Goal: Information Seeking & Learning: Learn about a topic

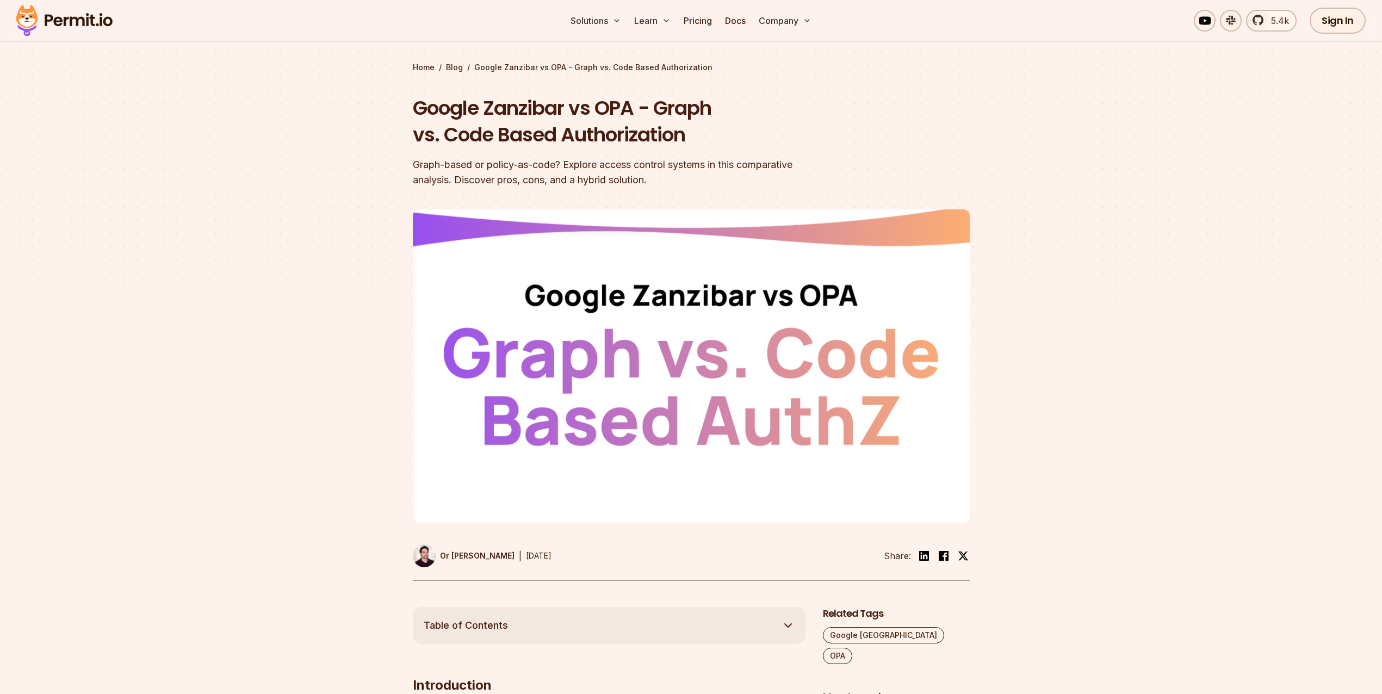
scroll to position [42, 0]
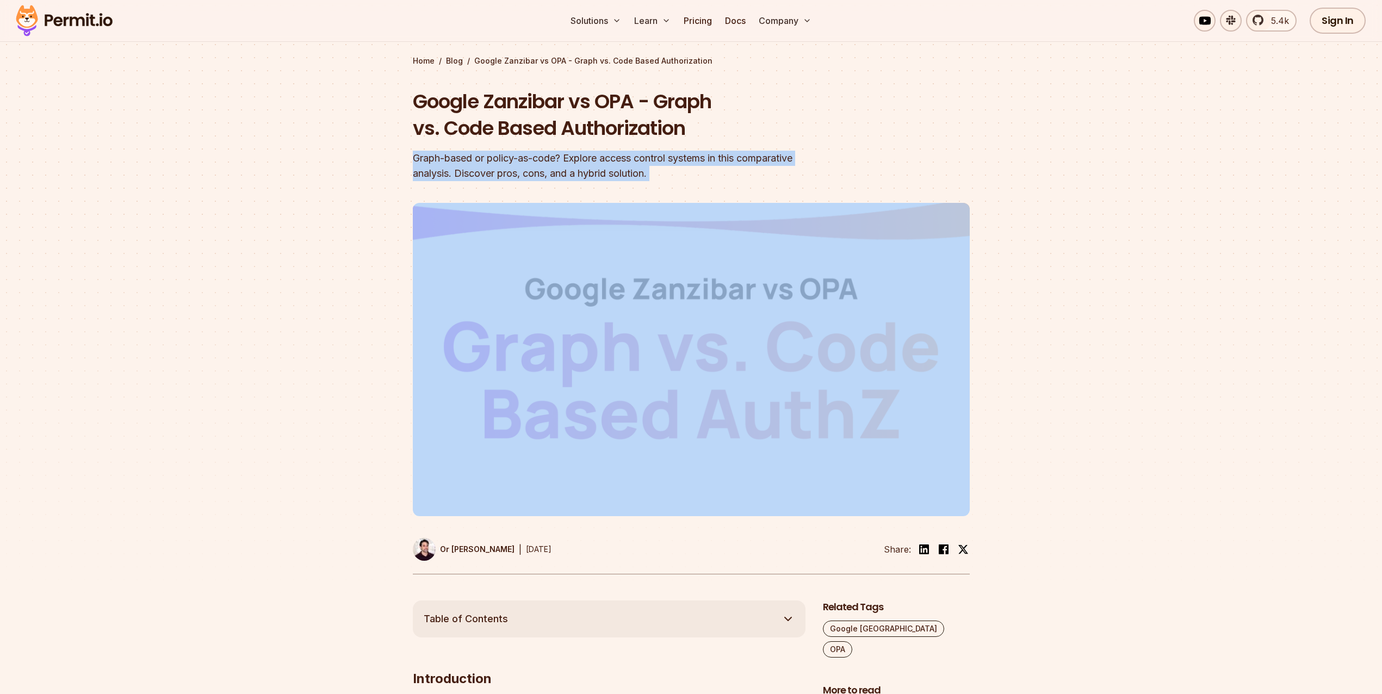
drag, startPoint x: 294, startPoint y: 192, endPoint x: 270, endPoint y: 146, distance: 52.3
click at [270, 146] on section "Home / Blog / Google Zanzibar vs OPA - Graph vs. Code Based Authorization Googl…" at bounding box center [691, 293] width 1382 height 614
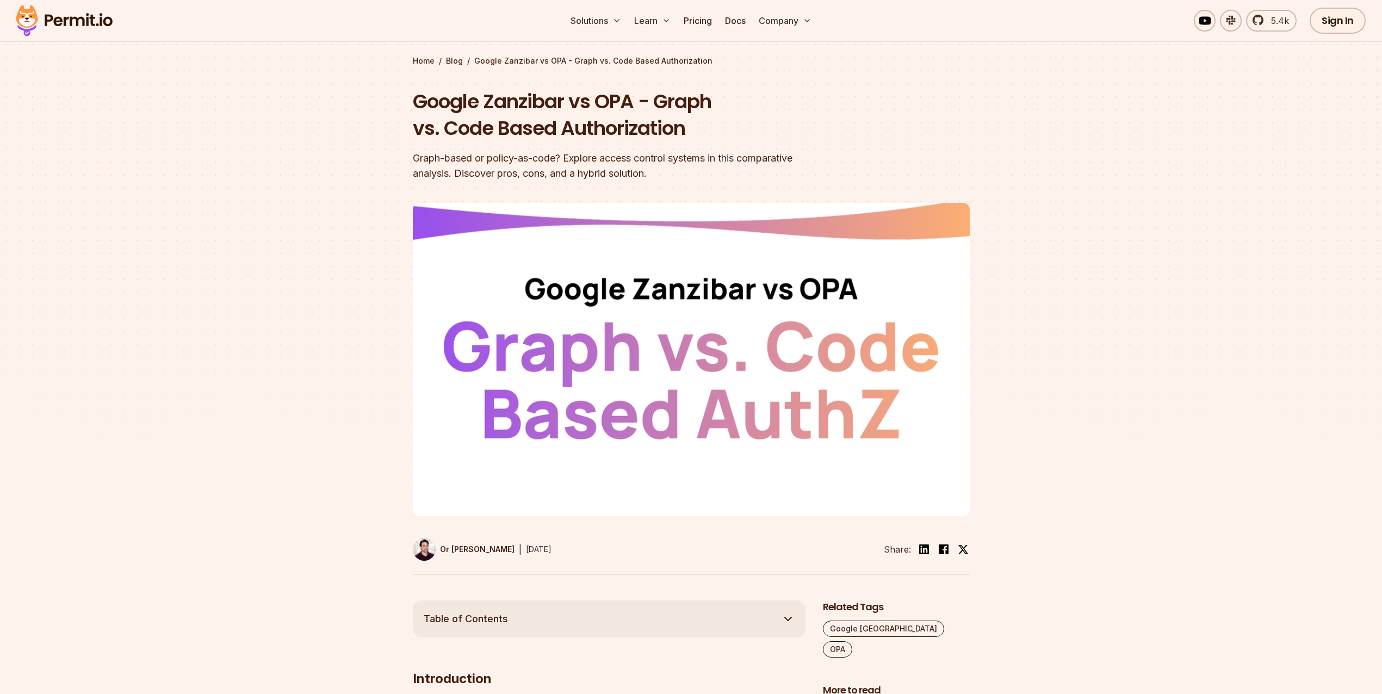
click at [270, 146] on section "Home / Blog / Google Zanzibar vs OPA - Graph vs. Code Based Authorization Googl…" at bounding box center [691, 293] width 1382 height 614
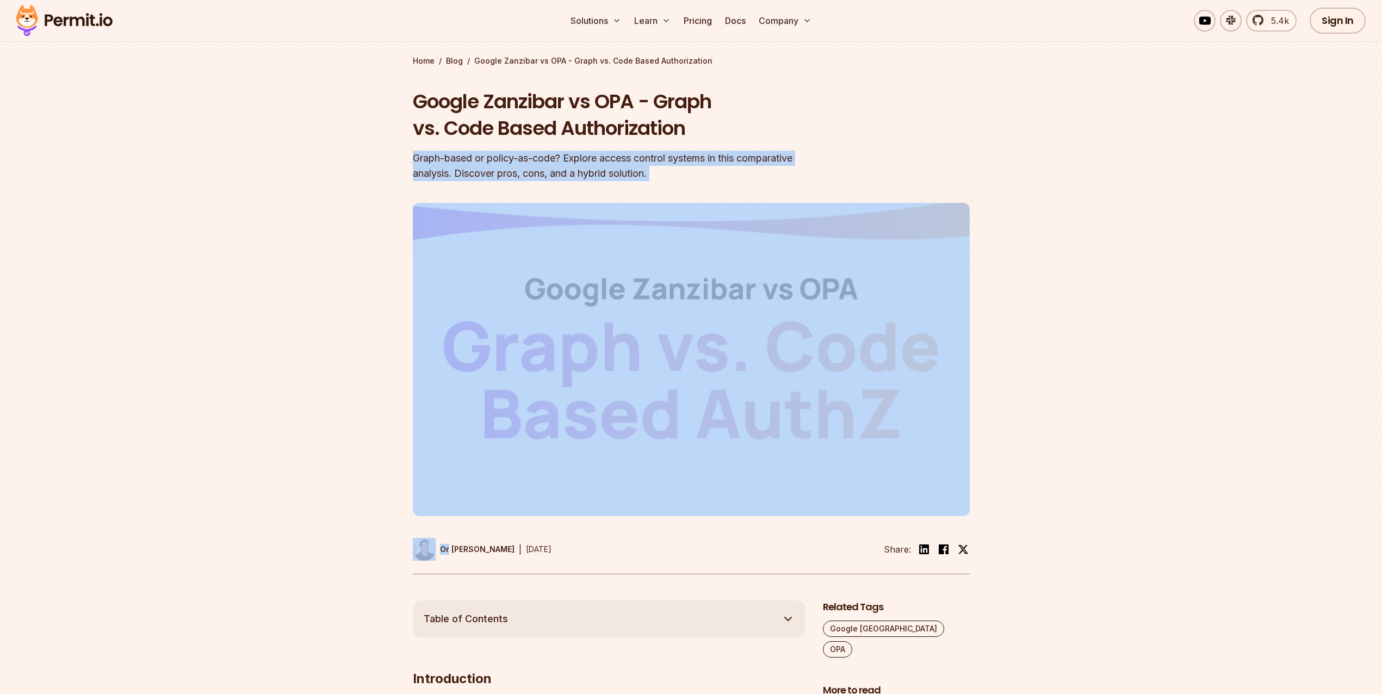
drag, startPoint x: 270, startPoint y: 146, endPoint x: 254, endPoint y: 197, distance: 53.3
click at [254, 197] on section "Home / Blog / Google Zanzibar vs OPA - Graph vs. Code Based Authorization Googl…" at bounding box center [691, 293] width 1382 height 614
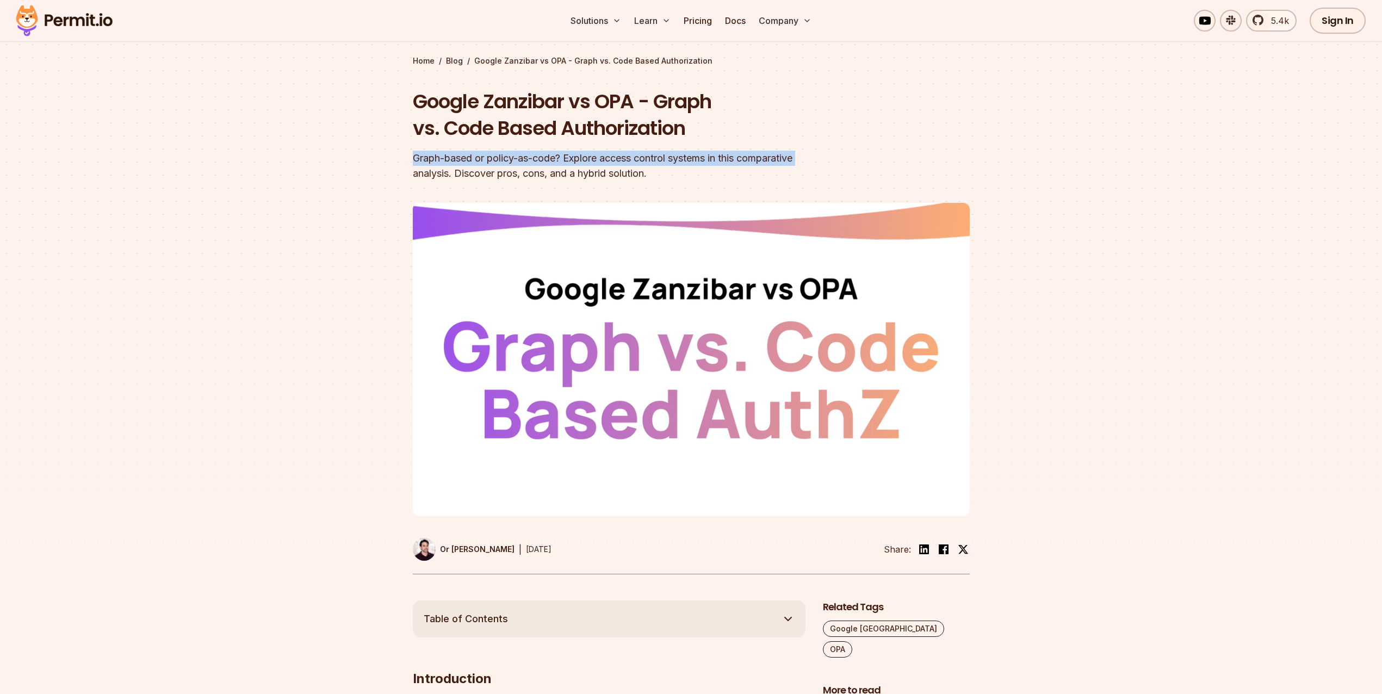
drag, startPoint x: 261, startPoint y: 168, endPoint x: 265, endPoint y: 149, distance: 19.5
click at [265, 149] on section "Home / Blog / Google Zanzibar vs OPA - Graph vs. Code Based Authorization Googl…" at bounding box center [691, 293] width 1382 height 614
click at [265, 148] on section "Home / Blog / Google Zanzibar vs OPA - Graph vs. Code Based Authorization Googl…" at bounding box center [691, 293] width 1382 height 614
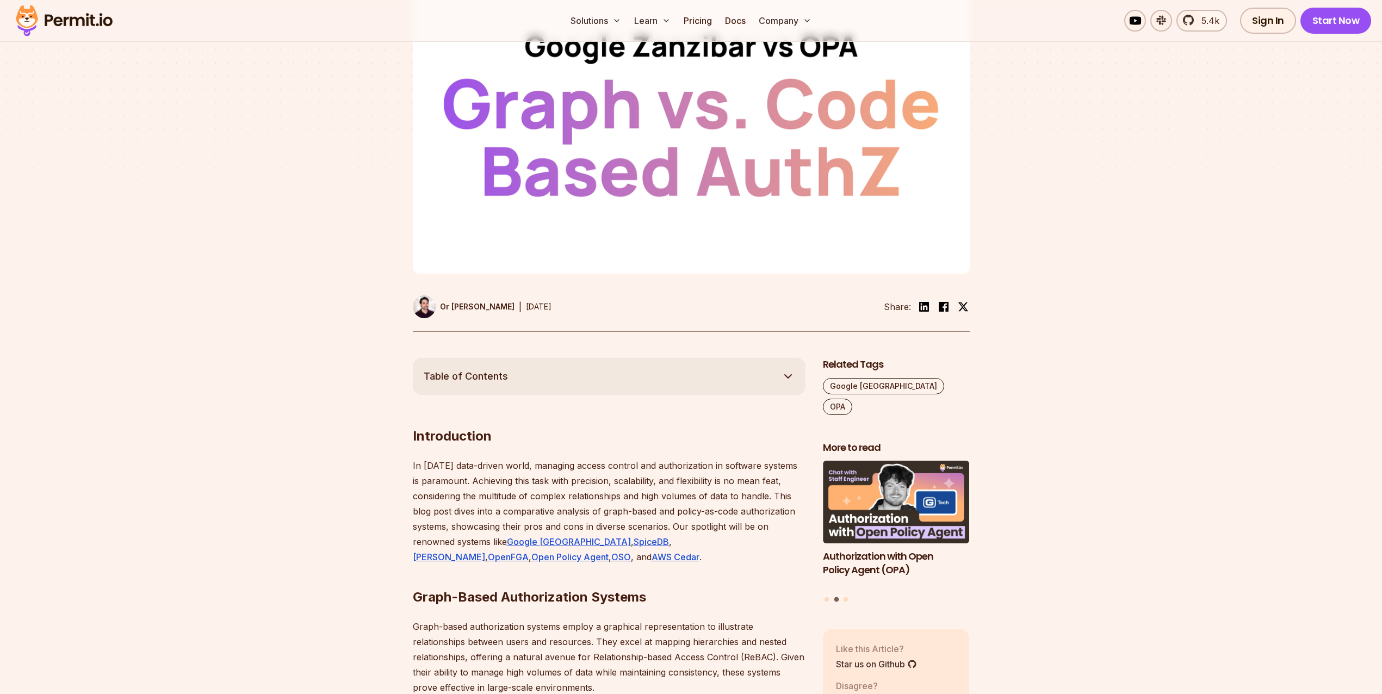
scroll to position [455, 0]
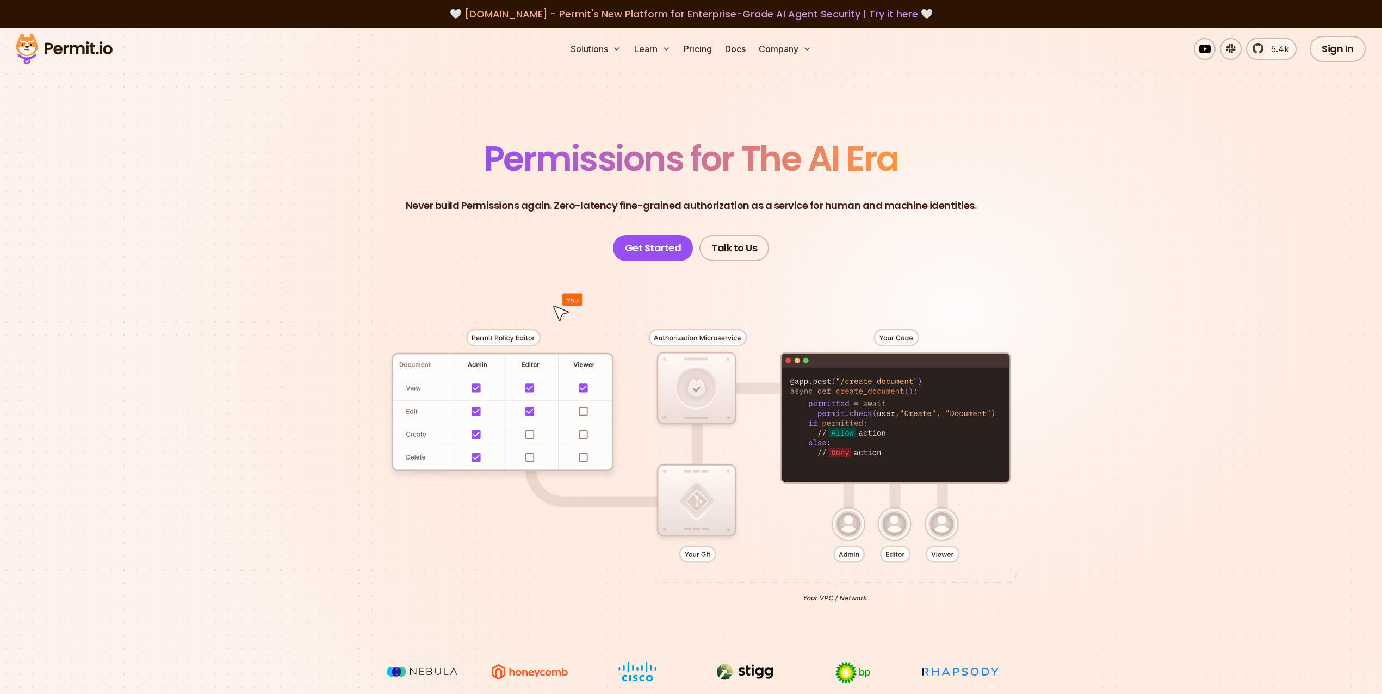
drag, startPoint x: 393, startPoint y: 155, endPoint x: 385, endPoint y: 184, distance: 29.4
click at [385, 184] on header "Permissions for The AI Era Never build Permissions again. Zero-latency fine-gra…" at bounding box center [690, 201] width 761 height 120
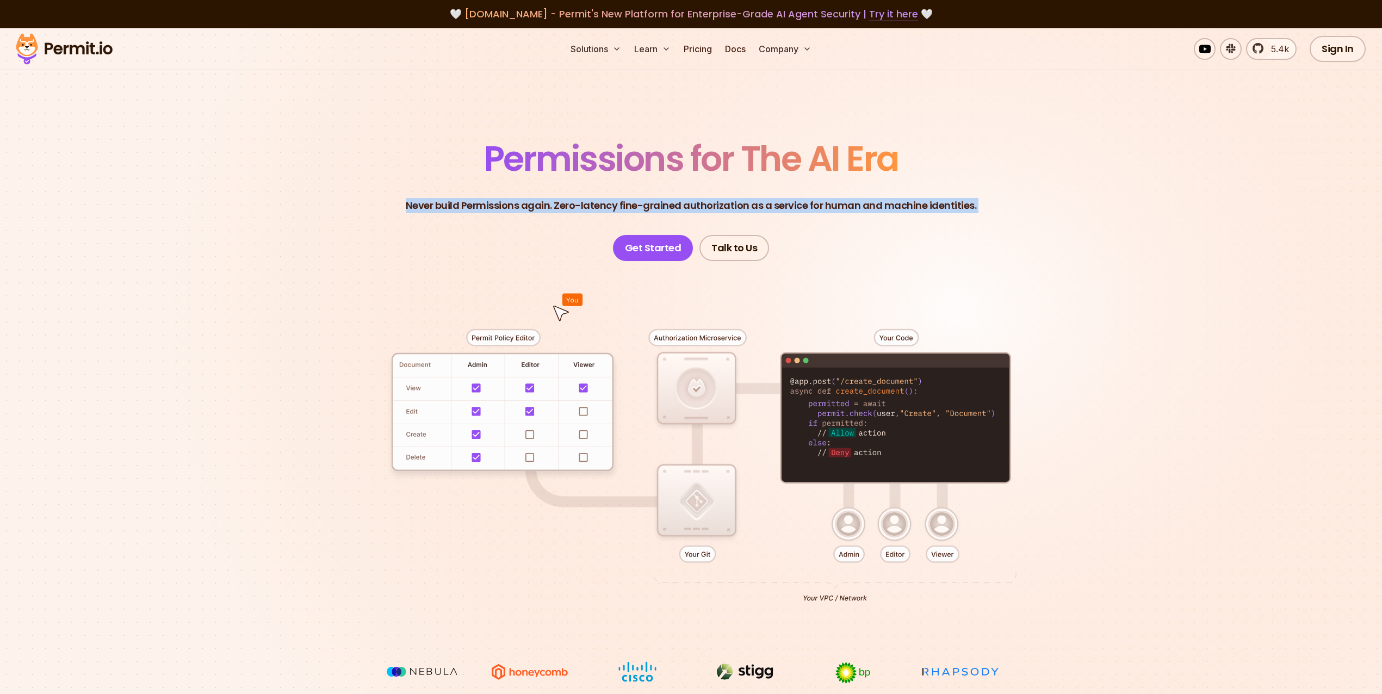
drag, startPoint x: 385, startPoint y: 184, endPoint x: 394, endPoint y: 166, distance: 19.5
click at [394, 167] on header "Permissions for The AI Era Never build Permissions again. Zero-latency fine-gra…" at bounding box center [690, 201] width 761 height 120
click at [394, 166] on header "Permissions for The AI Era Never build Permissions again. Zero-latency fine-gra…" at bounding box center [690, 201] width 761 height 120
drag, startPoint x: 394, startPoint y: 166, endPoint x: 564, endPoint y: 210, distance: 175.8
click at [564, 210] on header "Permissions for The AI Era Never build Permissions again. Zero-latency fine-gra…" at bounding box center [690, 201] width 761 height 120
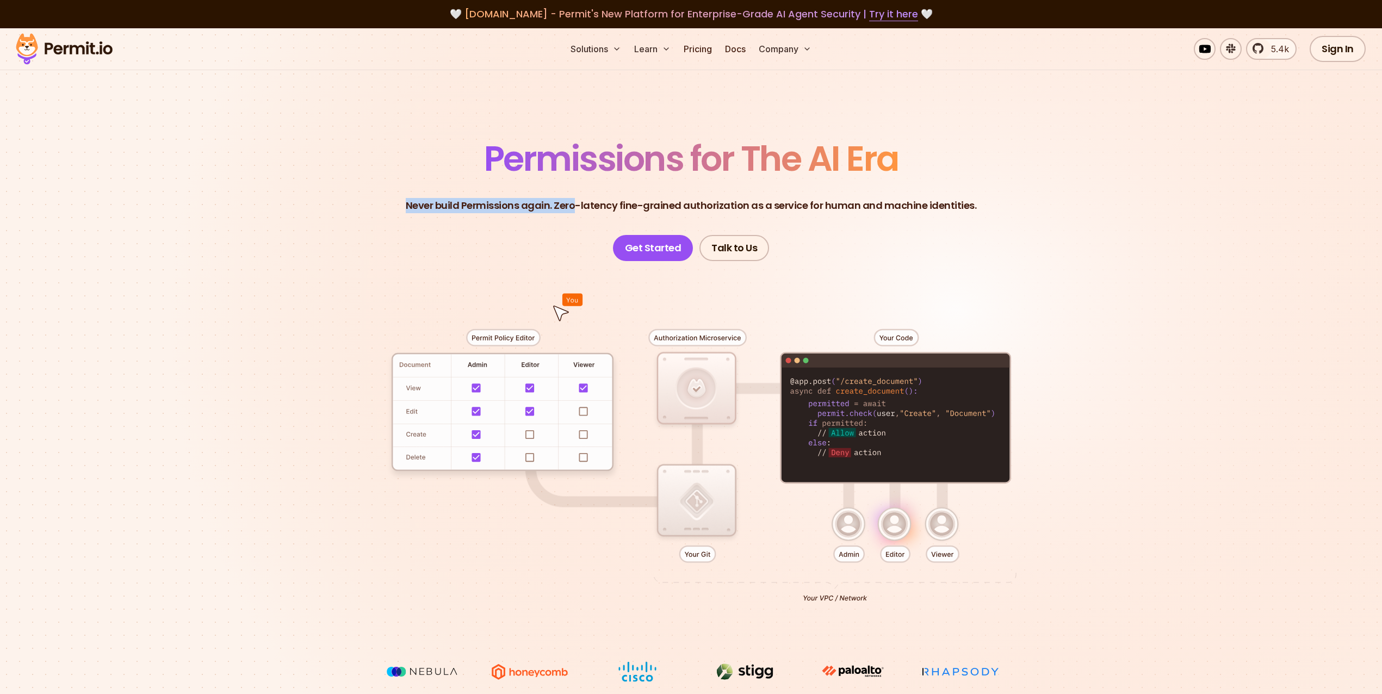
click at [564, 210] on p "Never build Permissions again. Zero-latency fine-grained authorization as a ser…" at bounding box center [691, 205] width 571 height 15
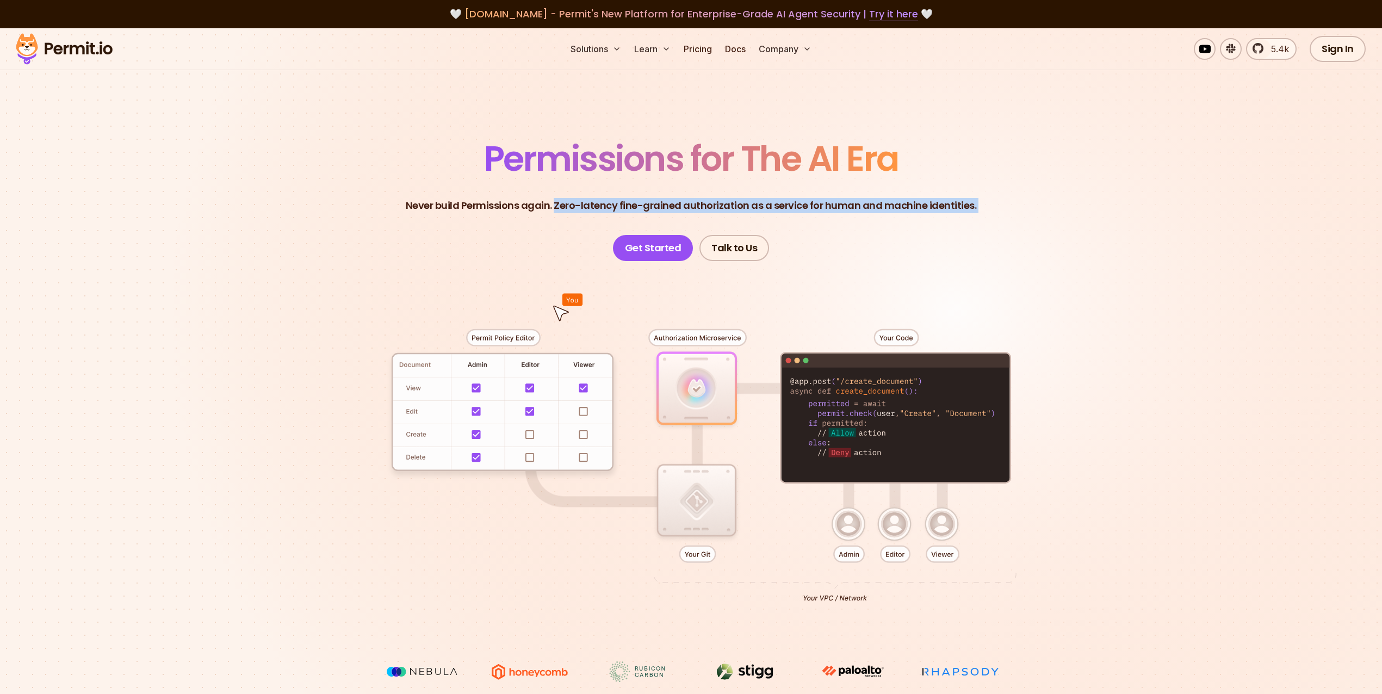
drag, startPoint x: 564, startPoint y: 210, endPoint x: 973, endPoint y: 209, distance: 408.9
click at [973, 209] on header "Permissions for The AI Era Never build Permissions again. Zero-latency fine-gra…" at bounding box center [690, 201] width 761 height 120
drag, startPoint x: 973, startPoint y: 209, endPoint x: 639, endPoint y: 201, distance: 333.9
click at [639, 201] on header "Permissions for The AI Era Never build Permissions again. Zero-latency fine-gra…" at bounding box center [690, 201] width 761 height 120
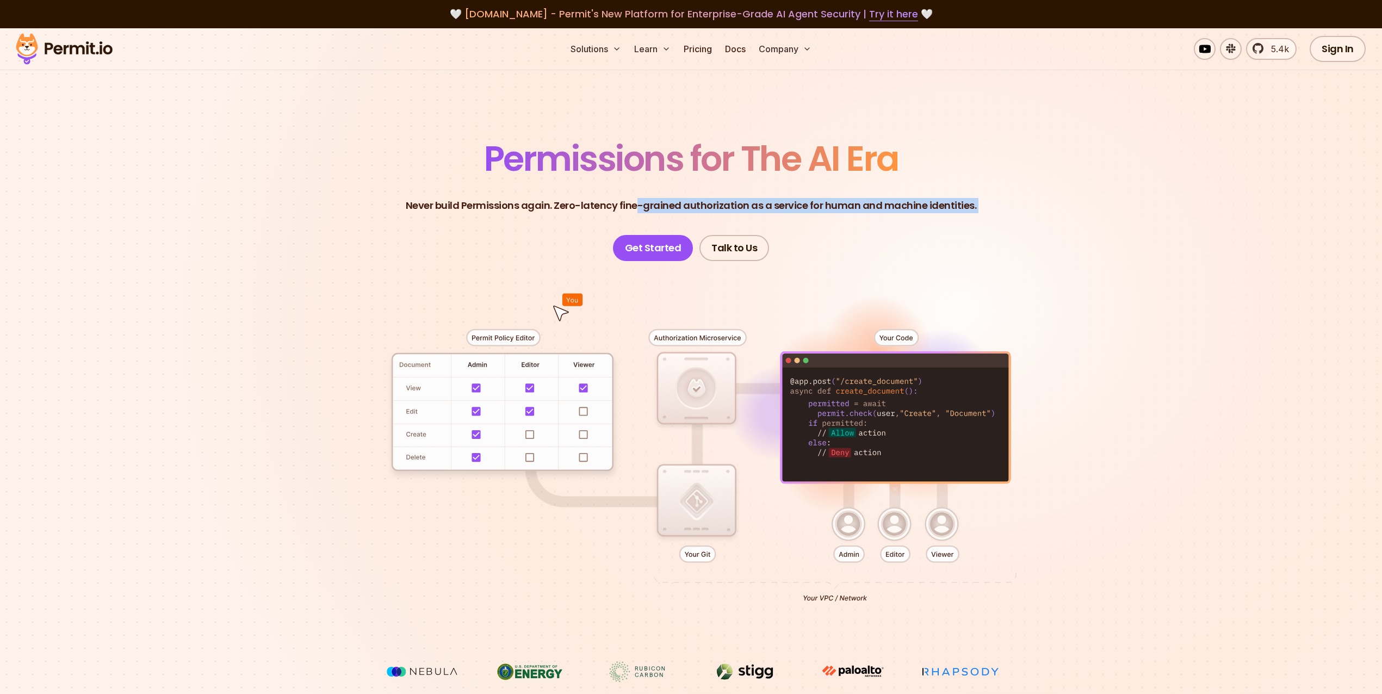
click at [639, 201] on p "Never build Permissions again. Zero-latency fine-grained authorization as a ser…" at bounding box center [691, 205] width 571 height 15
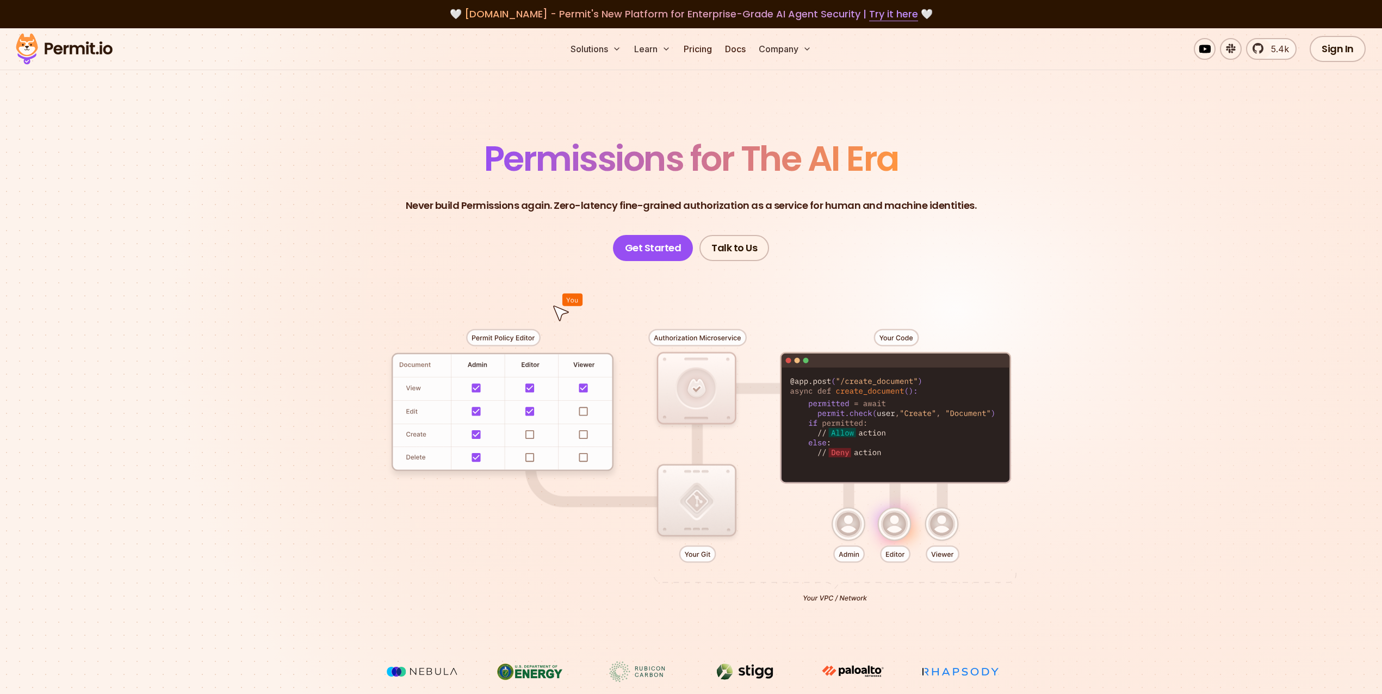
drag, startPoint x: 552, startPoint y: 322, endPoint x: 505, endPoint y: 371, distance: 68.1
click at [522, 352] on div at bounding box center [690, 461] width 761 height 400
drag, startPoint x: 469, startPoint y: 378, endPoint x: 508, endPoint y: 399, distance: 43.5
click at [495, 389] on div at bounding box center [690, 461] width 761 height 400
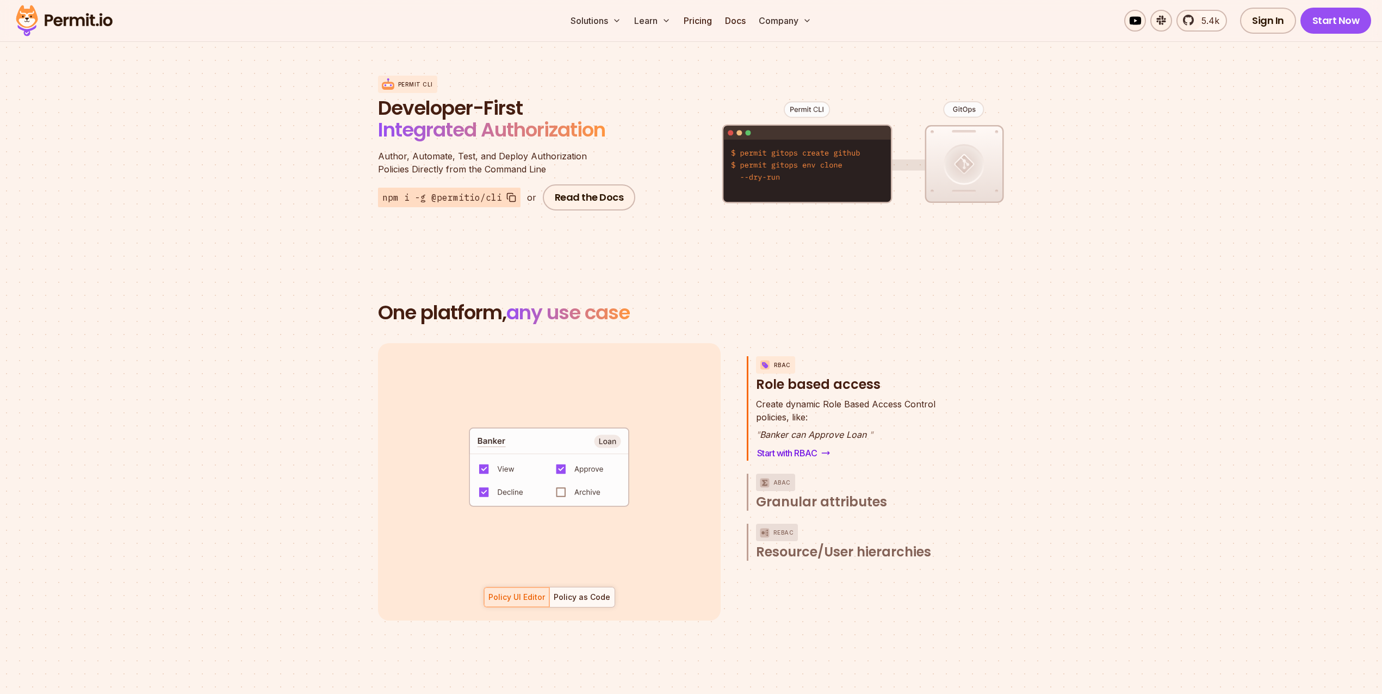
scroll to position [1326, 0]
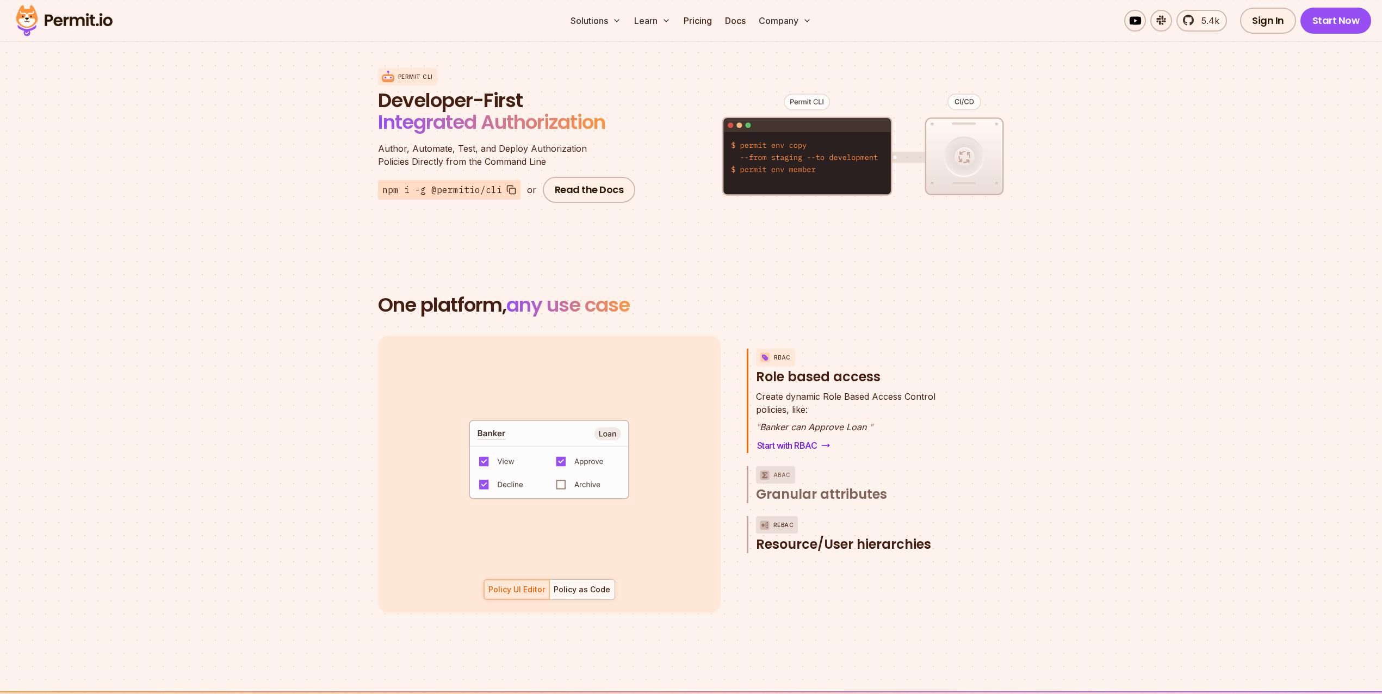
click at [773, 516] on p "ReBAC" at bounding box center [783, 524] width 21 height 17
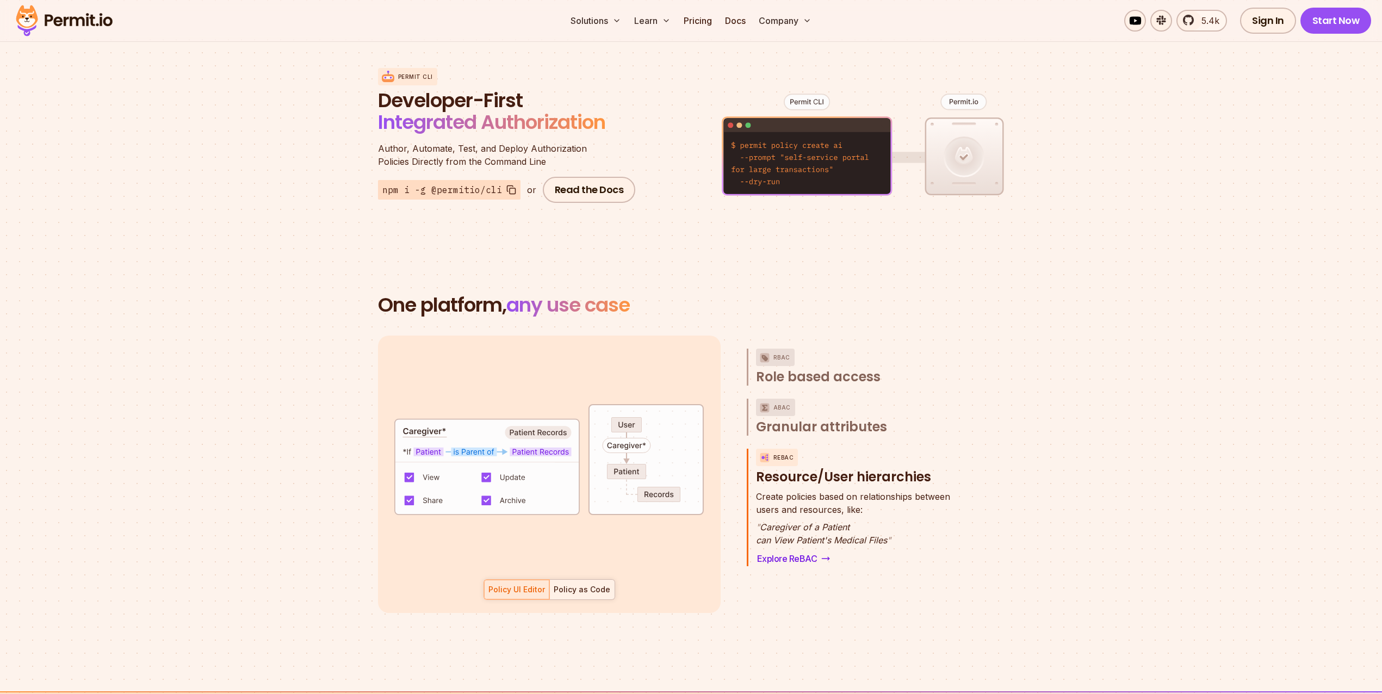
click at [592, 580] on div at bounding box center [581, 590] width 65 height 20
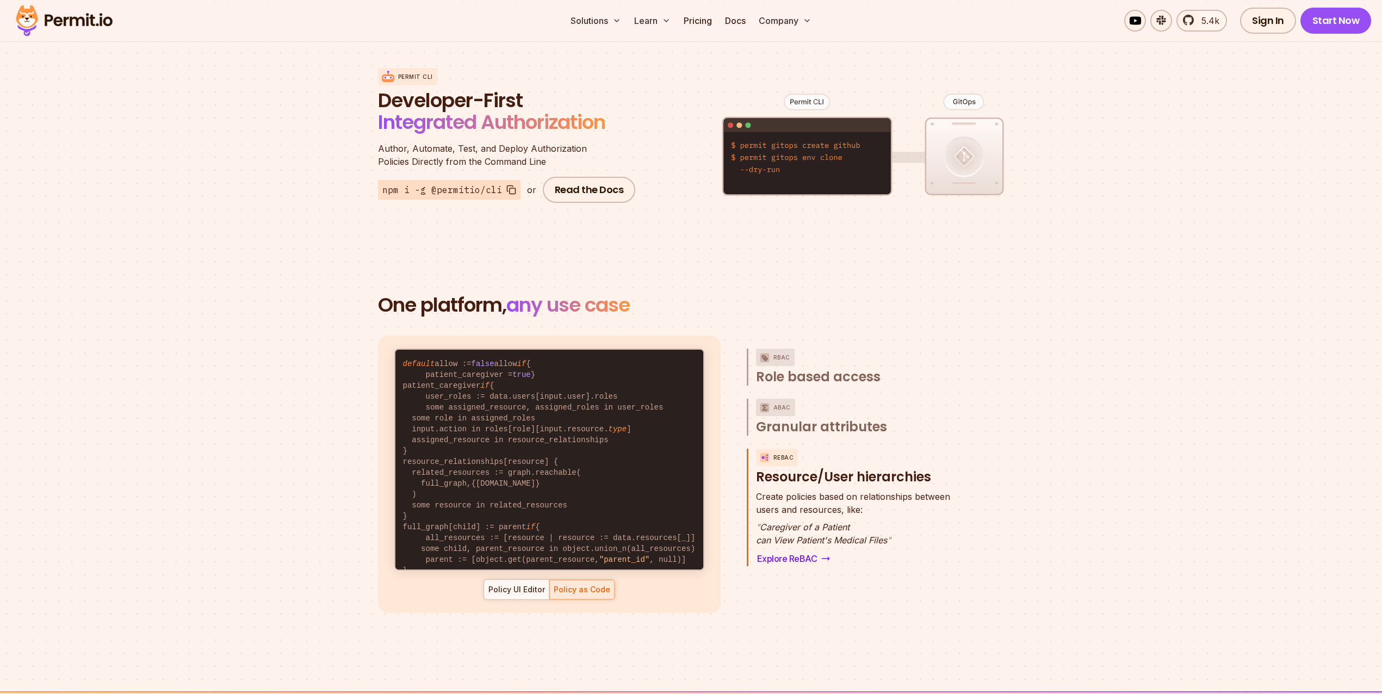
scroll to position [1313, 0]
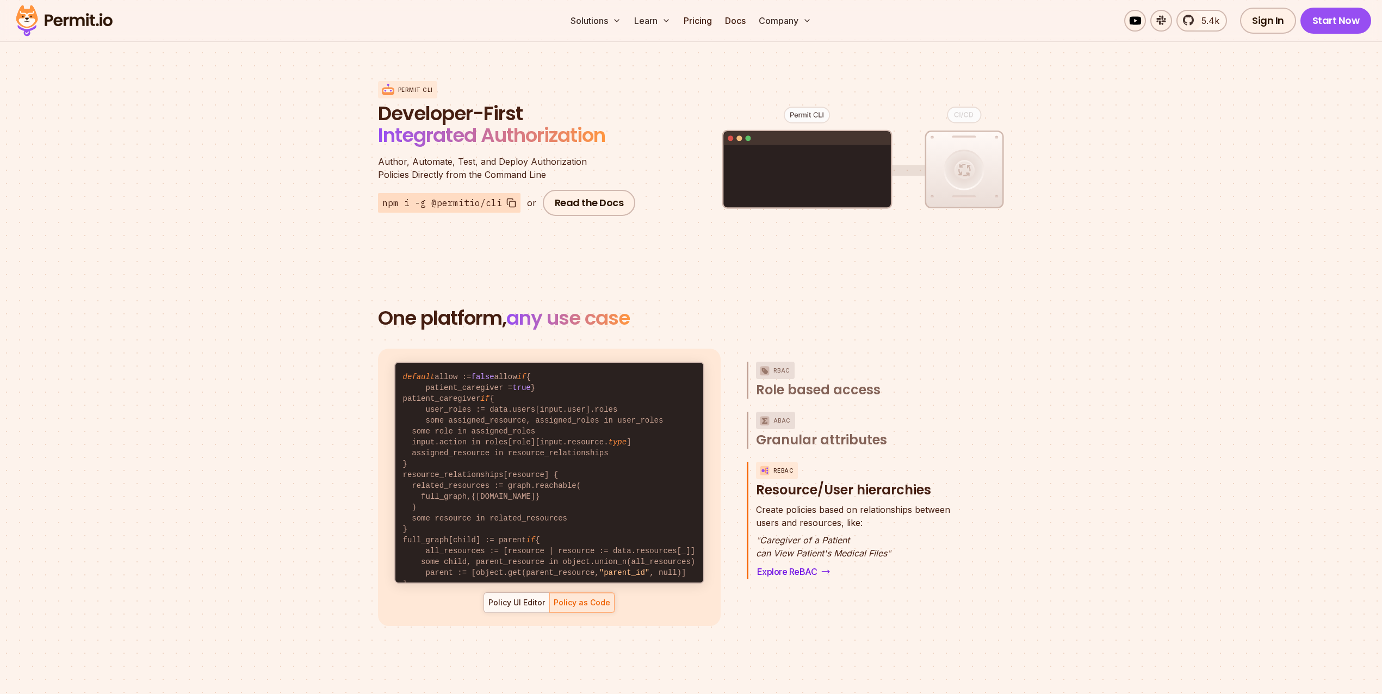
click at [747, 412] on div "ABAC Granular attributes" at bounding box center [853, 430] width 212 height 37
click at [772, 412] on div "ABAC" at bounding box center [775, 420] width 39 height 17
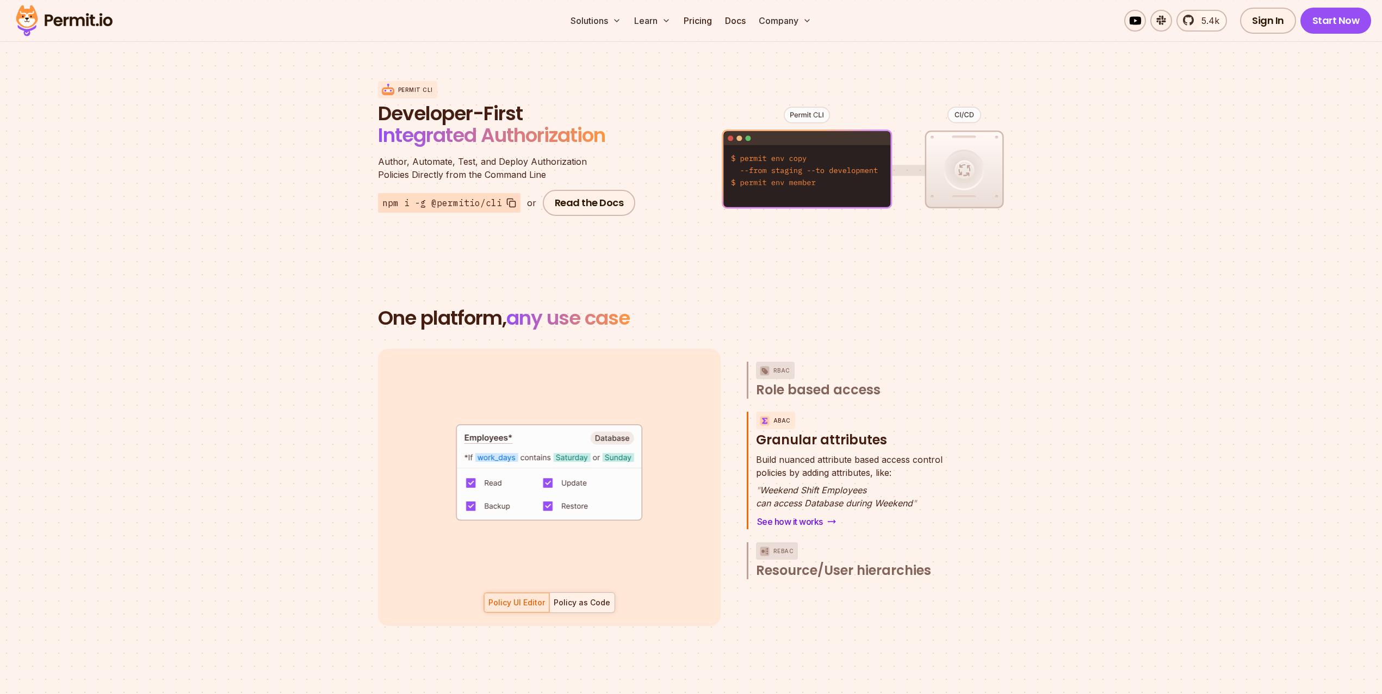
click at [596, 597] on div "Policy as Code" at bounding box center [581, 602] width 57 height 11
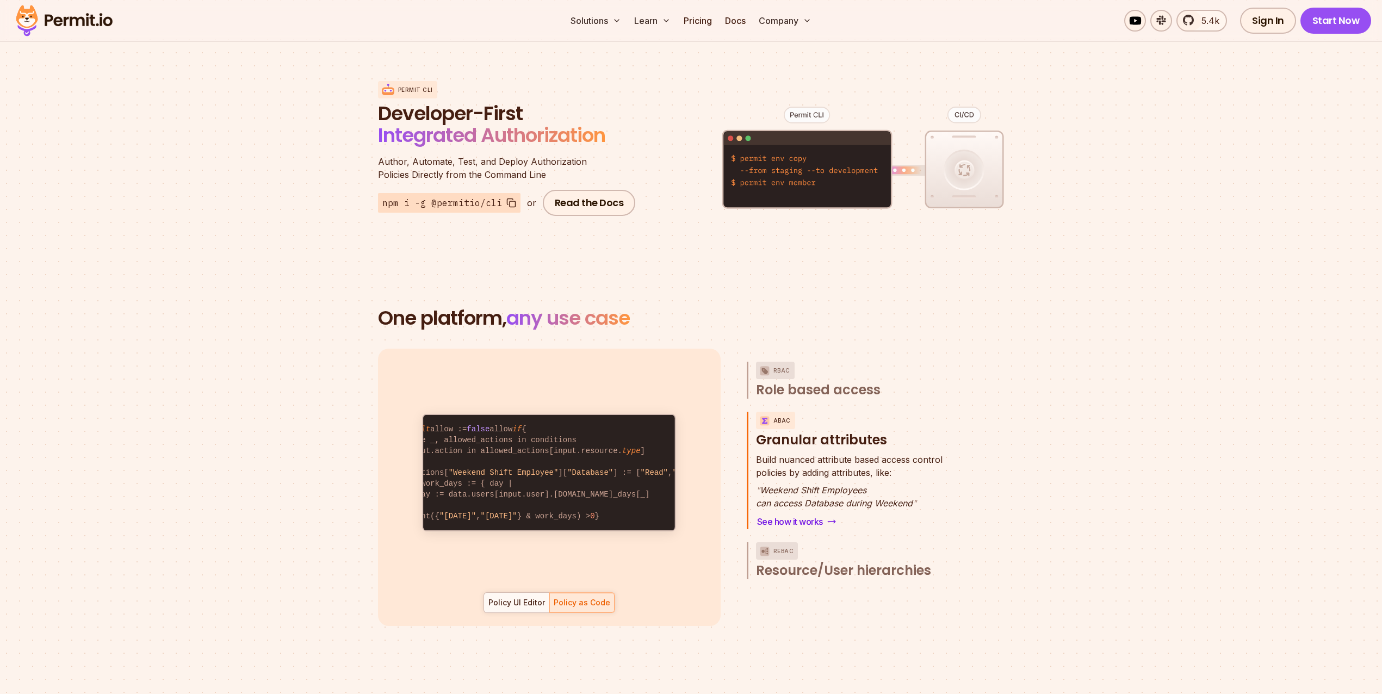
scroll to position [0, 0]
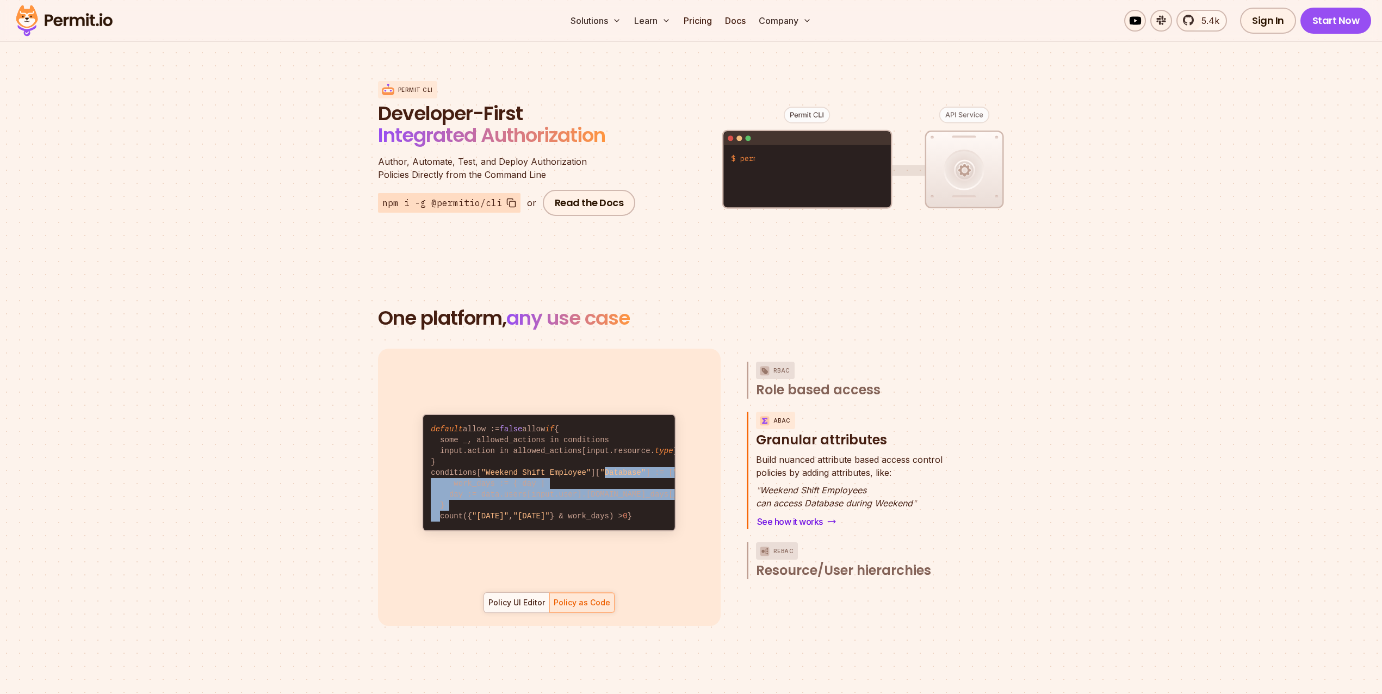
drag, startPoint x: 605, startPoint y: 446, endPoint x: 596, endPoint y: 507, distance: 60.9
click at [596, 507] on code "default allow := false allow if { some _, allowed_actions in conditions input.a…" at bounding box center [549, 472] width 251 height 115
click at [594, 509] on code "default allow := false allow if { some _, allowed_actions in conditions input.a…" at bounding box center [549, 472] width 251 height 115
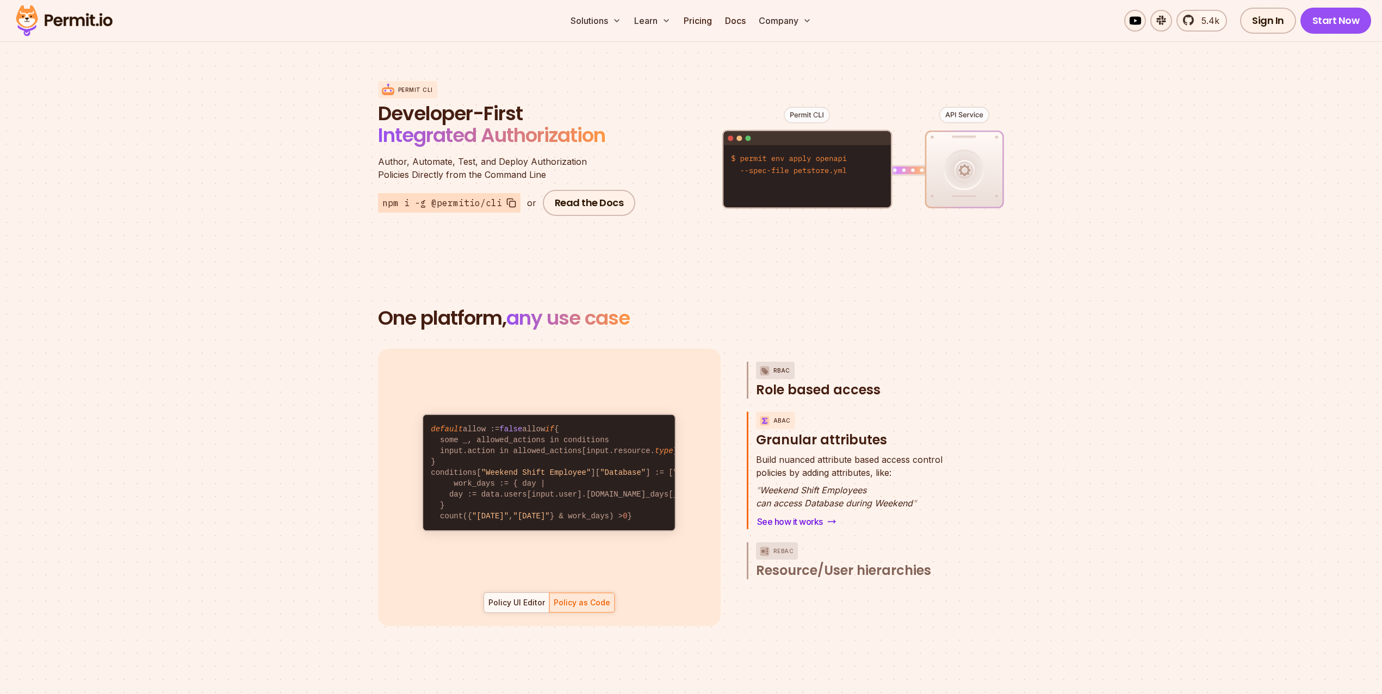
click at [765, 364] on img "button" at bounding box center [764, 371] width 13 height 14
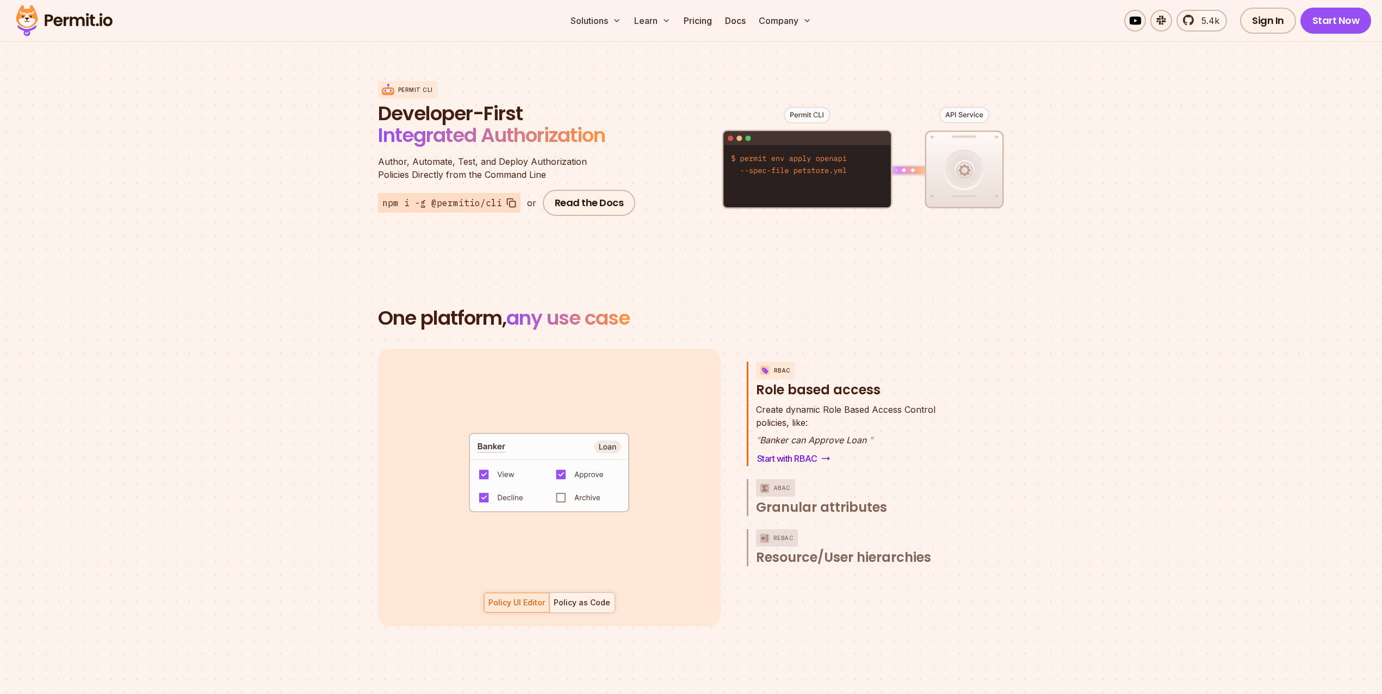
click at [602, 597] on div "Policy as Code" at bounding box center [581, 602] width 57 height 11
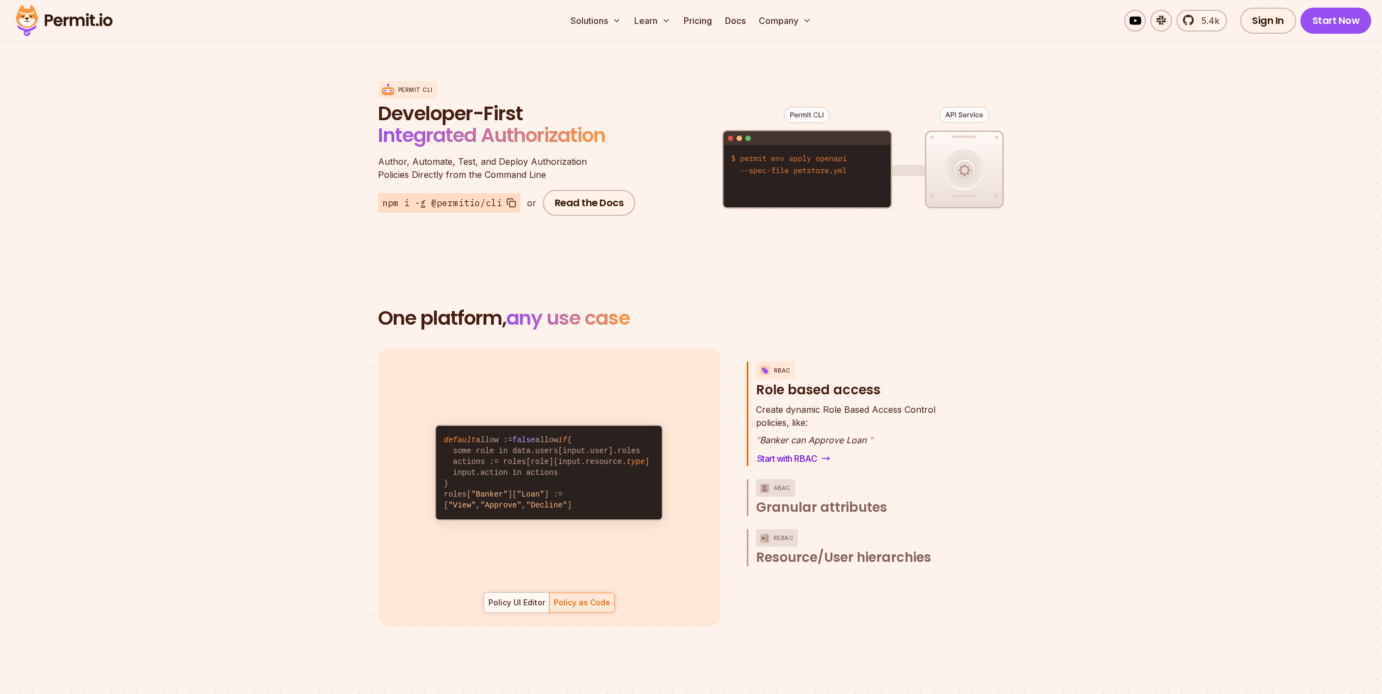
drag, startPoint x: 546, startPoint y: 503, endPoint x: 430, endPoint y: 413, distance: 147.3
click at [430, 413] on div "default allow := false allow if { some role in data.users[input.user].roles act…" at bounding box center [548, 473] width 253 height 222
click at [442, 426] on code "default allow := false allow if { some role in data.users[input.user].roles act…" at bounding box center [549, 473] width 226 height 94
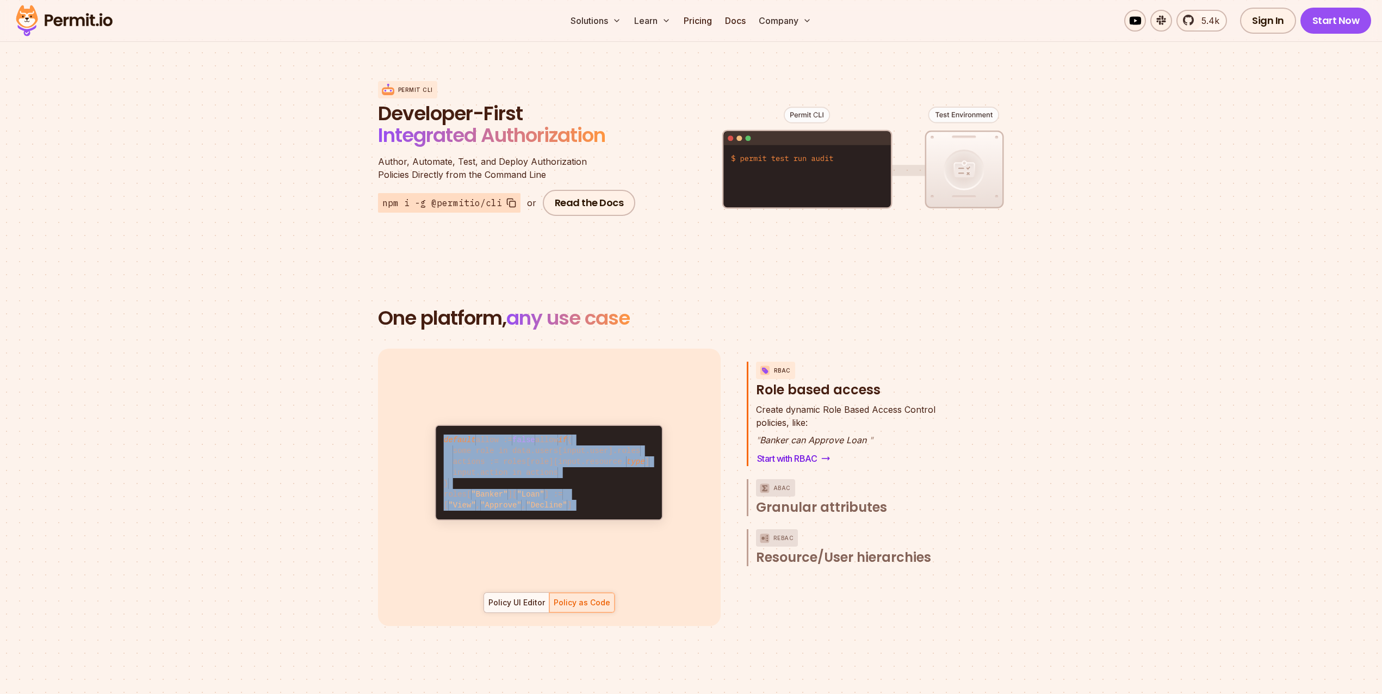
drag, startPoint x: 442, startPoint y: 412, endPoint x: 455, endPoint y: 502, distance: 91.7
click at [455, 502] on code "default allow := false allow if { some role in data.users[input.user].roles act…" at bounding box center [549, 473] width 226 height 94
click at [496, 593] on div at bounding box center [516, 603] width 65 height 20
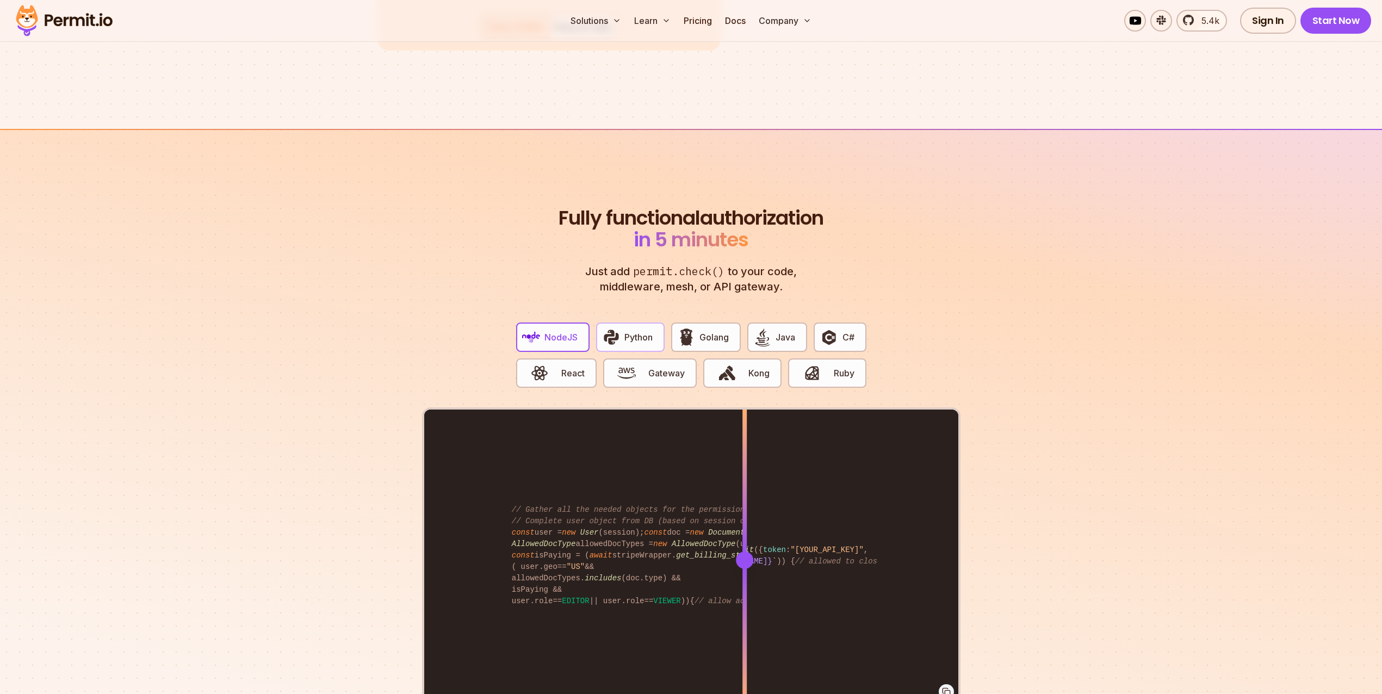
scroll to position [1898, 0]
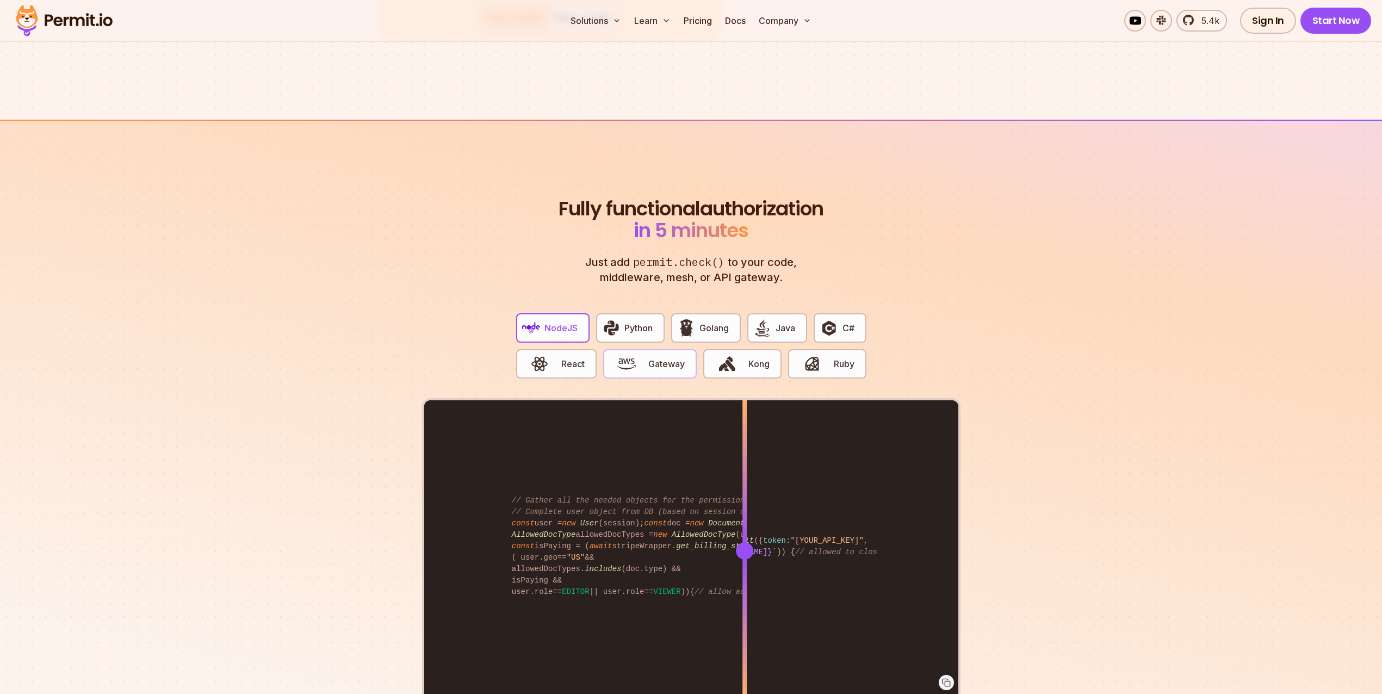
click at [651, 357] on span "Gateway" at bounding box center [666, 363] width 36 height 13
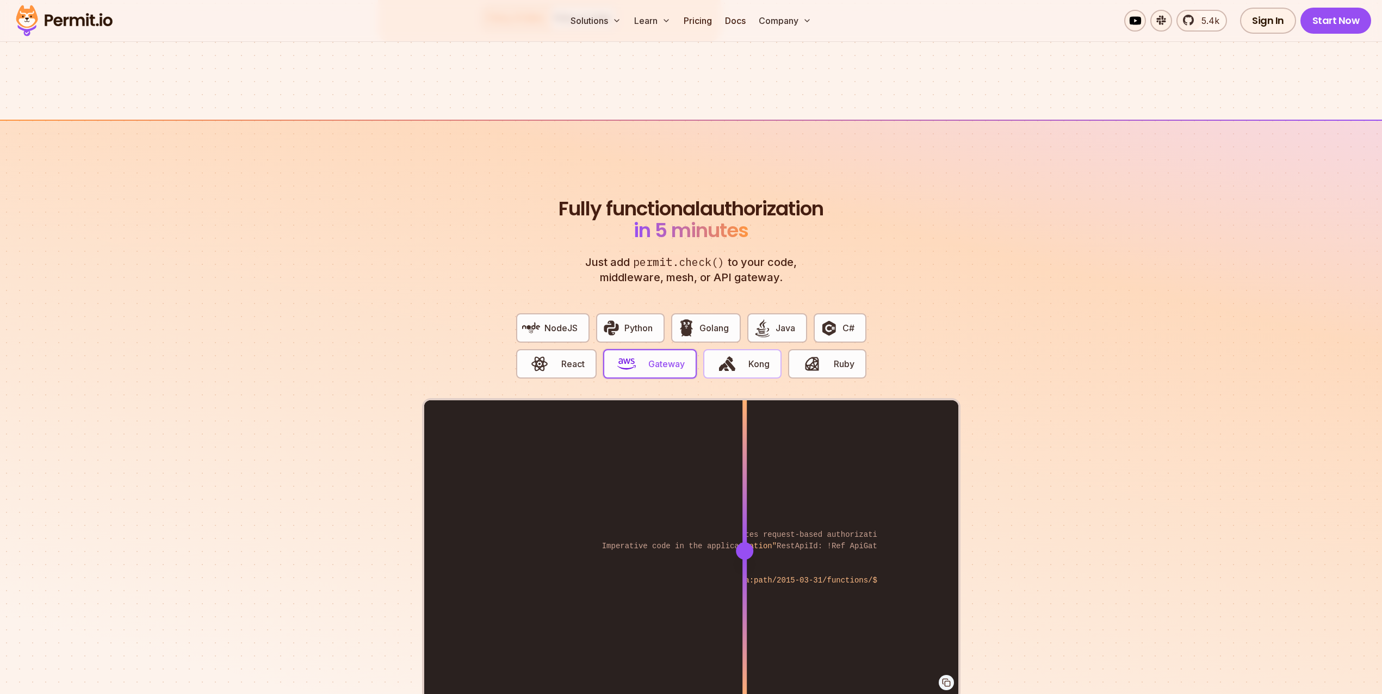
click at [748, 357] on span "Kong" at bounding box center [758, 363] width 21 height 13
click at [817, 354] on img "button" at bounding box center [812, 363] width 18 height 18
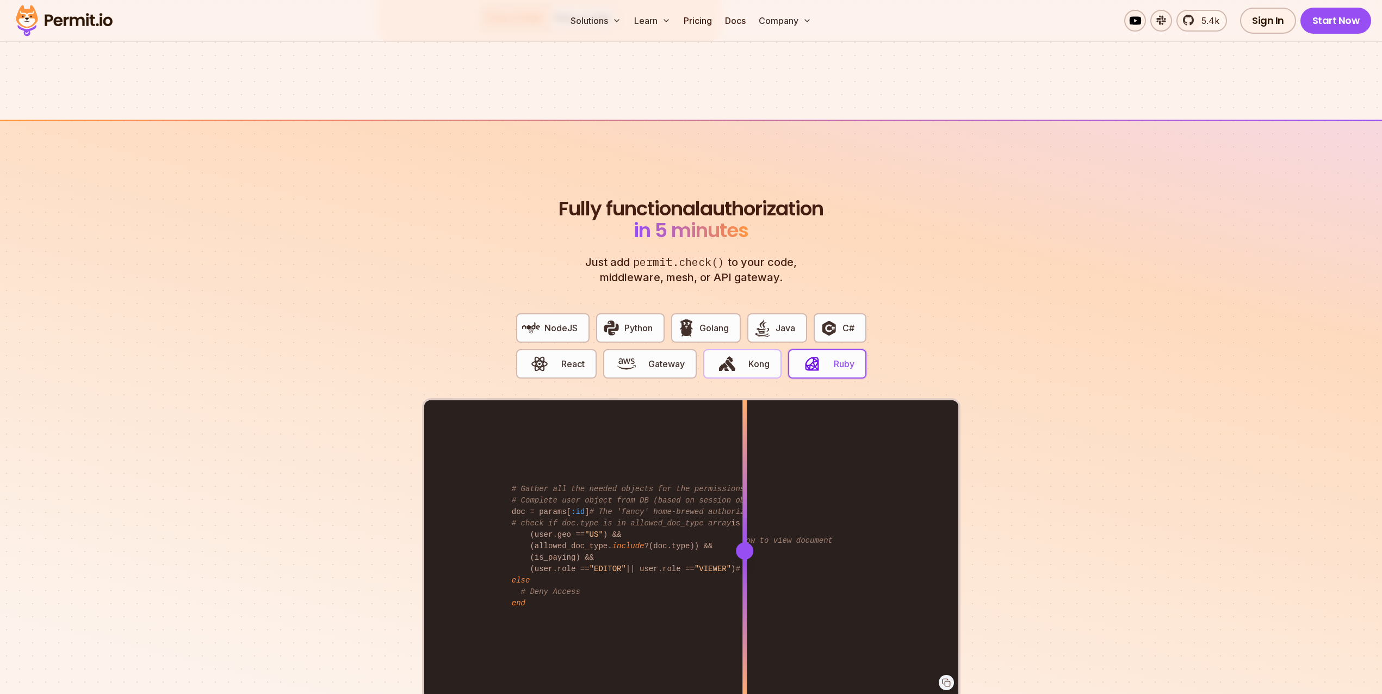
click at [752, 363] on button "Kong" at bounding box center [742, 363] width 78 height 29
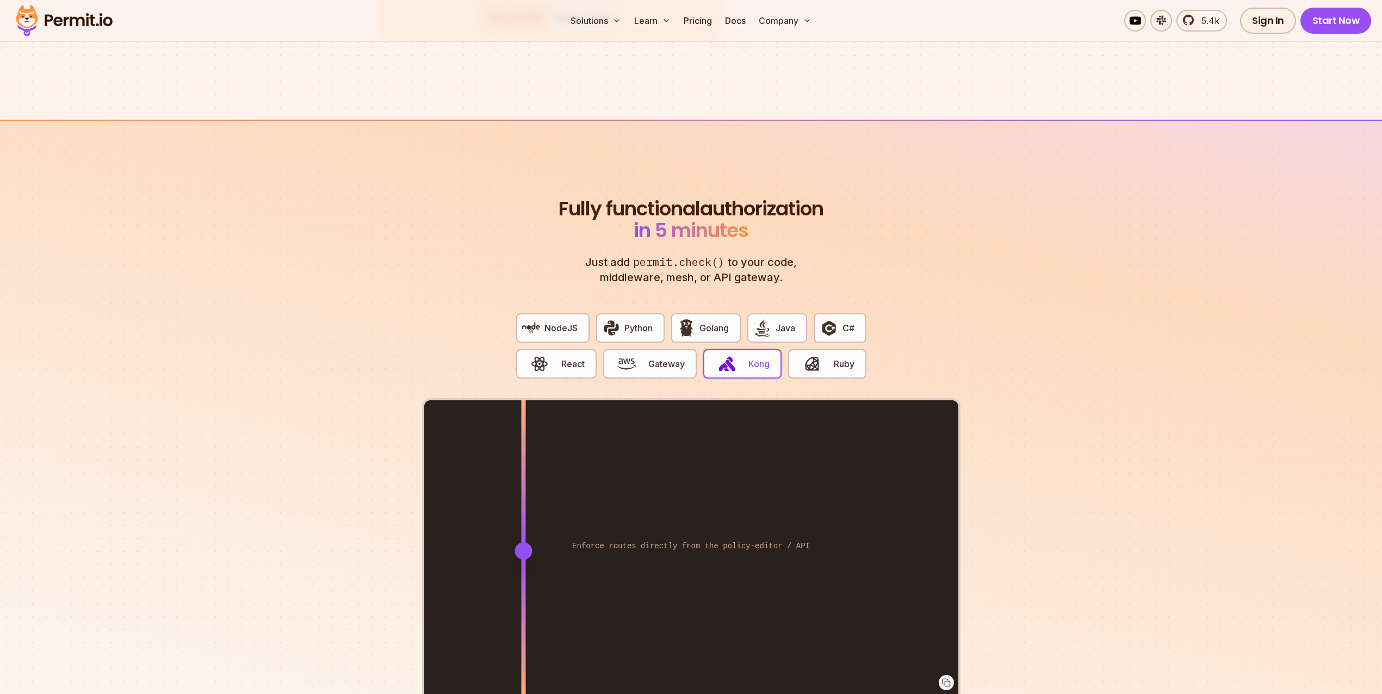
drag, startPoint x: 743, startPoint y: 542, endPoint x: 523, endPoint y: 540, distance: 220.2
click at [523, 542] on div at bounding box center [522, 550] width 17 height 17
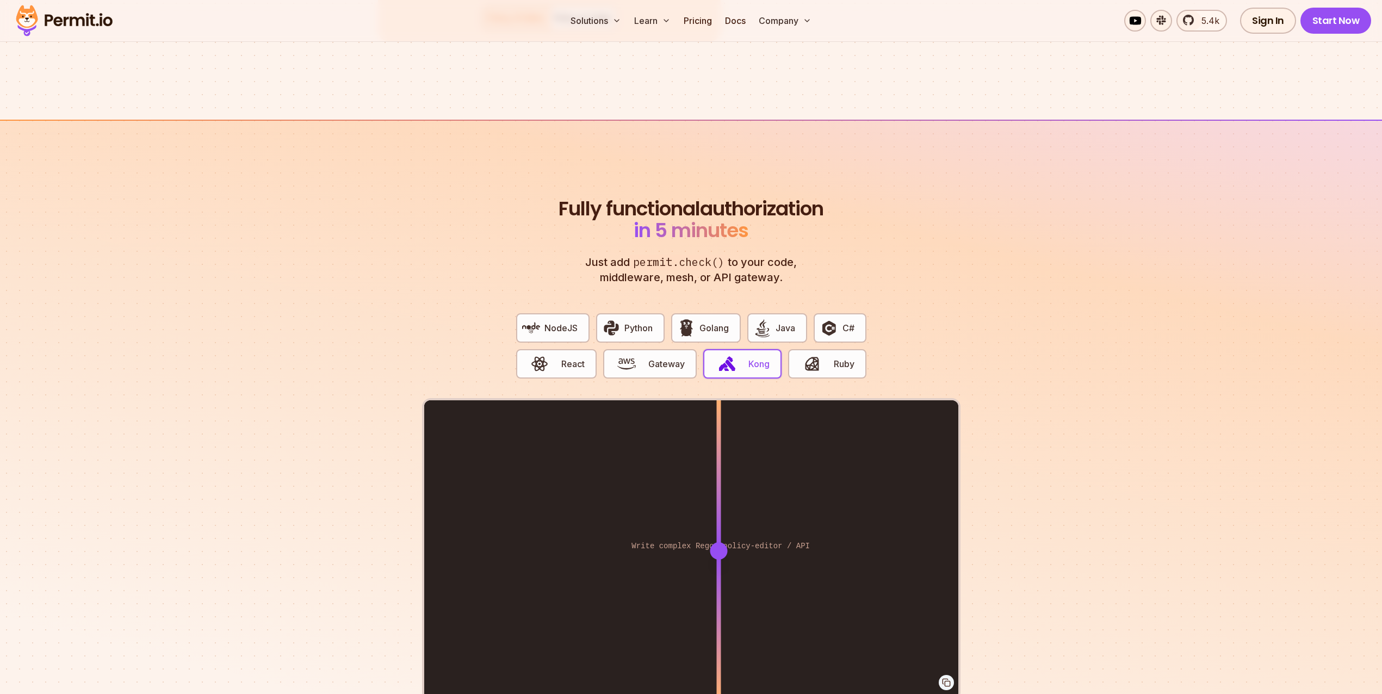
drag, startPoint x: 523, startPoint y: 540, endPoint x: 718, endPoint y: 550, distance: 195.4
click at [718, 550] on div at bounding box center [718, 550] width 4 height 300
click at [837, 357] on span "Ruby" at bounding box center [844, 363] width 21 height 13
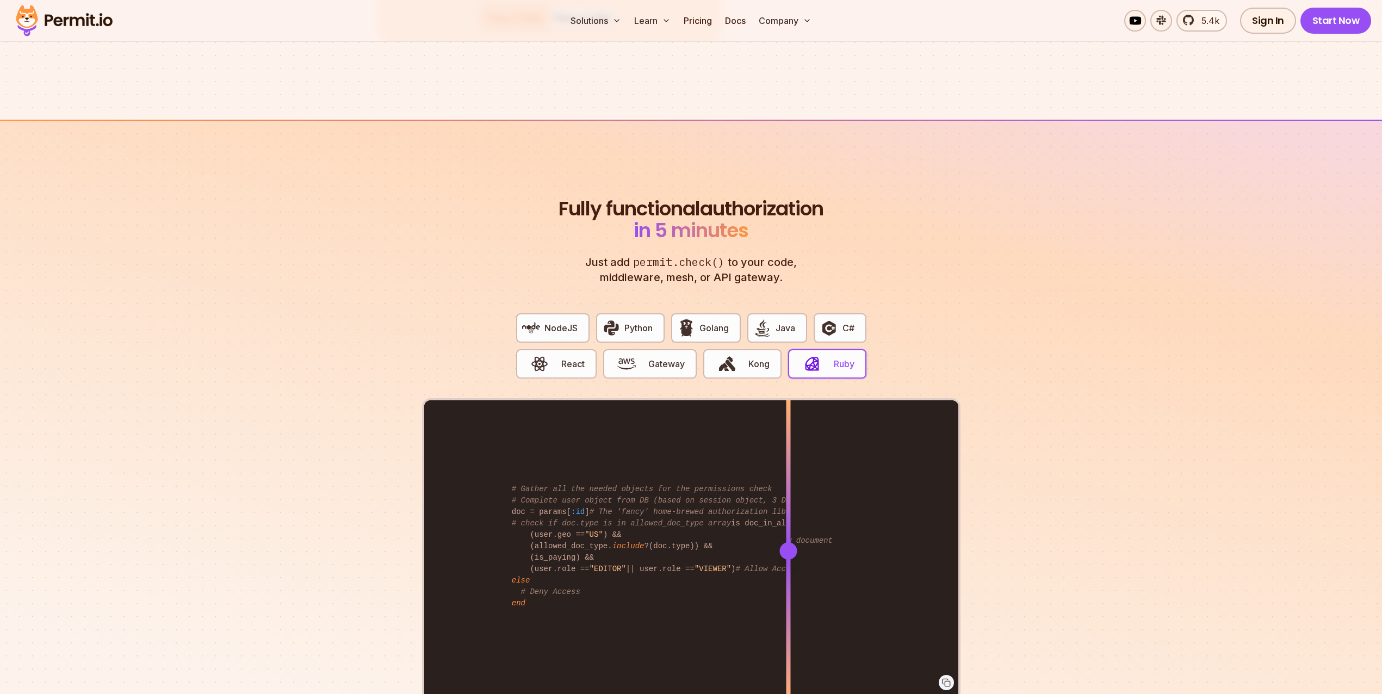
drag, startPoint x: 739, startPoint y: 445, endPoint x: 793, endPoint y: 451, distance: 54.1
click at [796, 451] on div "if permit.check(user, "view" , "document" ) # Allow to view document end # Gath…" at bounding box center [691, 550] width 534 height 300
click at [742, 375] on div "NodeJS Python Golang Java C# React Gateway Kong Ruby" at bounding box center [691, 351] width 368 height 94
click at [741, 354] on span "button" at bounding box center [726, 363] width 36 height 18
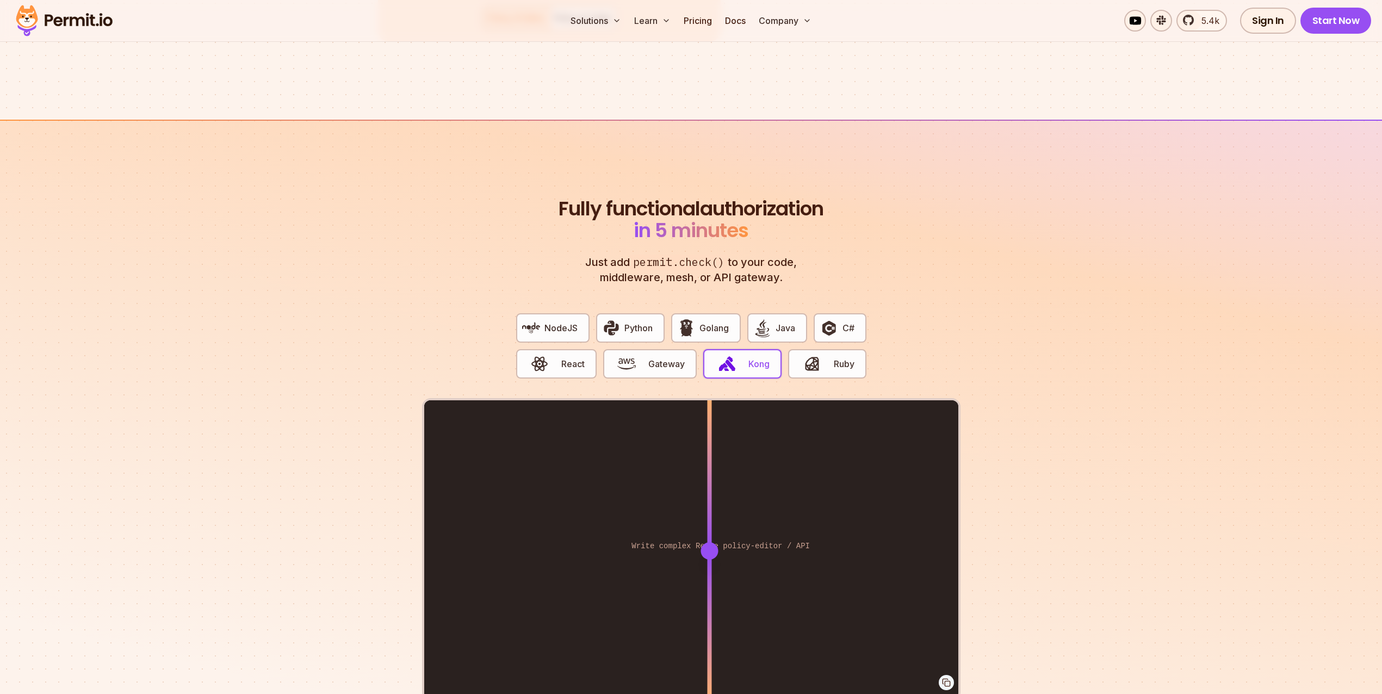
drag, startPoint x: 742, startPoint y: 470, endPoint x: 781, endPoint y: 545, distance: 84.6
click at [711, 545] on div at bounding box center [709, 550] width 4 height 300
drag, startPoint x: 785, startPoint y: 443, endPoint x: 803, endPoint y: 447, distance: 19.0
click at [806, 447] on div "Enforce routes directly from the policy-editor / API Write complex Rego code :(" at bounding box center [691, 550] width 534 height 300
click at [648, 357] on span "Gateway" at bounding box center [666, 363] width 36 height 13
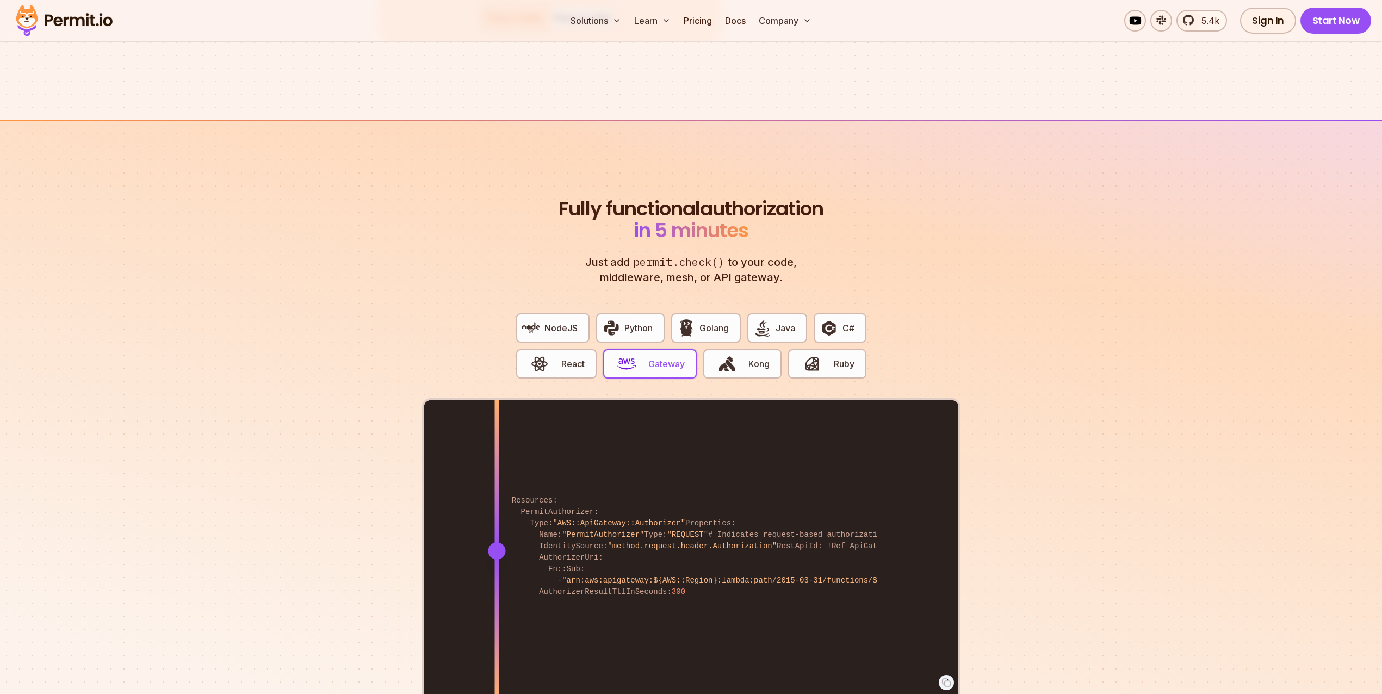
drag, startPoint x: 730, startPoint y: 447, endPoint x: 496, endPoint y: 456, distance: 234.0
click at [496, 456] on div "Resources: PermitAuthorizer: Type: "AWS::ApiGateway::Authorizer" Properties: Na…" at bounding box center [691, 550] width 534 height 300
click at [561, 370] on div "NodeJS Python Golang Java C# React Gateway Kong Ruby" at bounding box center [691, 351] width 368 height 94
click at [558, 350] on button "React" at bounding box center [556, 363] width 80 height 29
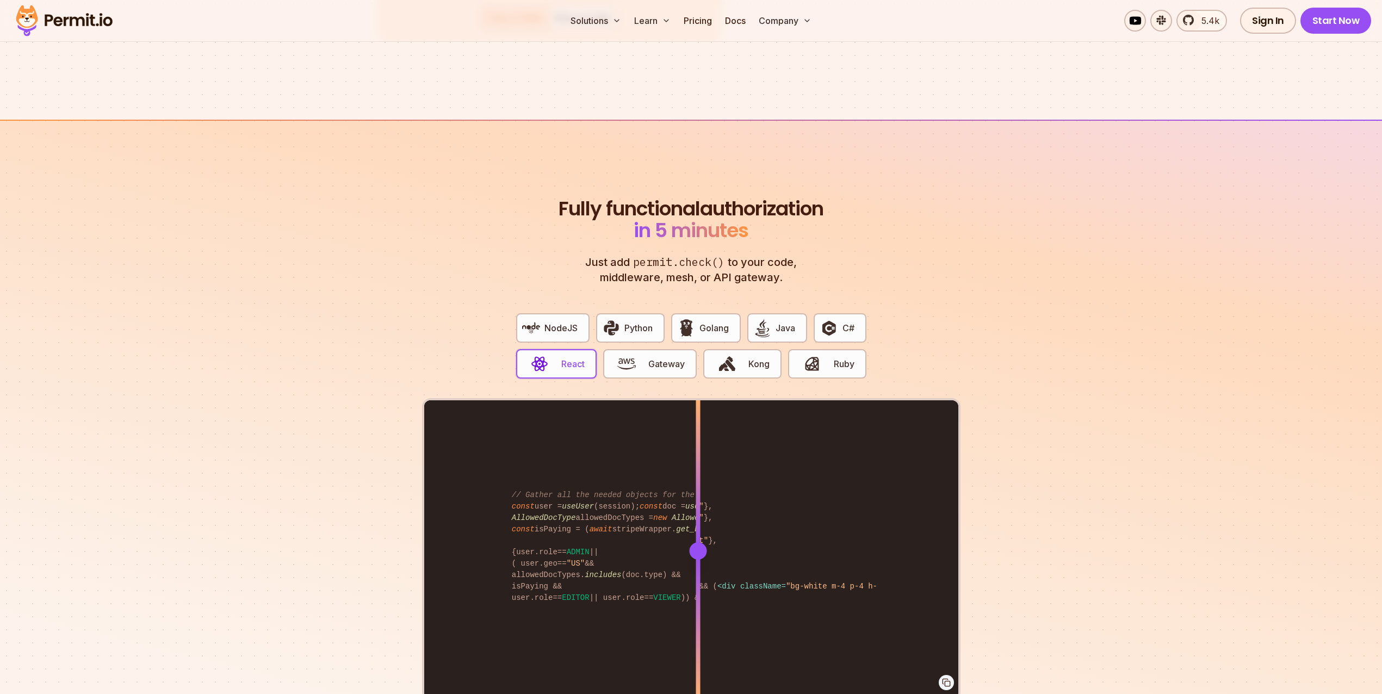
drag, startPoint x: 742, startPoint y: 396, endPoint x: 698, endPoint y: 458, distance: 76.4
click at [698, 458] on div at bounding box center [697, 475] width 4 height 150
click at [648, 324] on button "Python" at bounding box center [630, 327] width 69 height 29
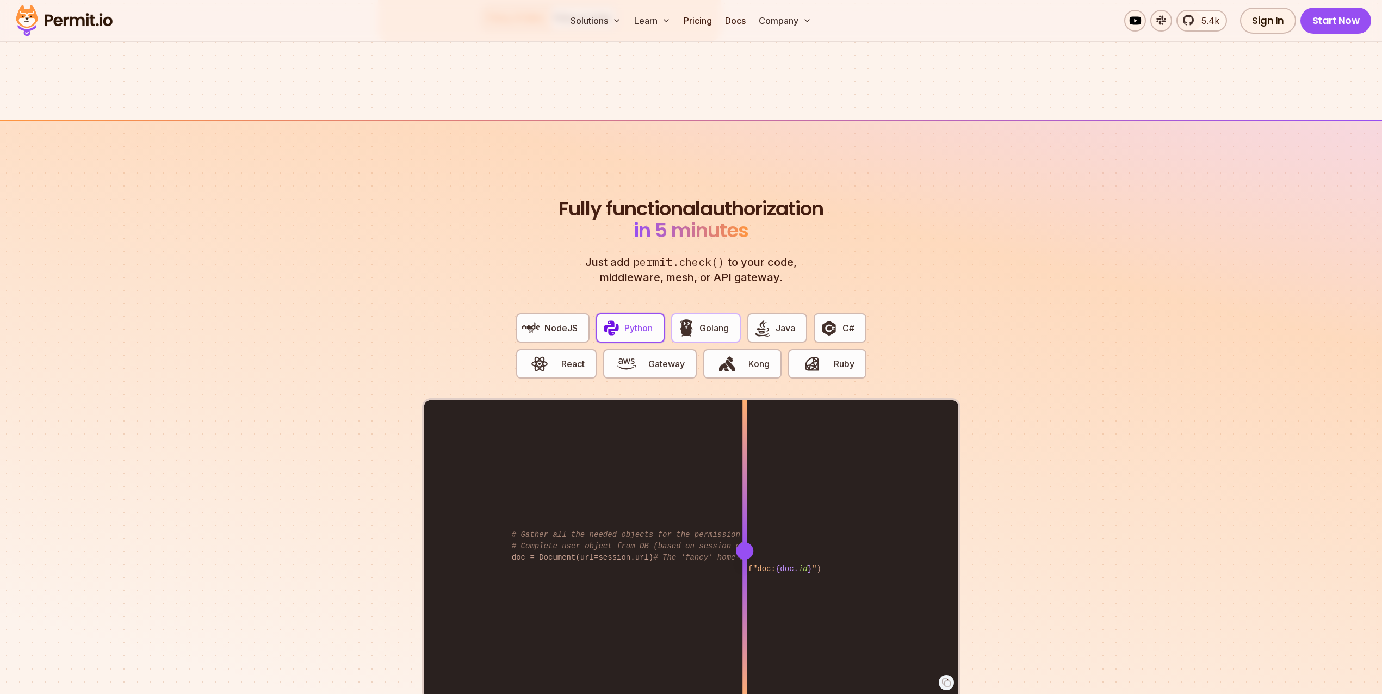
click at [699, 324] on button "Golang" at bounding box center [706, 327] width 70 height 29
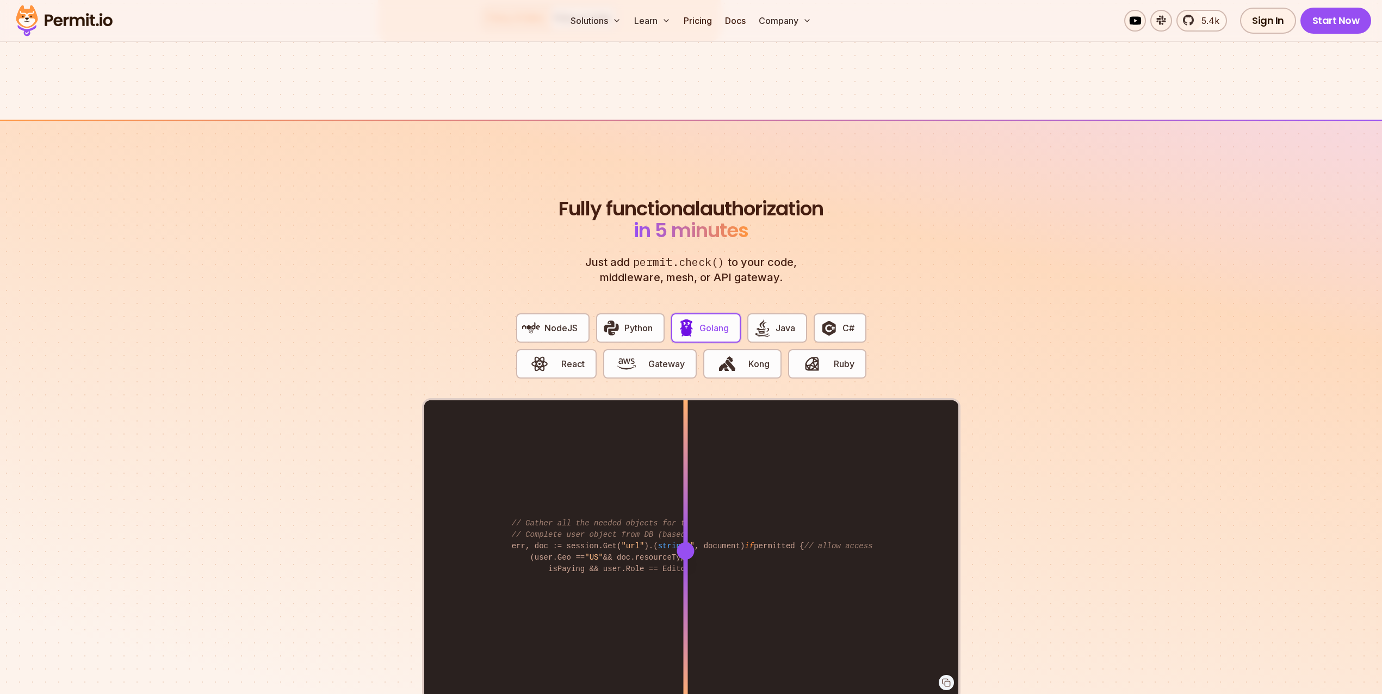
drag, startPoint x: 742, startPoint y: 415, endPoint x: 627, endPoint y: 452, distance: 120.4
click at [683, 459] on div at bounding box center [685, 475] width 4 height 150
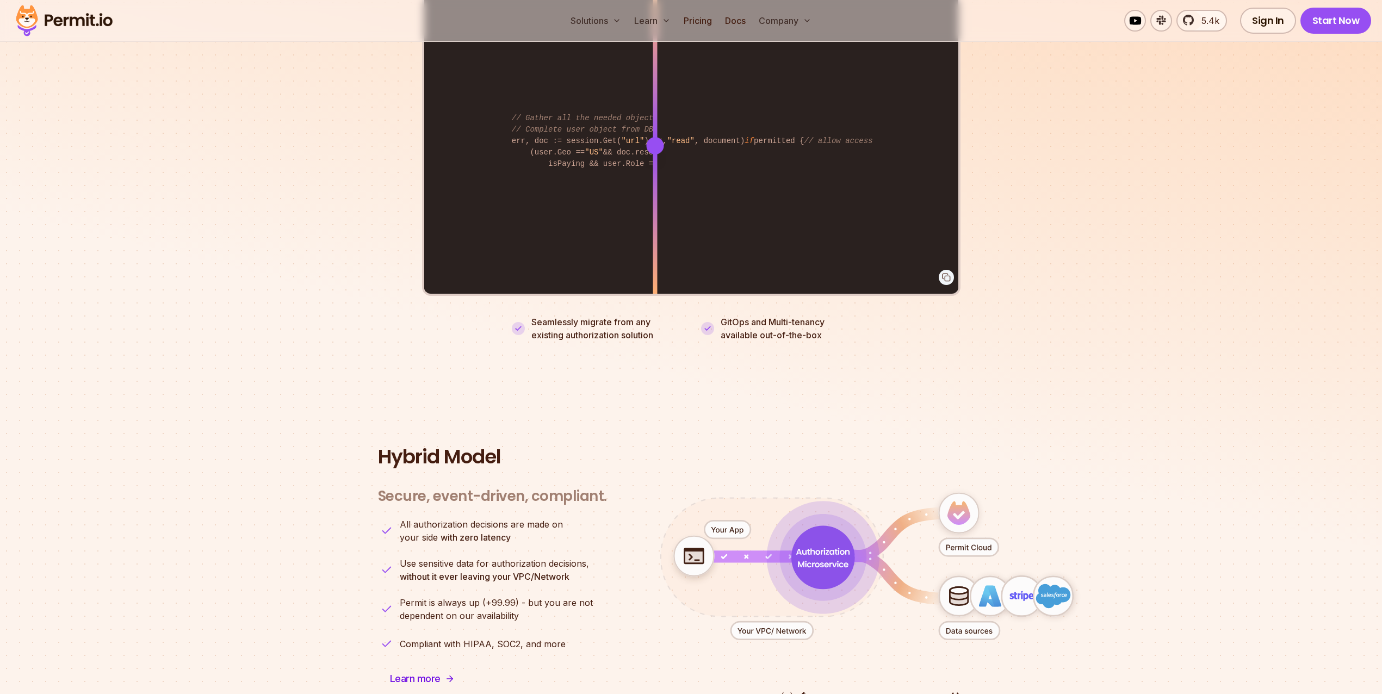
scroll to position [2440, 0]
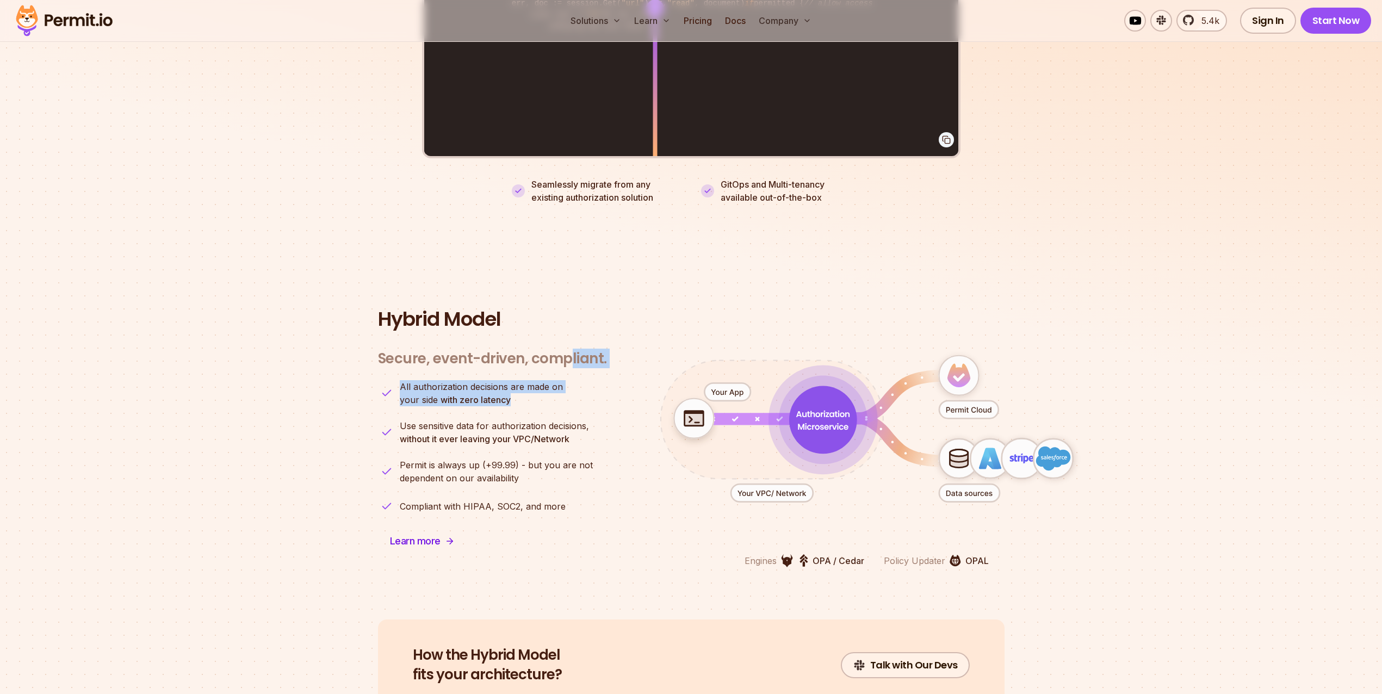
drag, startPoint x: 571, startPoint y: 341, endPoint x: 548, endPoint y: 399, distance: 62.0
click at [548, 399] on div "Secure, event-driven, compliant. Engines OPA / Cedar Policy Updater OPAL All au…" at bounding box center [492, 452] width 229 height 231
click at [548, 399] on ul "All authorization decisions are made on your side with zero latency Use sensiti…" at bounding box center [492, 447] width 229 height 135
drag, startPoint x: 548, startPoint y: 399, endPoint x: 380, endPoint y: 302, distance: 194.4
click at [380, 308] on div "Hybrid Model Secure, event-driven, compliant. Engines OPA / Cedar Policy Update…" at bounding box center [691, 437] width 626 height 259
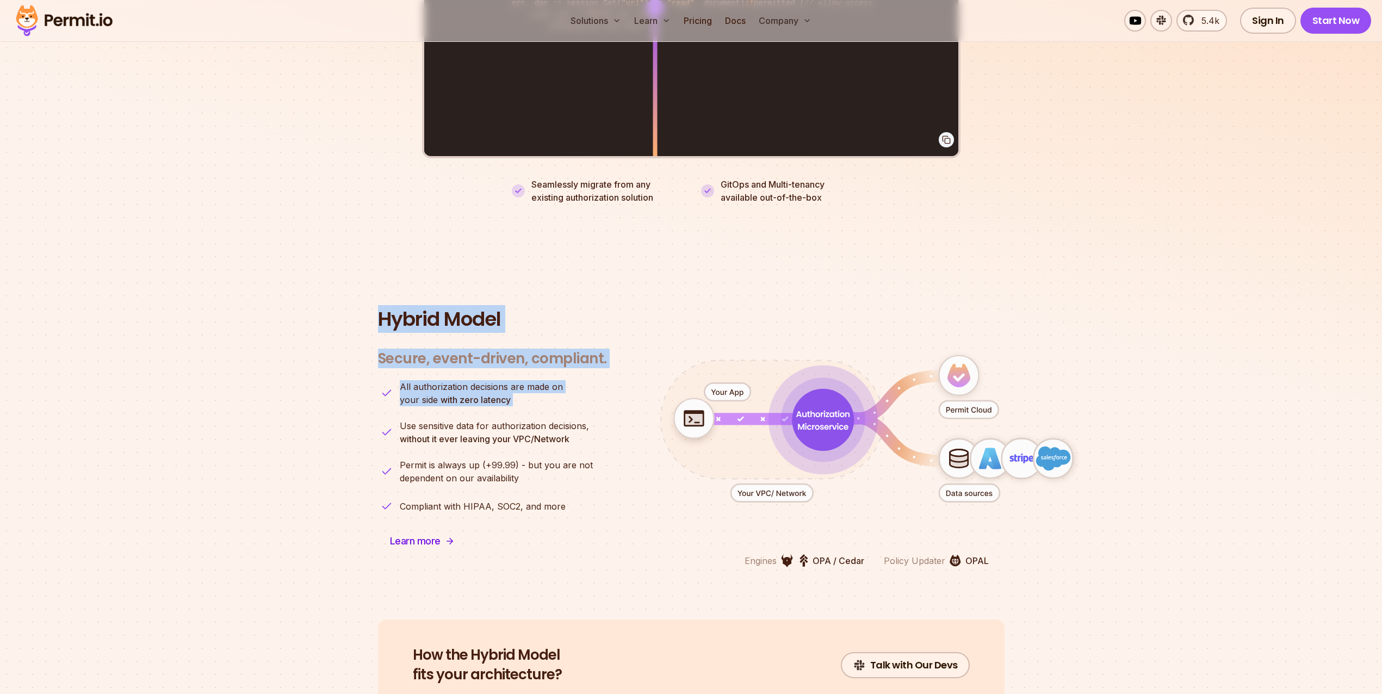
click at [380, 308] on h2 "Hybrid Model" at bounding box center [691, 319] width 626 height 22
drag, startPoint x: 380, startPoint y: 302, endPoint x: 466, endPoint y: 372, distance: 111.3
click at [466, 372] on div "Hybrid Model Secure, event-driven, compliant. Engines OPA / Cedar Policy Update…" at bounding box center [691, 437] width 626 height 259
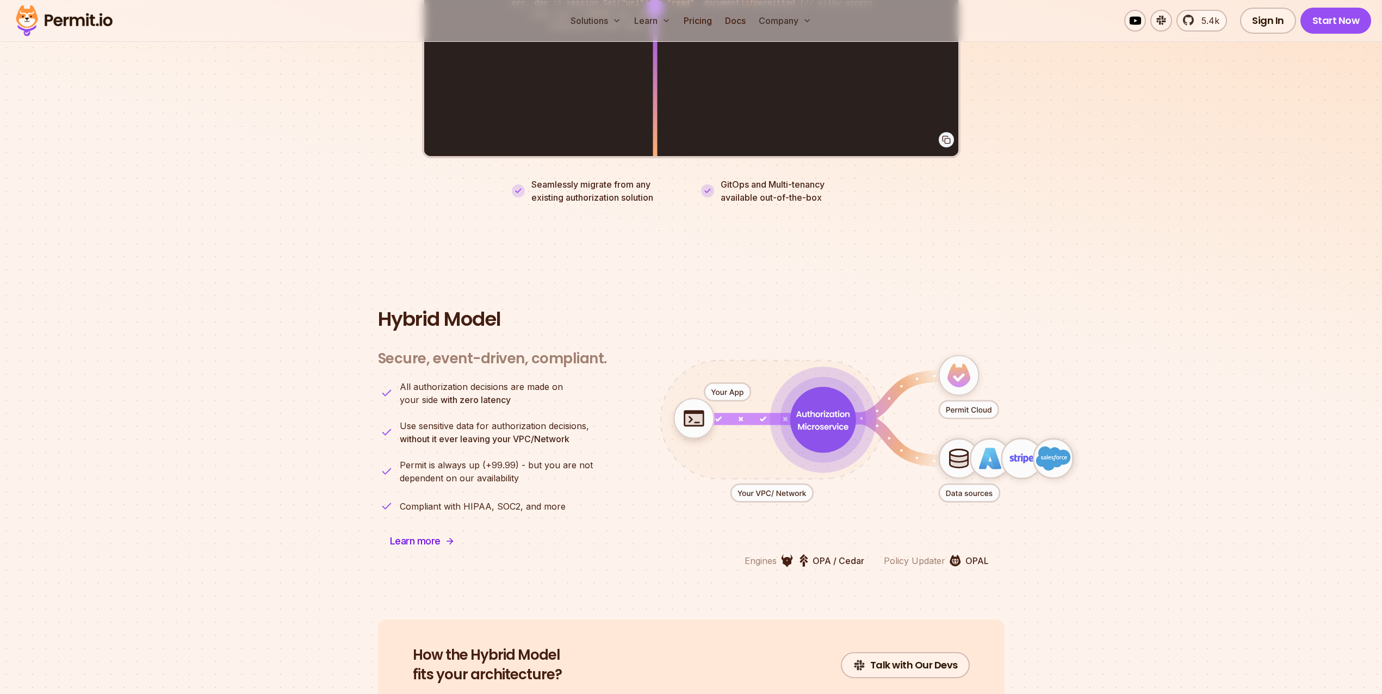
click at [507, 394] on strong "with zero latency" at bounding box center [475, 399] width 70 height 11
drag, startPoint x: 507, startPoint y: 389, endPoint x: 413, endPoint y: 370, distance: 95.4
click at [415, 380] on p "All authorization decisions are made on your side with zero latency" at bounding box center [481, 393] width 163 height 26
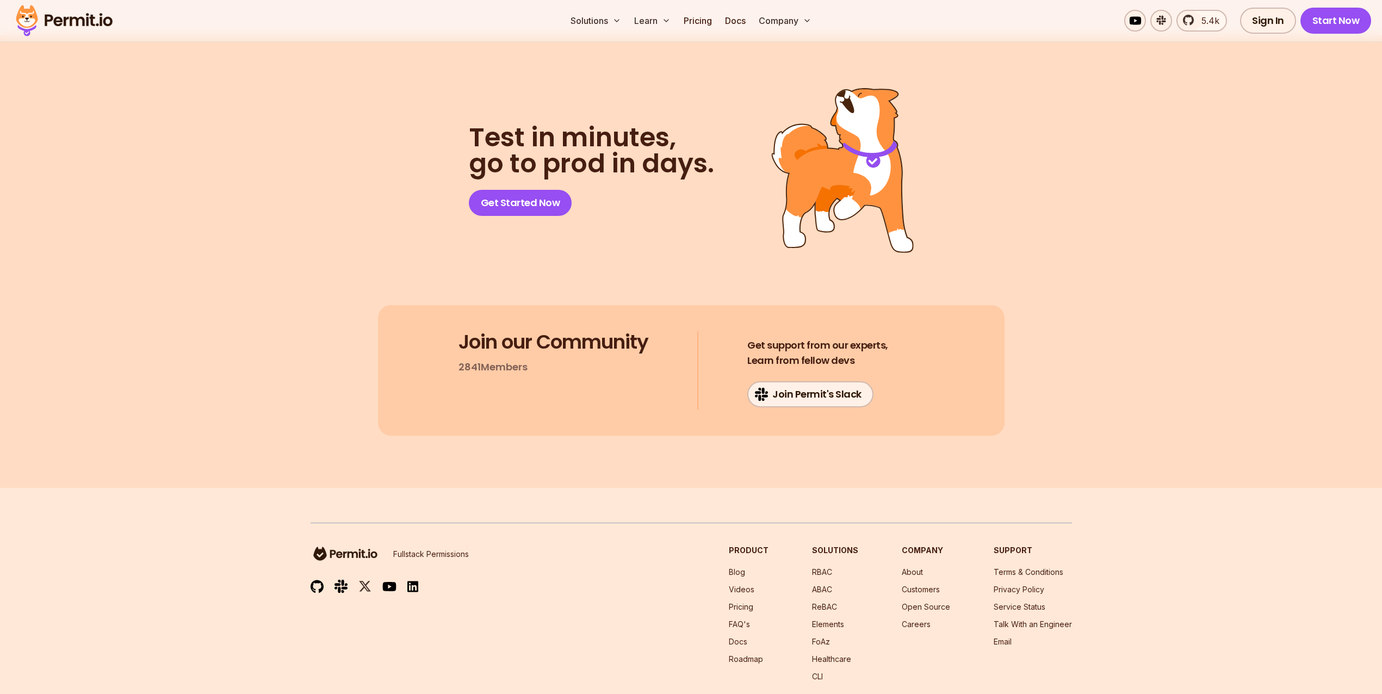
scroll to position [5611, 0]
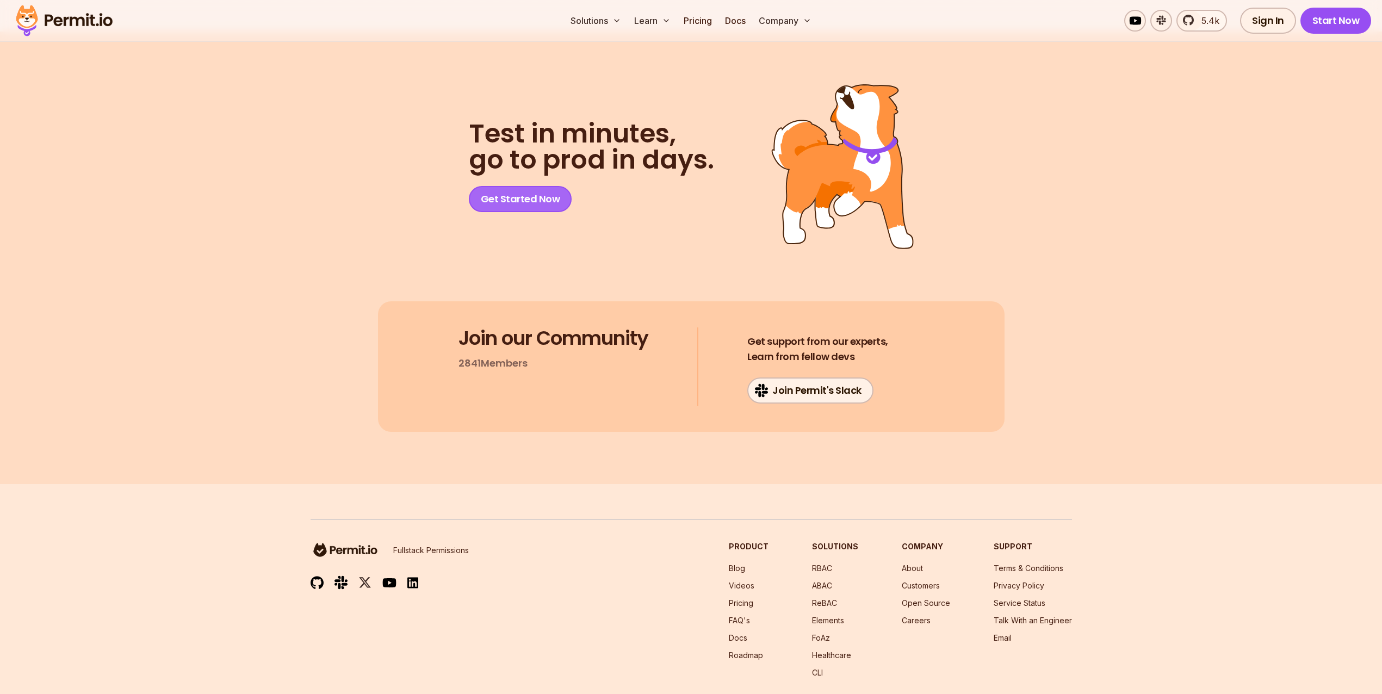
click at [501, 196] on link "Get Started Now" at bounding box center [520, 199] width 103 height 26
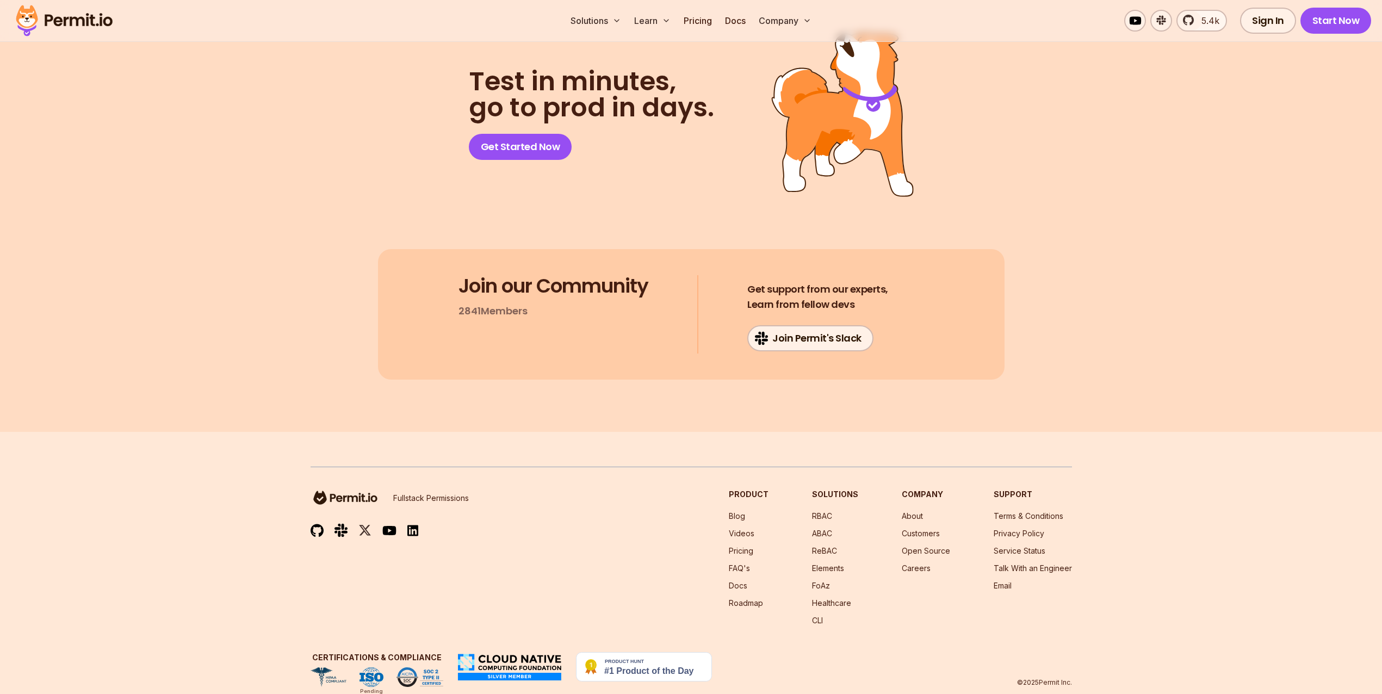
scroll to position [5626, 0]
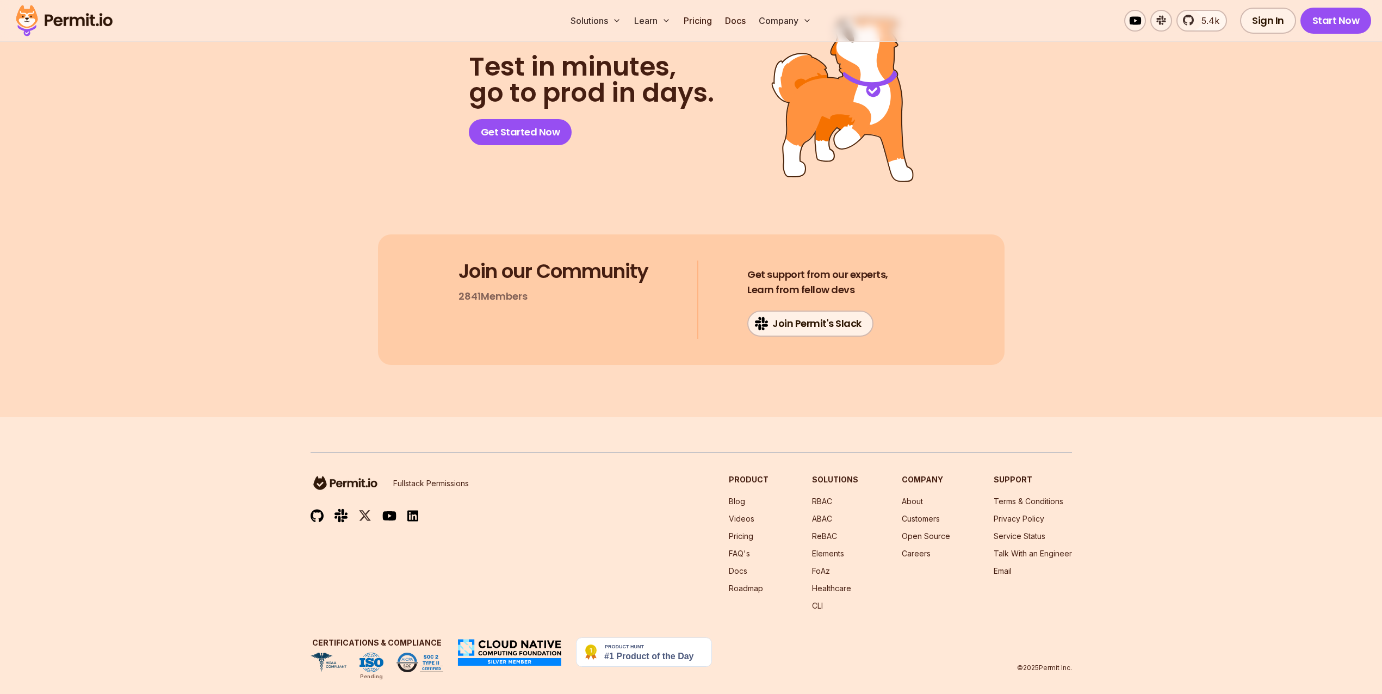
drag, startPoint x: 389, startPoint y: 643, endPoint x: 370, endPoint y: 639, distance: 19.4
click at [370, 652] on ul "Pending" at bounding box center [376, 662] width 133 height 20
click at [378, 652] on img at bounding box center [371, 662] width 24 height 20
click at [458, 582] on div "Fullstack Permissions Product Blog Videos Pricing FAQ's Docs Roadmap Solutions …" at bounding box center [690, 542] width 761 height 137
click at [917, 549] on link "Careers" at bounding box center [915, 553] width 29 height 9
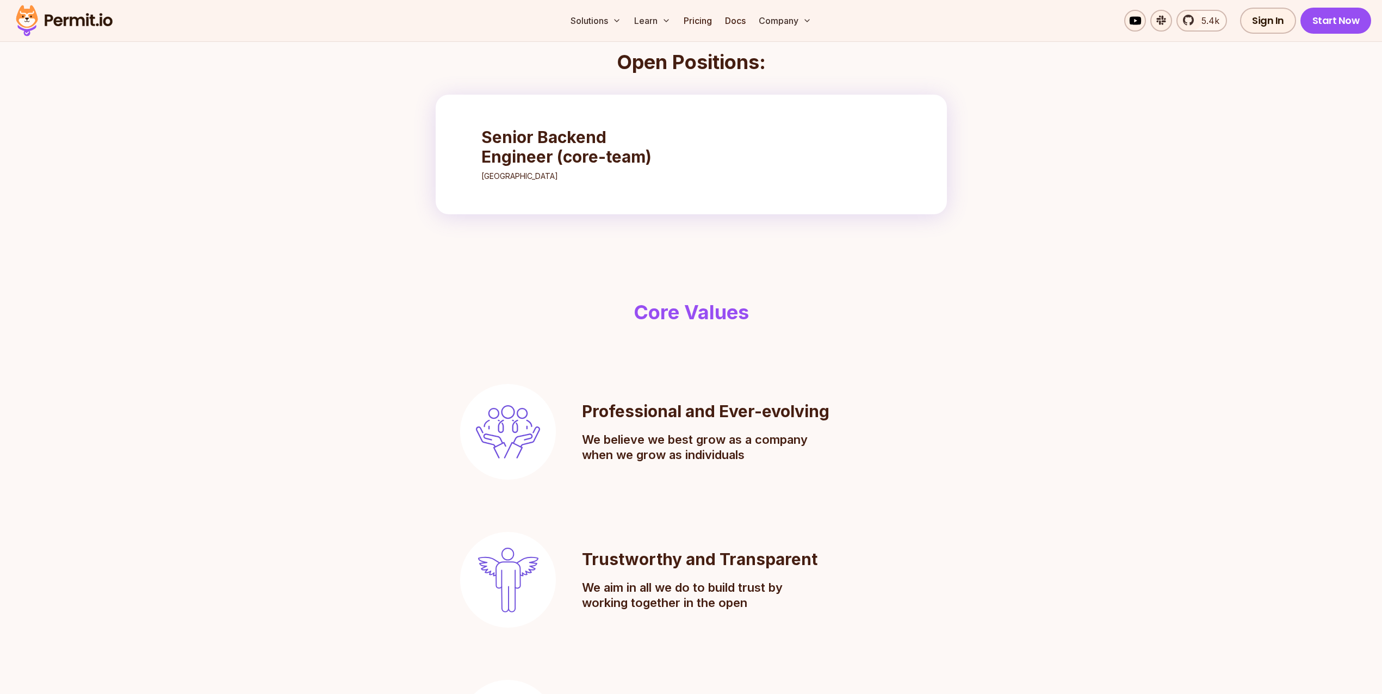
scroll to position [457, 0]
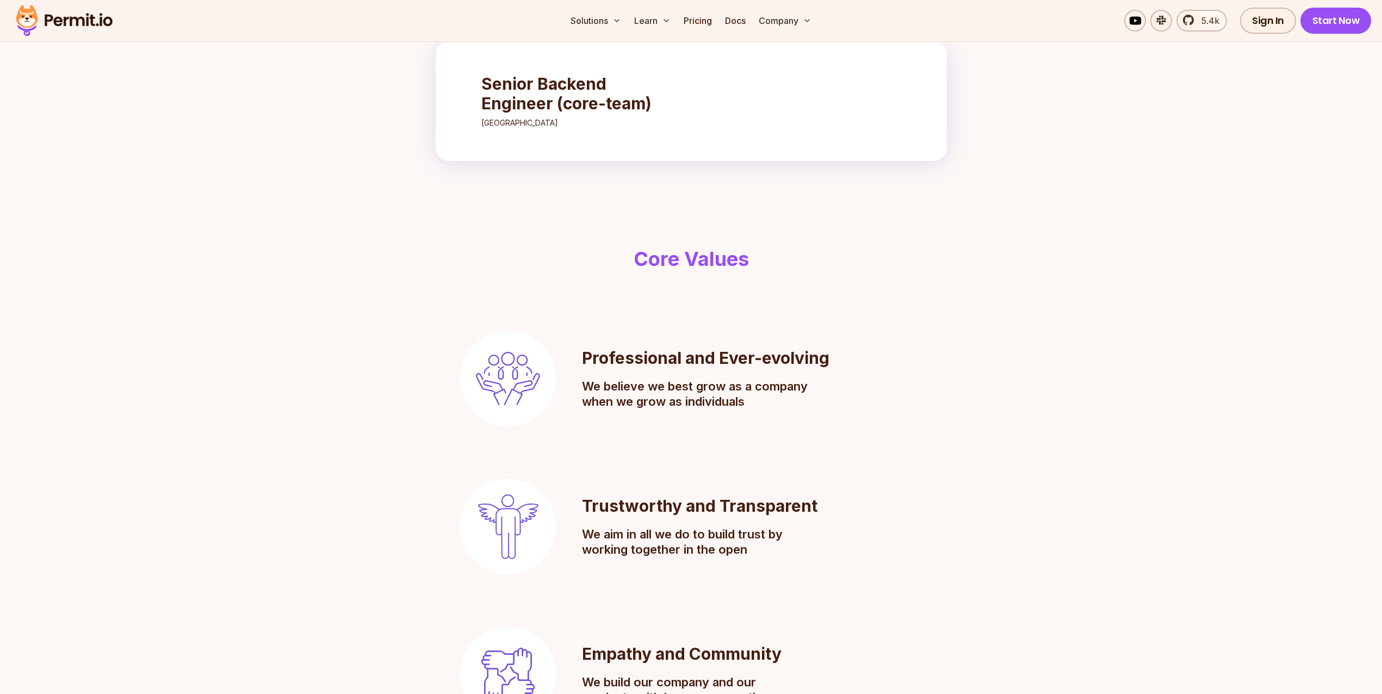
click at [585, 134] on link "Senior Backend Engineer (core-team) Tel-Aviv" at bounding box center [577, 101] width 214 height 76
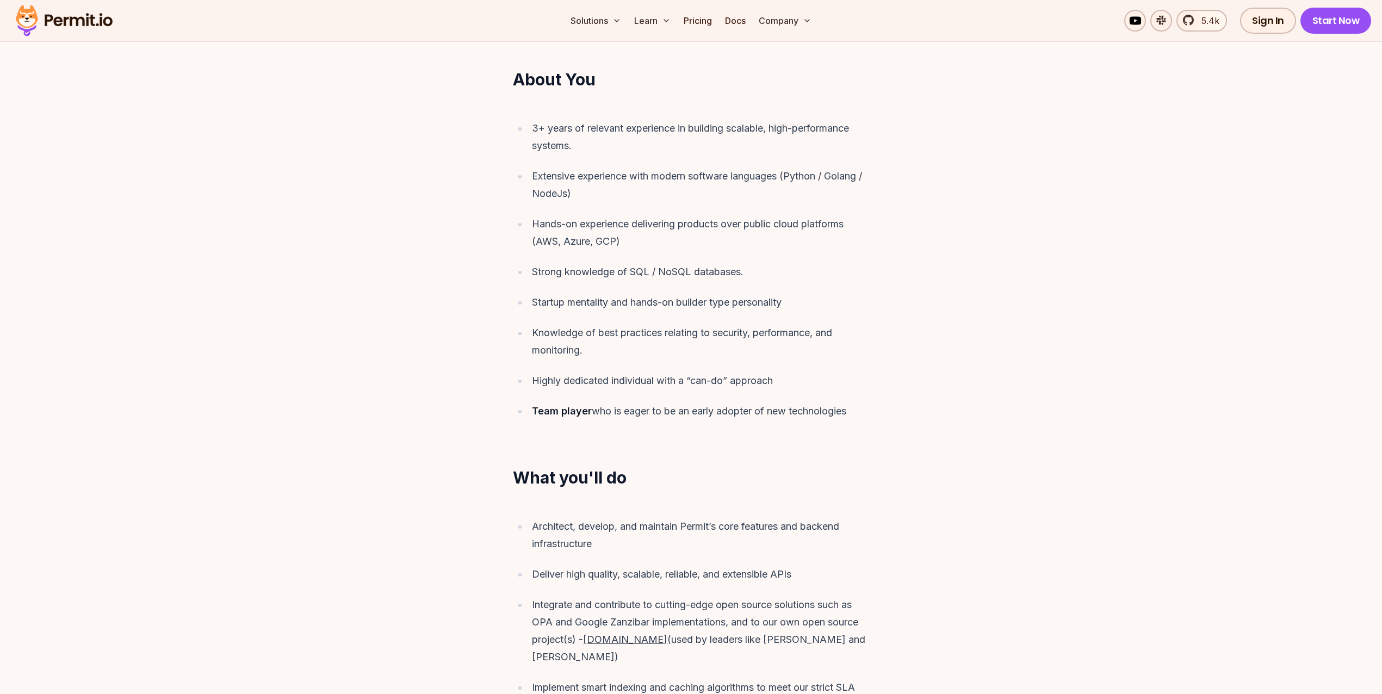
scroll to position [799, 0]
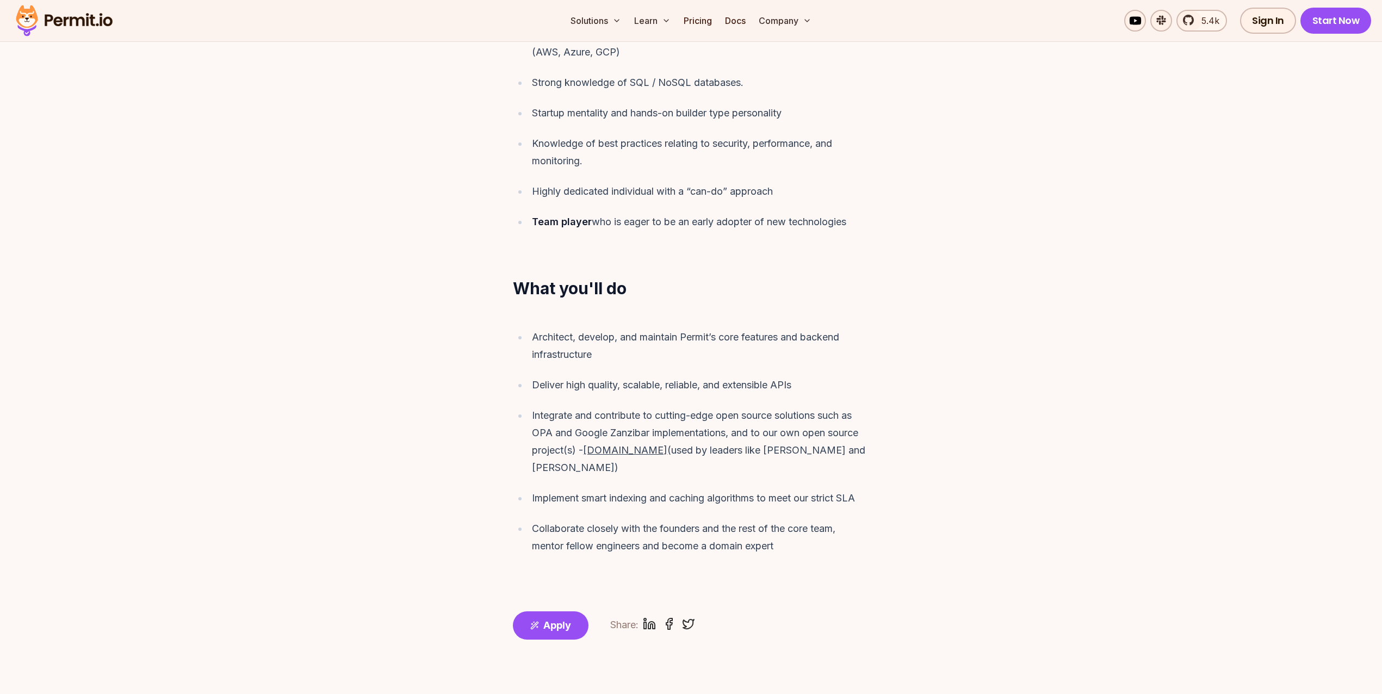
click at [603, 444] on u "OPAL.ac" at bounding box center [625, 449] width 84 height 11
click at [617, 444] on u "OPAL.ac" at bounding box center [625, 449] width 84 height 11
click at [624, 444] on u "OPAL.ac" at bounding box center [625, 449] width 84 height 11
drag, startPoint x: 624, startPoint y: 434, endPoint x: 599, endPoint y: 434, distance: 25.6
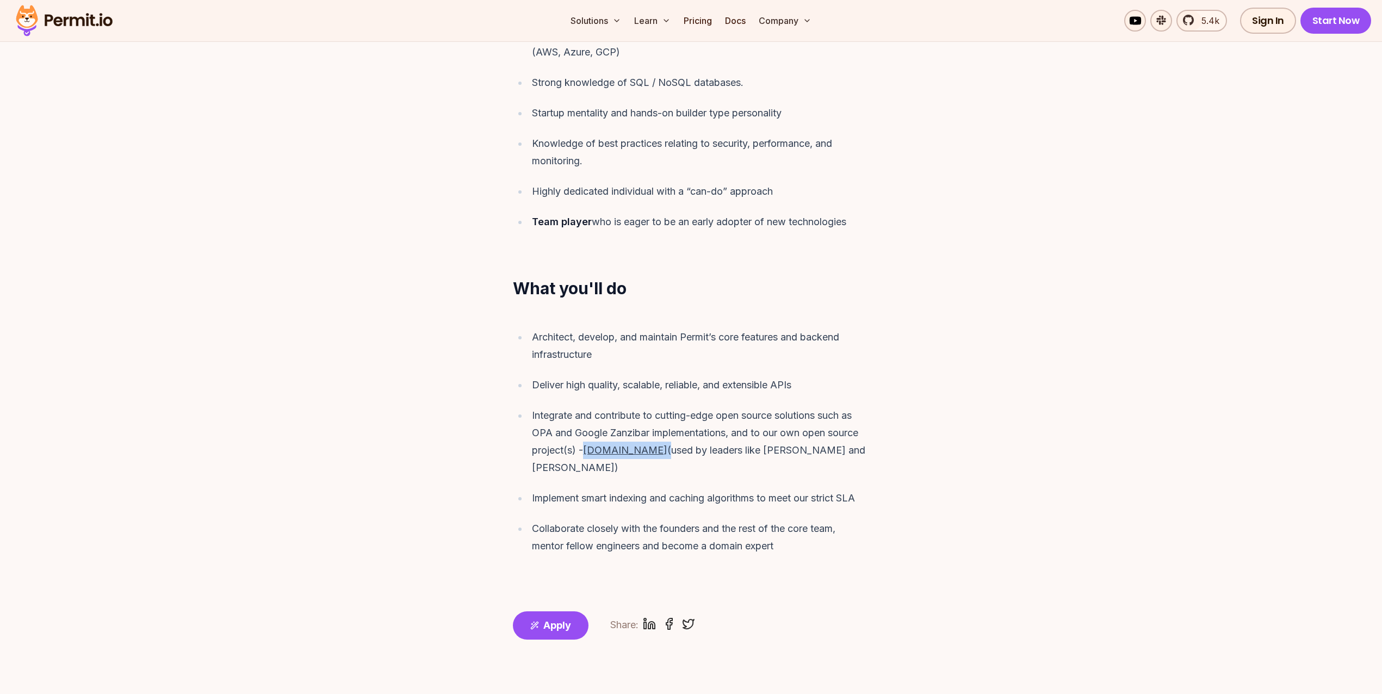
click at [599, 444] on u "OPAL.ac" at bounding box center [625, 449] width 84 height 11
copy div "OPAL.ac"
click at [453, 392] on section "Intro We are looking for strong and independent backend engineers to join our c…" at bounding box center [691, 112] width 1382 height 1194
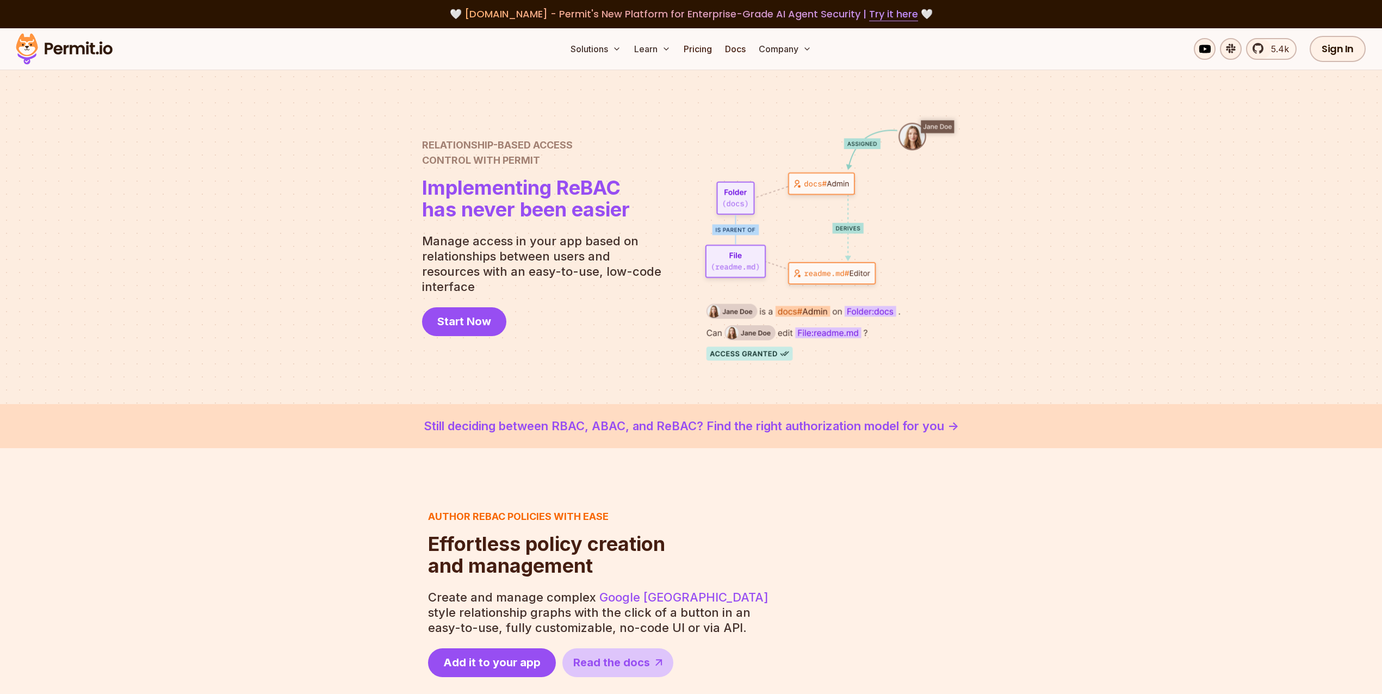
drag, startPoint x: 362, startPoint y: 271, endPoint x: 375, endPoint y: 233, distance: 40.4
click at [377, 236] on div at bounding box center [691, 237] width 1382 height 334
drag, startPoint x: 375, startPoint y: 233, endPoint x: 432, endPoint y: 259, distance: 62.8
click at [383, 279] on div at bounding box center [691, 237] width 1382 height 334
drag, startPoint x: 441, startPoint y: 246, endPoint x: 593, endPoint y: 278, distance: 155.7
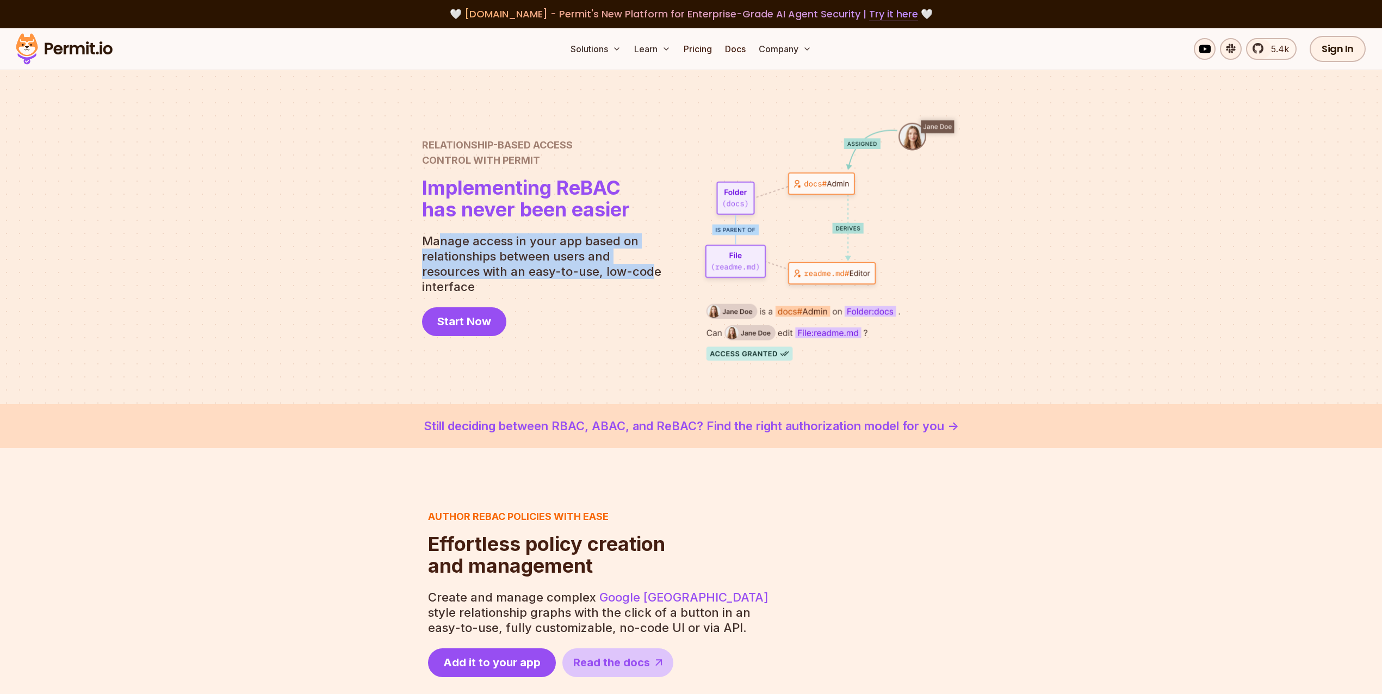
click at [593, 278] on p "Manage access in your app based on relationships between users and resources wi…" at bounding box center [546, 263] width 248 height 61
click at [660, 282] on p "Manage access in your app based on relationships between users and resources wi…" at bounding box center [546, 263] width 248 height 61
click at [742, 199] on img at bounding box center [829, 237] width 261 height 247
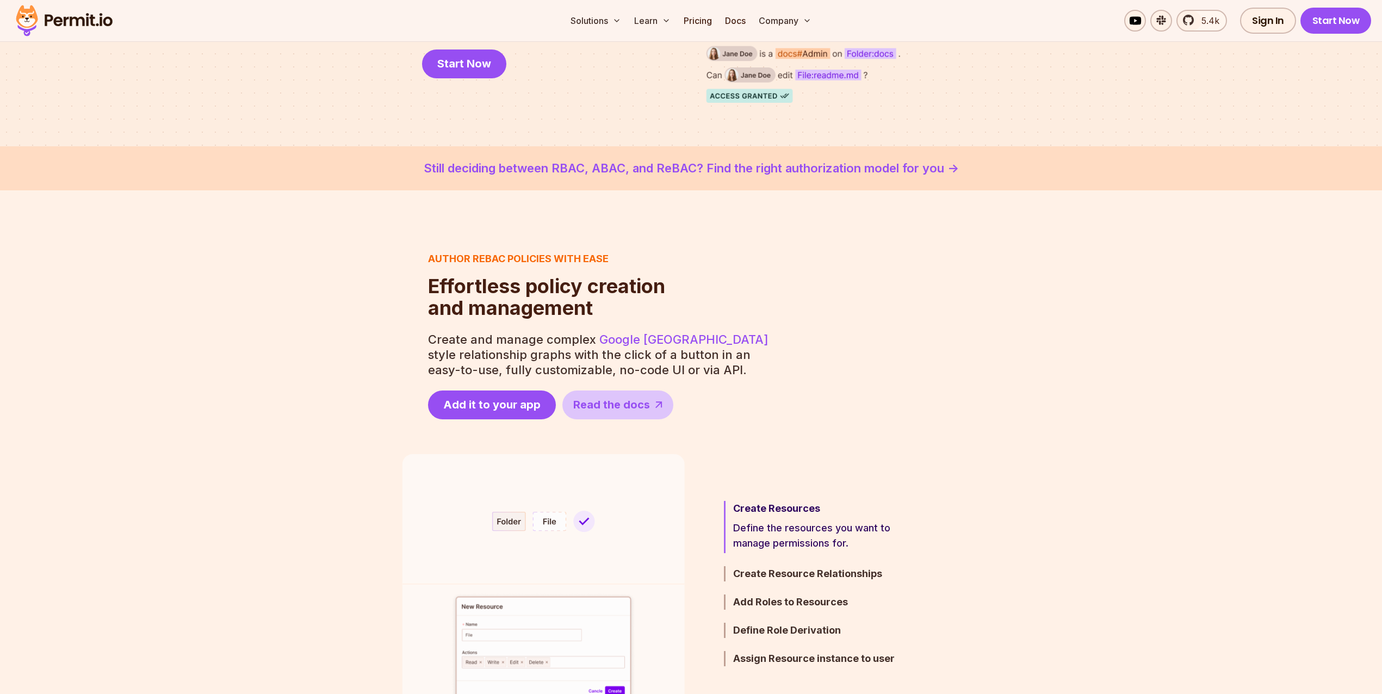
scroll to position [289, 0]
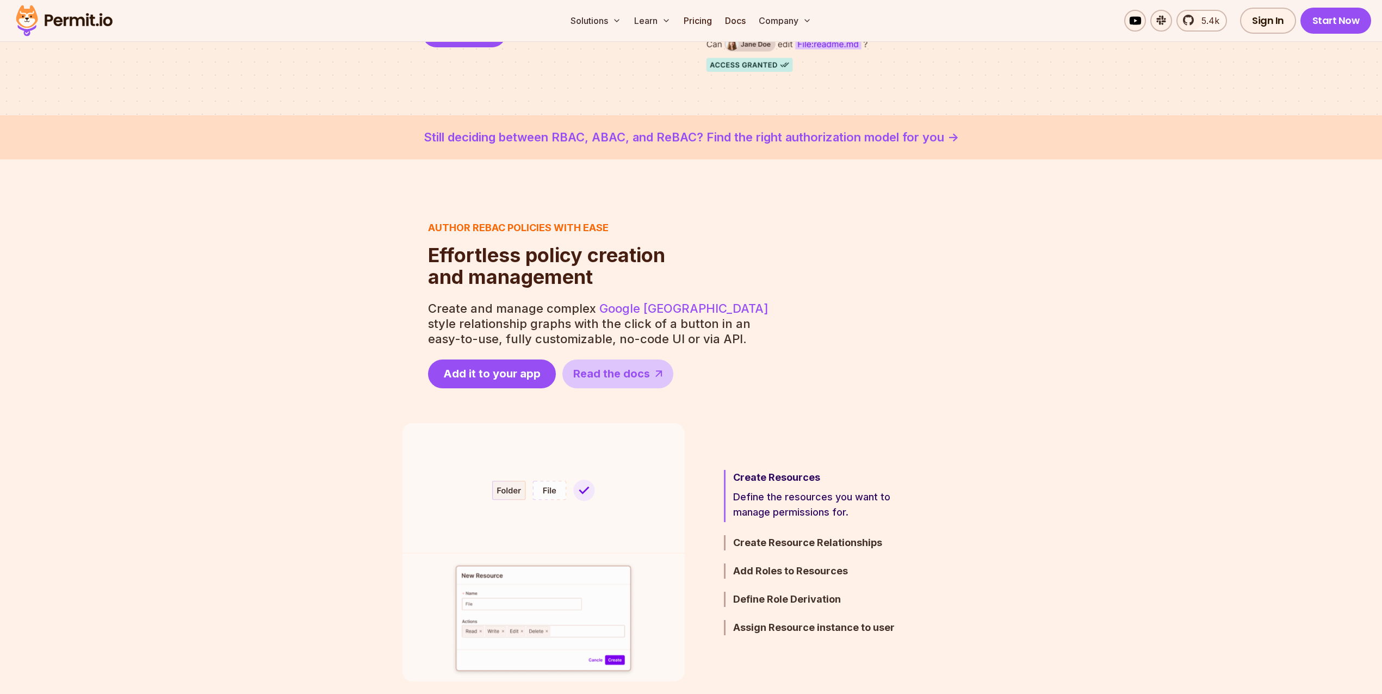
drag, startPoint x: 665, startPoint y: 254, endPoint x: 646, endPoint y: 275, distance: 28.9
click at [650, 274] on h2 "Effortless policy creation and management" at bounding box center [546, 265] width 237 height 43
click at [506, 307] on p "Create and manage complex Google Zanzibar style relationship graphs with the cl…" at bounding box center [599, 324] width 343 height 46
drag, startPoint x: 506, startPoint y: 307, endPoint x: 705, endPoint y: 326, distance: 200.4
click at [706, 325] on p "Create and manage complex Google Zanzibar style relationship graphs with the cl…" at bounding box center [599, 324] width 343 height 46
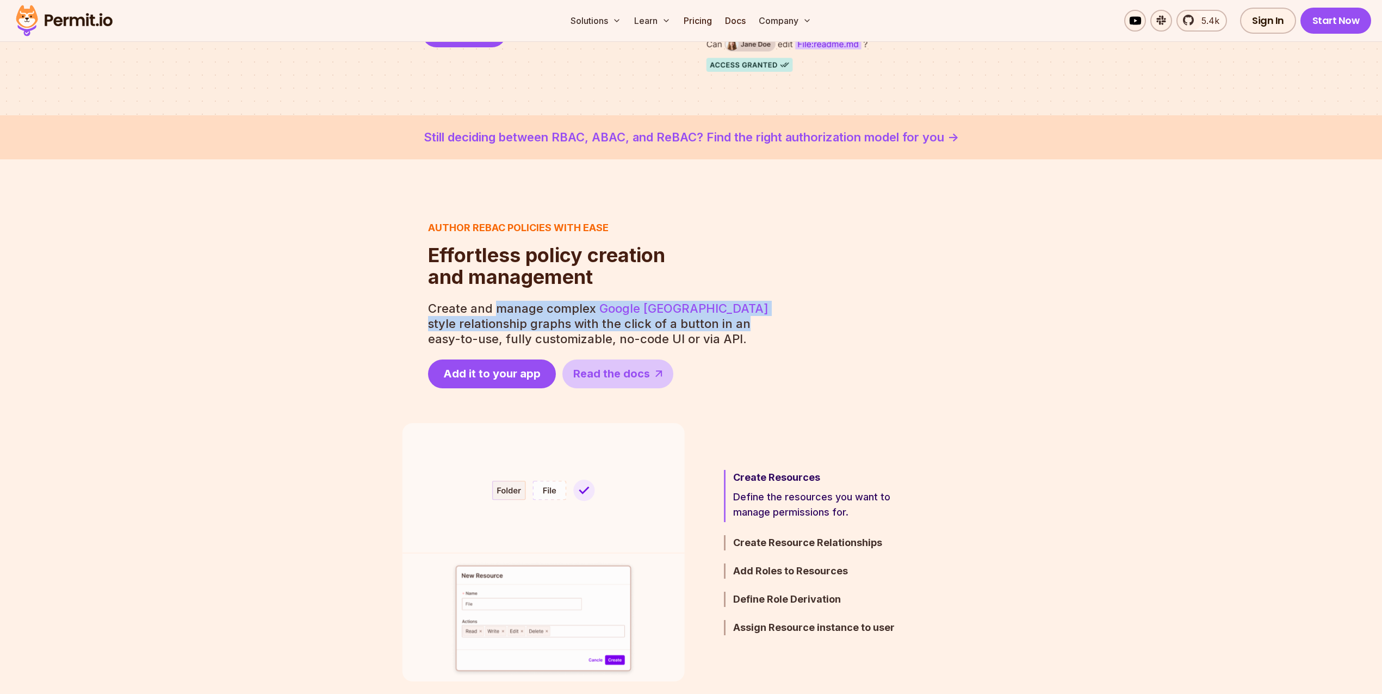
click at [700, 324] on p "Create and manage complex Google Zanzibar style relationship graphs with the cl…" at bounding box center [599, 324] width 343 height 46
click at [704, 332] on p "Create and manage complex Google Zanzibar style relationship graphs with the cl…" at bounding box center [599, 324] width 343 height 46
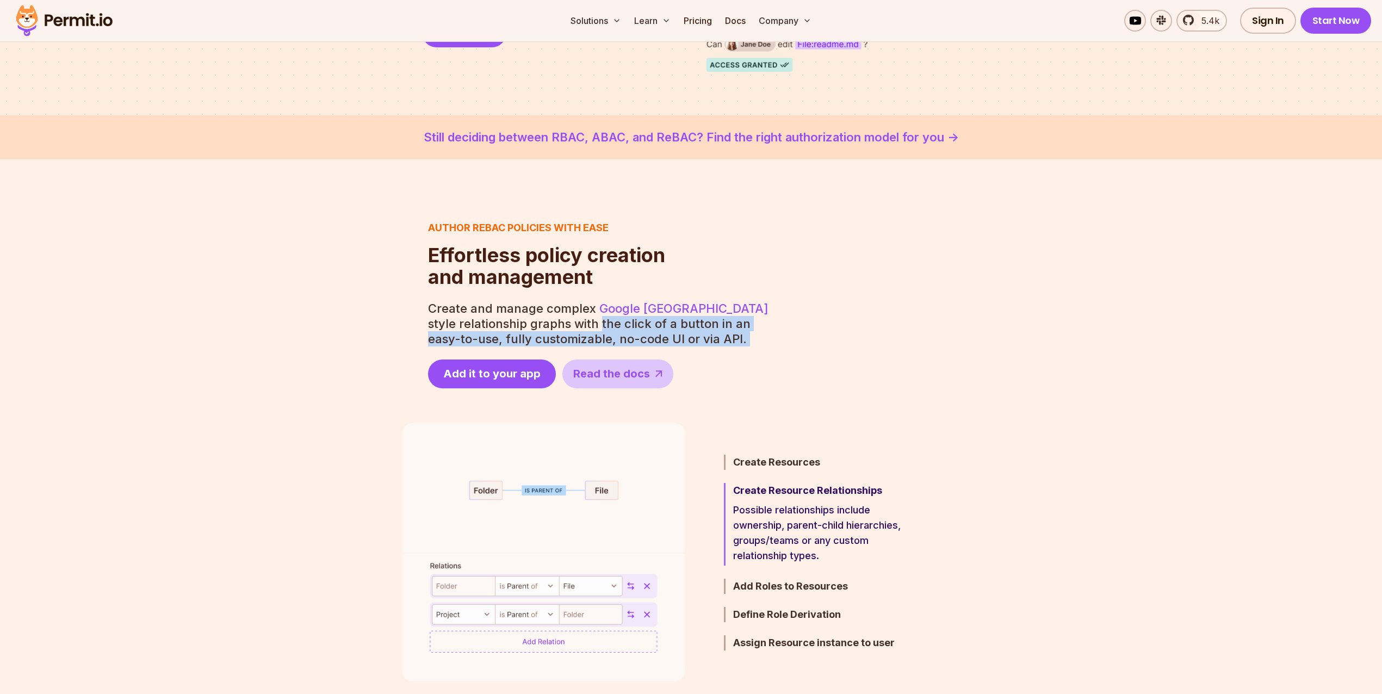
drag, startPoint x: 704, startPoint y: 332, endPoint x: 577, endPoint y: 319, distance: 127.4
click at [577, 319] on p "Create and manage complex Google Zanzibar style relationship graphs with the cl…" at bounding box center [599, 324] width 343 height 46
drag, startPoint x: 577, startPoint y: 319, endPoint x: 696, endPoint y: 334, distance: 120.1
click at [696, 334] on p "Create and manage complex Google Zanzibar style relationship graphs with the cl…" at bounding box center [599, 324] width 343 height 46
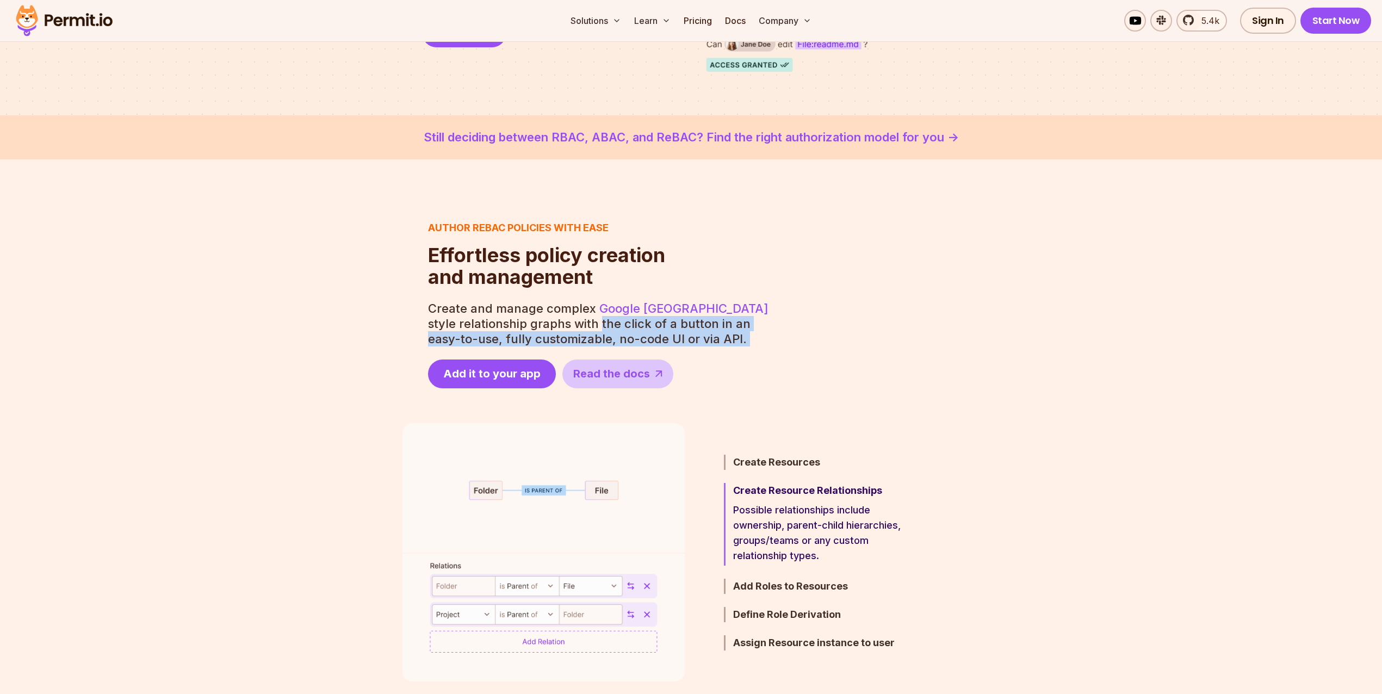
click at [696, 334] on p "Create and manage complex Google Zanzibar style relationship graphs with the cl…" at bounding box center [599, 324] width 343 height 46
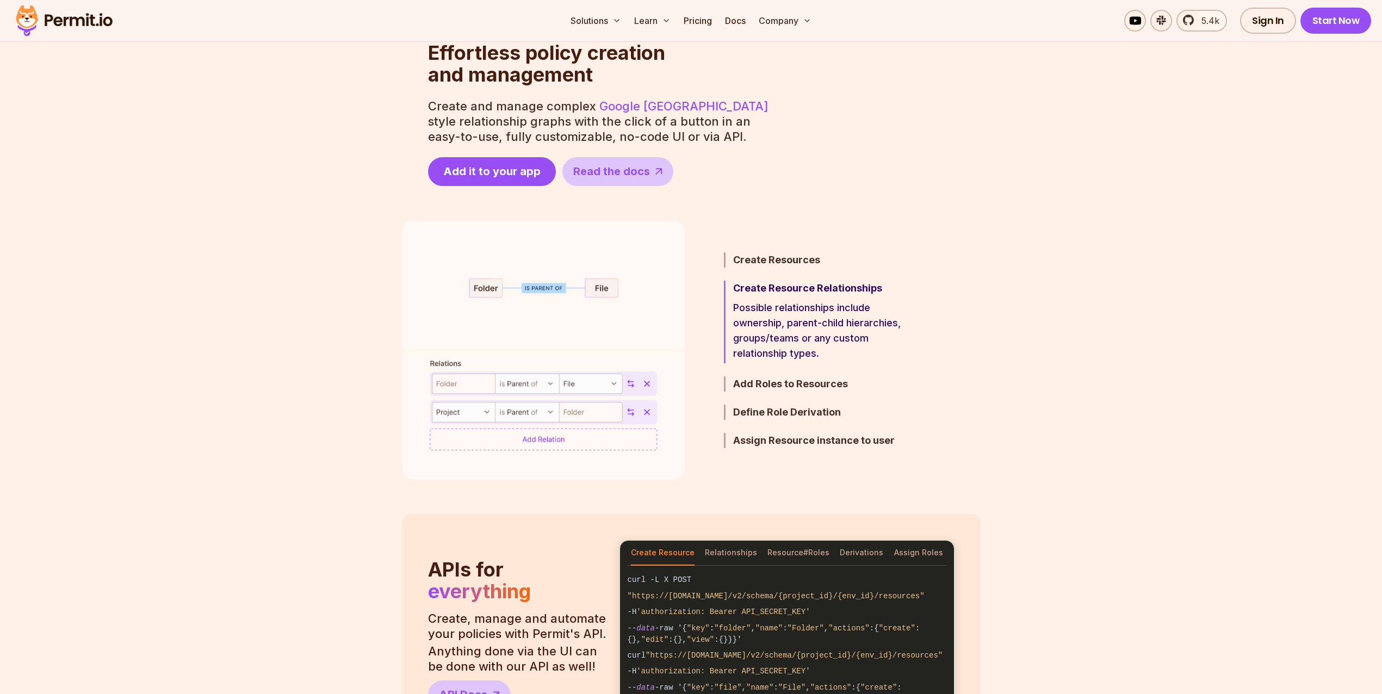
scroll to position [497, 0]
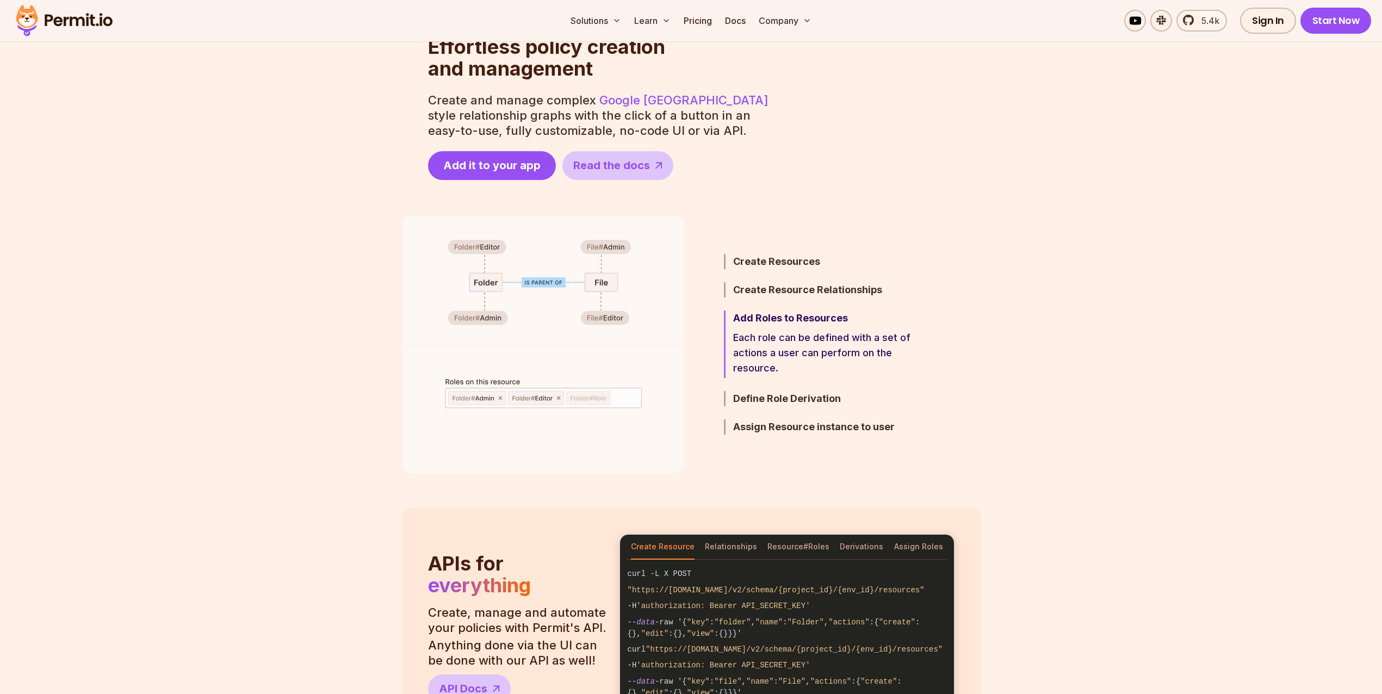
click at [826, 374] on p "Each role can be defined with a set of actions a user can perform on the resour…" at bounding box center [828, 353] width 190 height 46
click at [841, 399] on h3 "Define Role Derivation" at bounding box center [828, 398] width 190 height 15
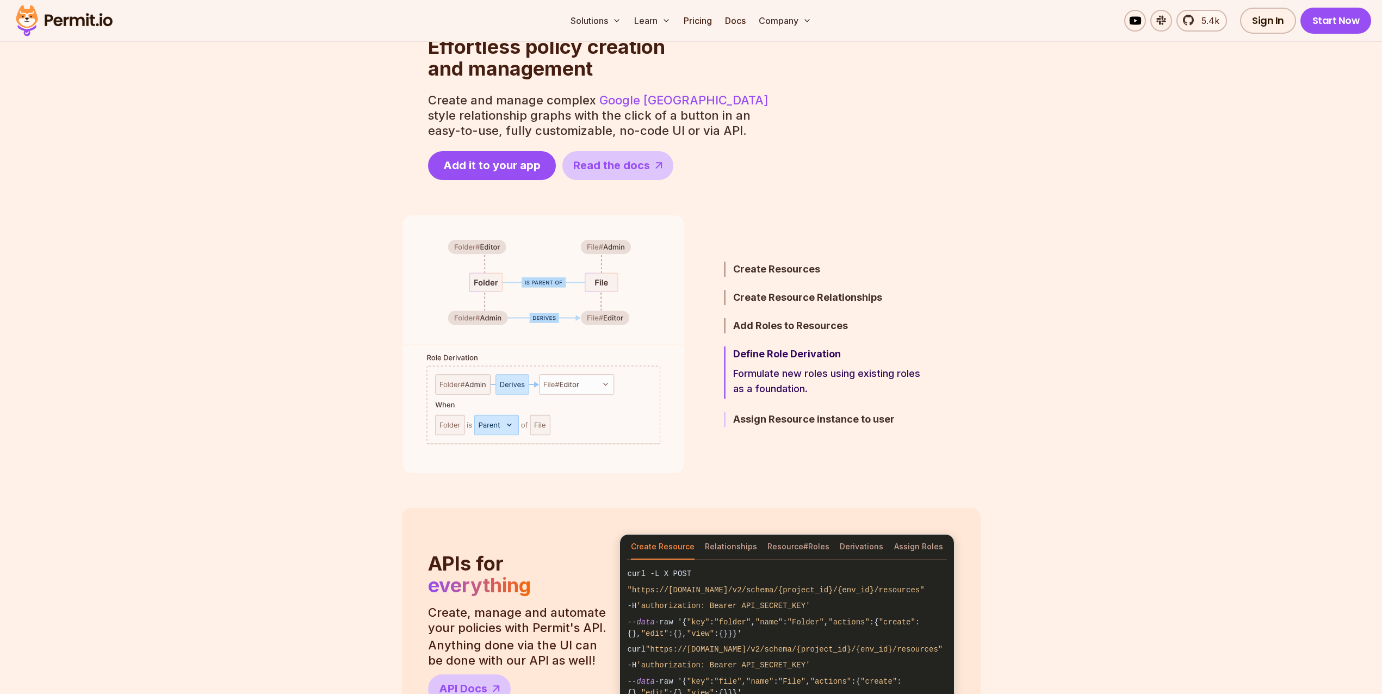
click at [834, 420] on h3 "Assign Resource instance to user" at bounding box center [828, 419] width 190 height 15
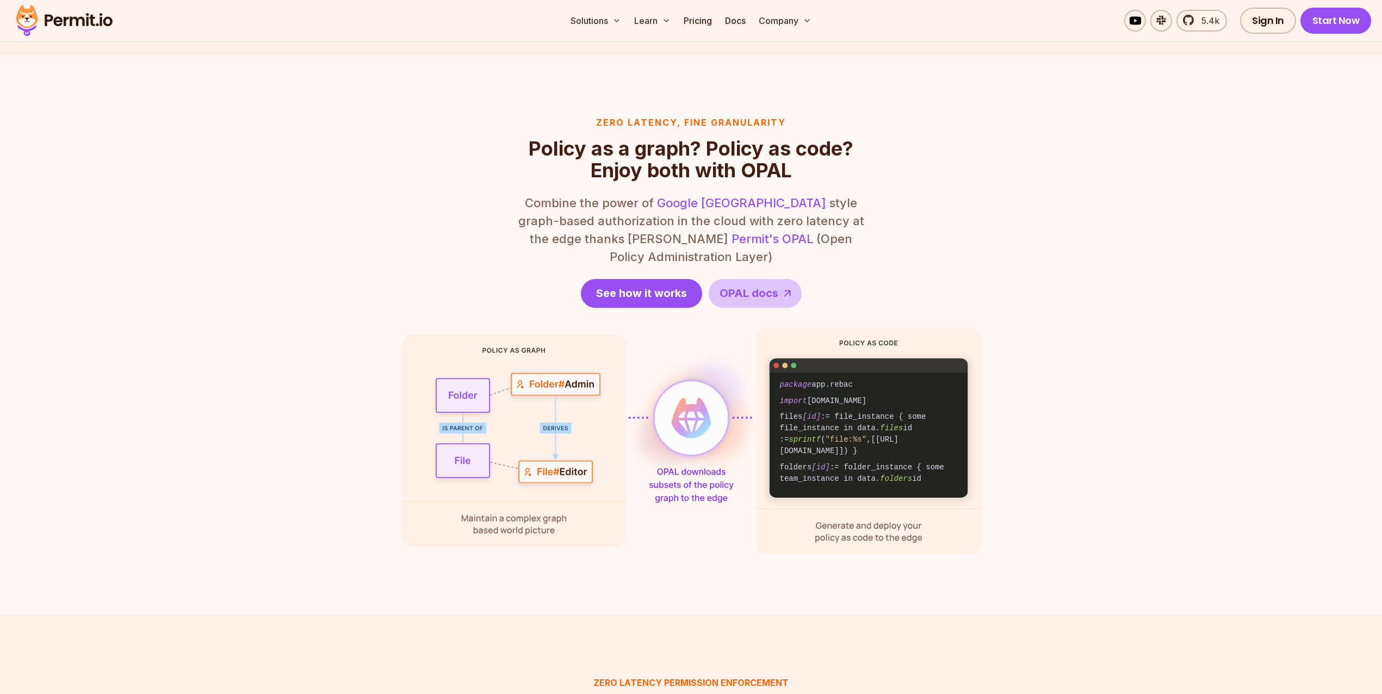
scroll to position [1277, 0]
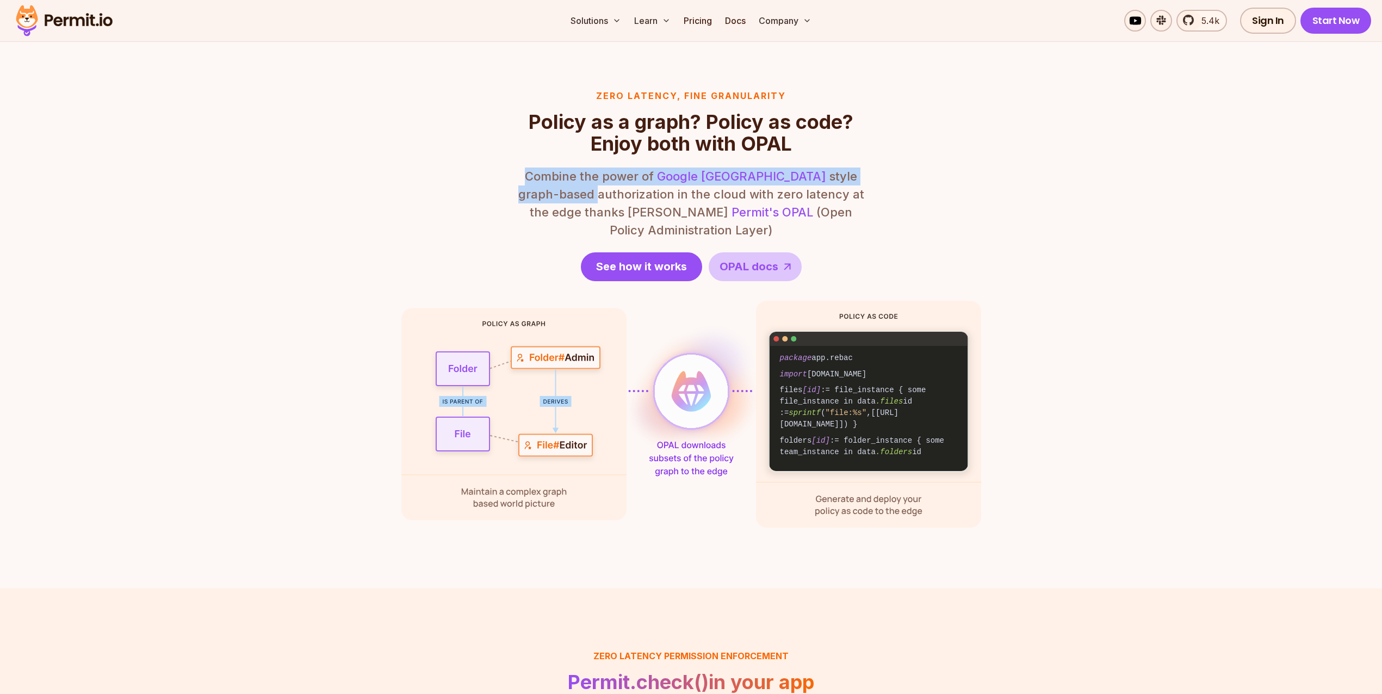
drag, startPoint x: 522, startPoint y: 202, endPoint x: 493, endPoint y: 161, distance: 50.2
click at [493, 161] on div "Zero latency, fine granularity Policy as a graph? Policy as code? Enjoy both wi…" at bounding box center [691, 308] width 580 height 438
drag, startPoint x: 511, startPoint y: 165, endPoint x: 544, endPoint y: 210, distance: 55.6
click at [544, 210] on div "Zero latency, fine granularity Policy as a graph? Policy as code? Enjoy both wi…" at bounding box center [691, 308] width 580 height 438
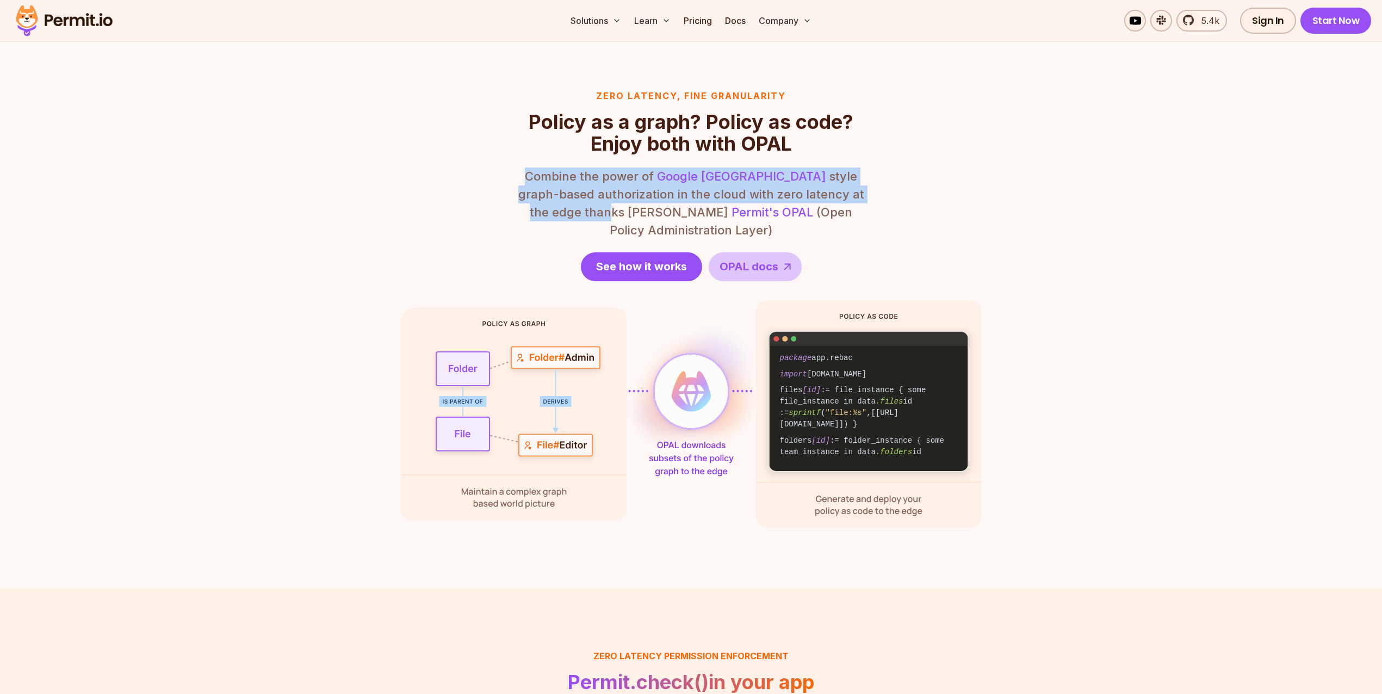
click at [544, 210] on p "Combine the power of Google Zanzibar style graph-based authorization in the clo…" at bounding box center [691, 203] width 348 height 72
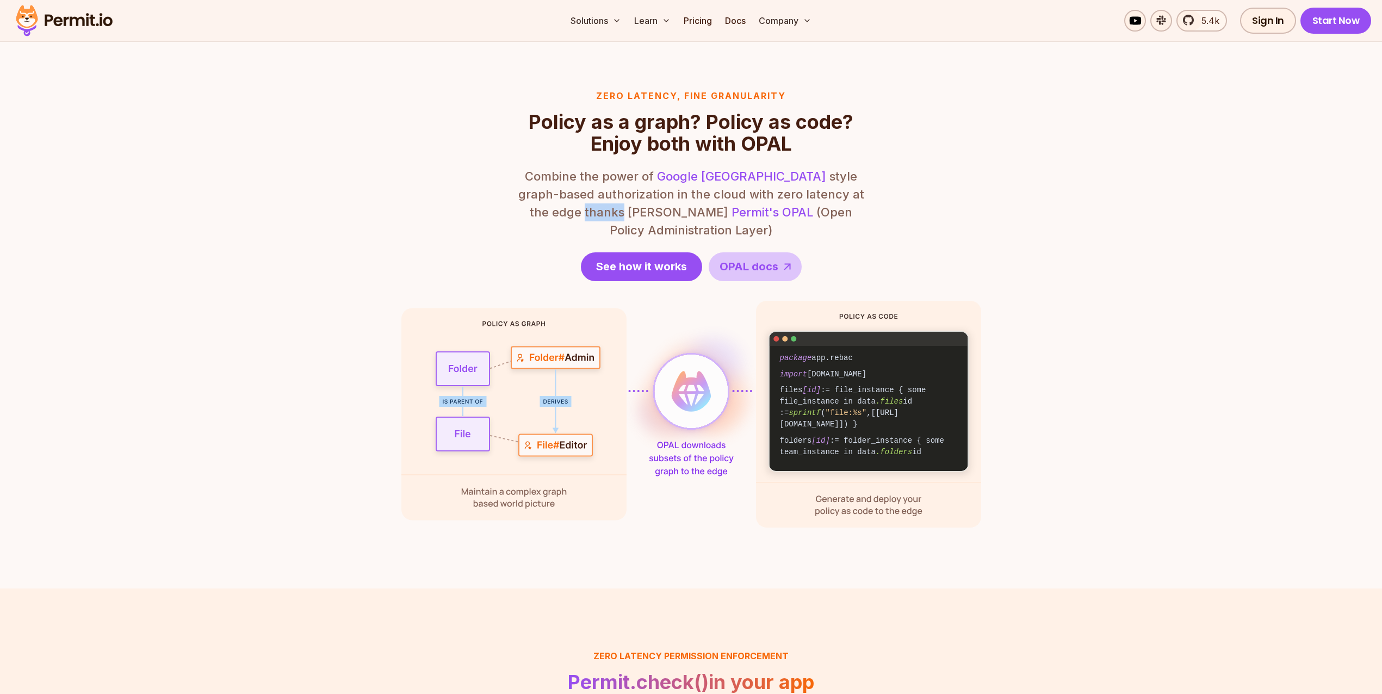
click at [544, 210] on p "Combine the power of Google Zanzibar style graph-based authorization in the clo…" at bounding box center [691, 203] width 348 height 72
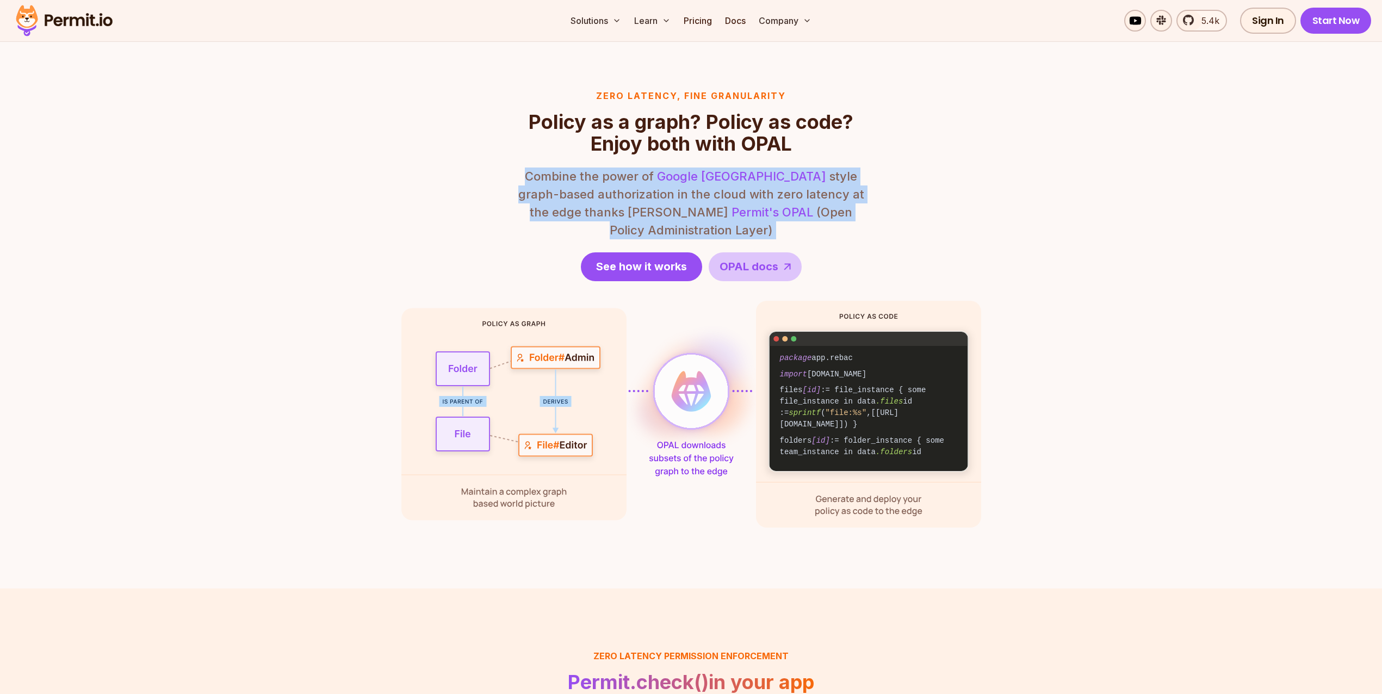
drag, startPoint x: 544, startPoint y: 210, endPoint x: 570, endPoint y: 206, distance: 26.4
click at [565, 207] on p "Combine the power of Google Zanzibar style graph-based authorization in the clo…" at bounding box center [691, 203] width 348 height 72
click at [576, 204] on p "Combine the power of Google Zanzibar style graph-based authorization in the clo…" at bounding box center [691, 203] width 348 height 72
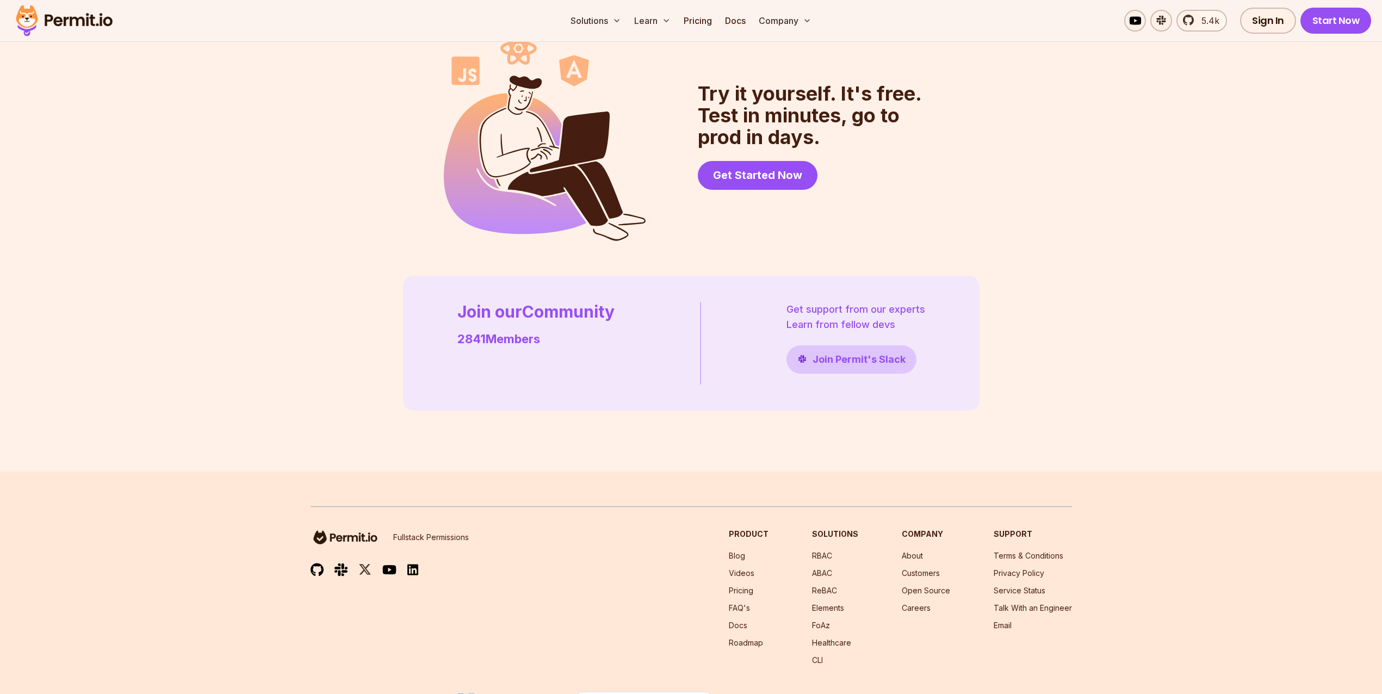
scroll to position [2956, 0]
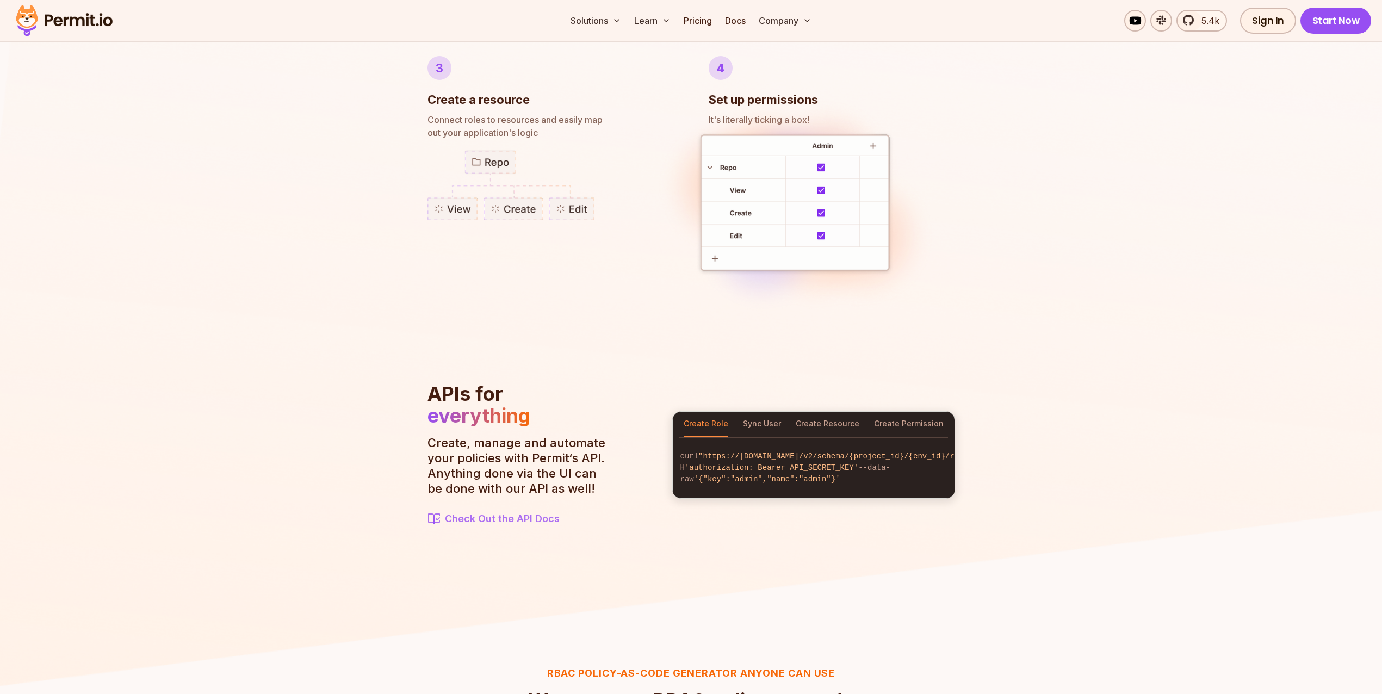
scroll to position [1111, 0]
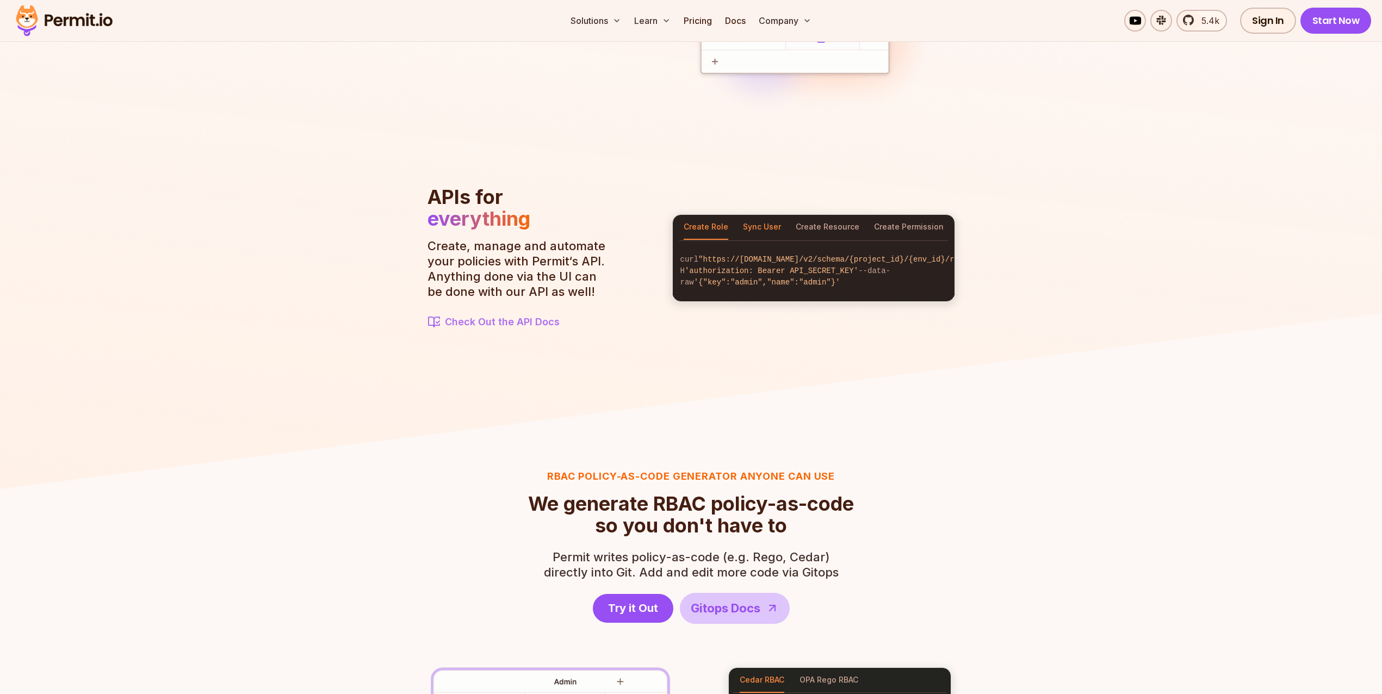
click at [757, 225] on button "Sync User" at bounding box center [762, 227] width 38 height 25
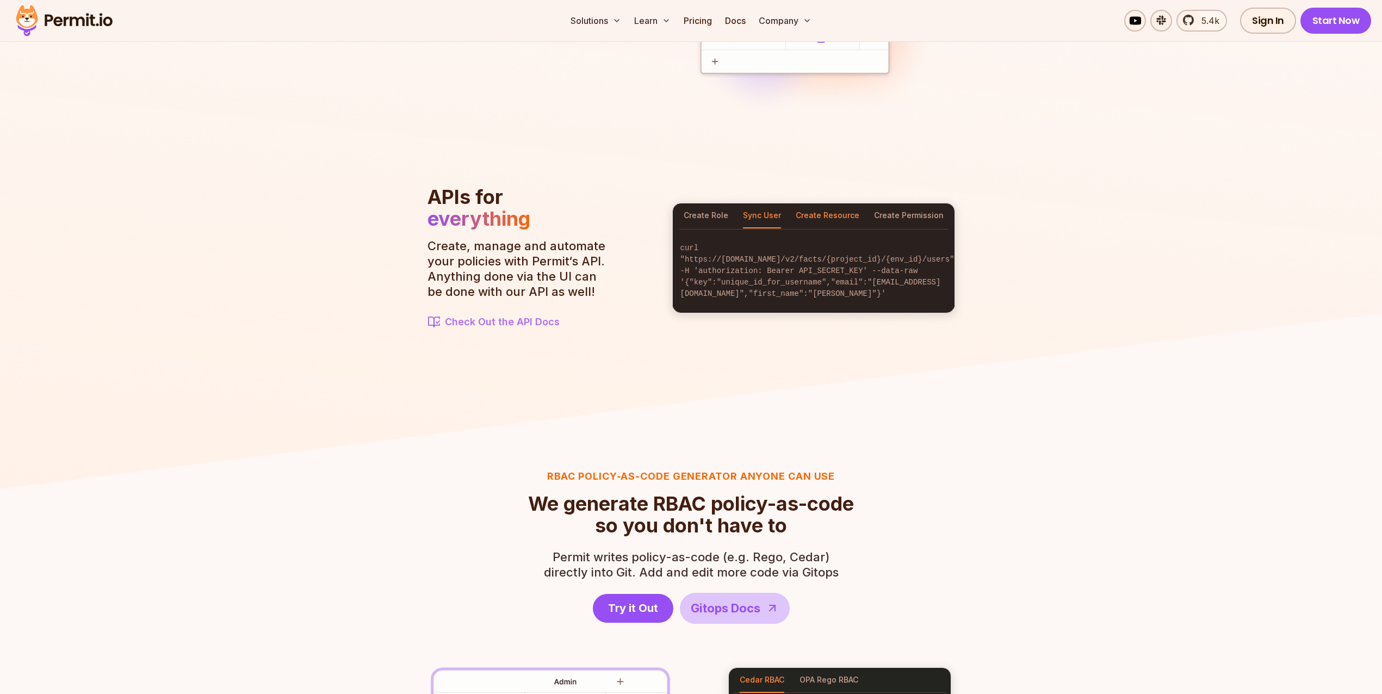
click at [826, 222] on button "Create Resource" at bounding box center [827, 215] width 64 height 25
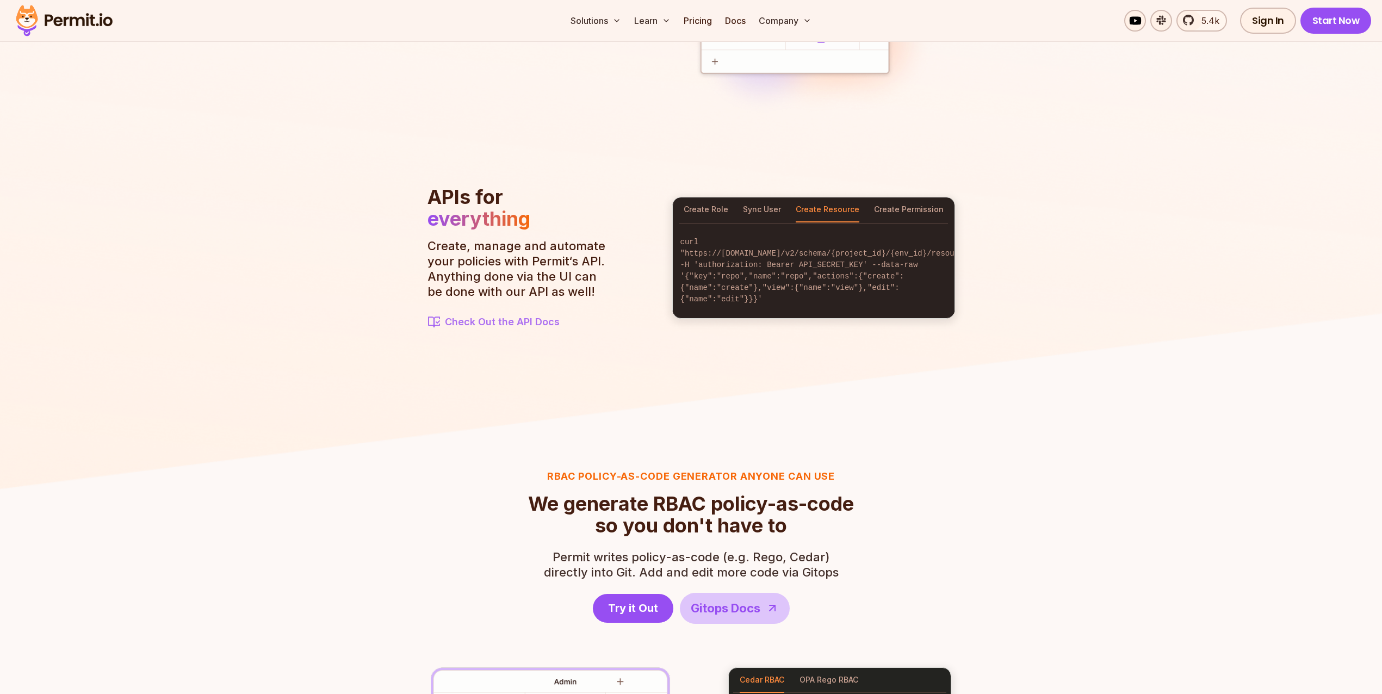
click at [891, 227] on div "curl "https://api.permit.io/v2/schema/{project_id}/{env_id}/roles" -H 'authoriz…" at bounding box center [814, 270] width 282 height 95
click at [906, 220] on button "Create Permission" at bounding box center [909, 209] width 70 height 25
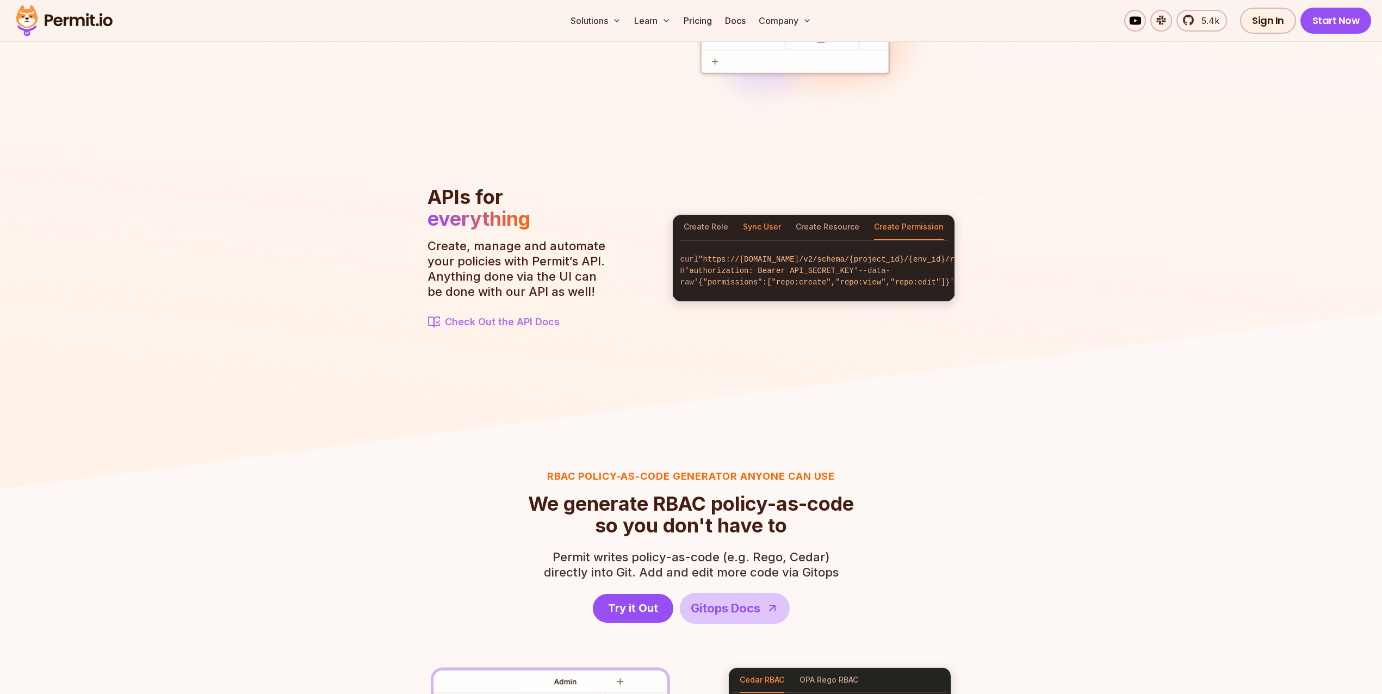
click at [746, 215] on button "Sync User" at bounding box center [762, 227] width 38 height 25
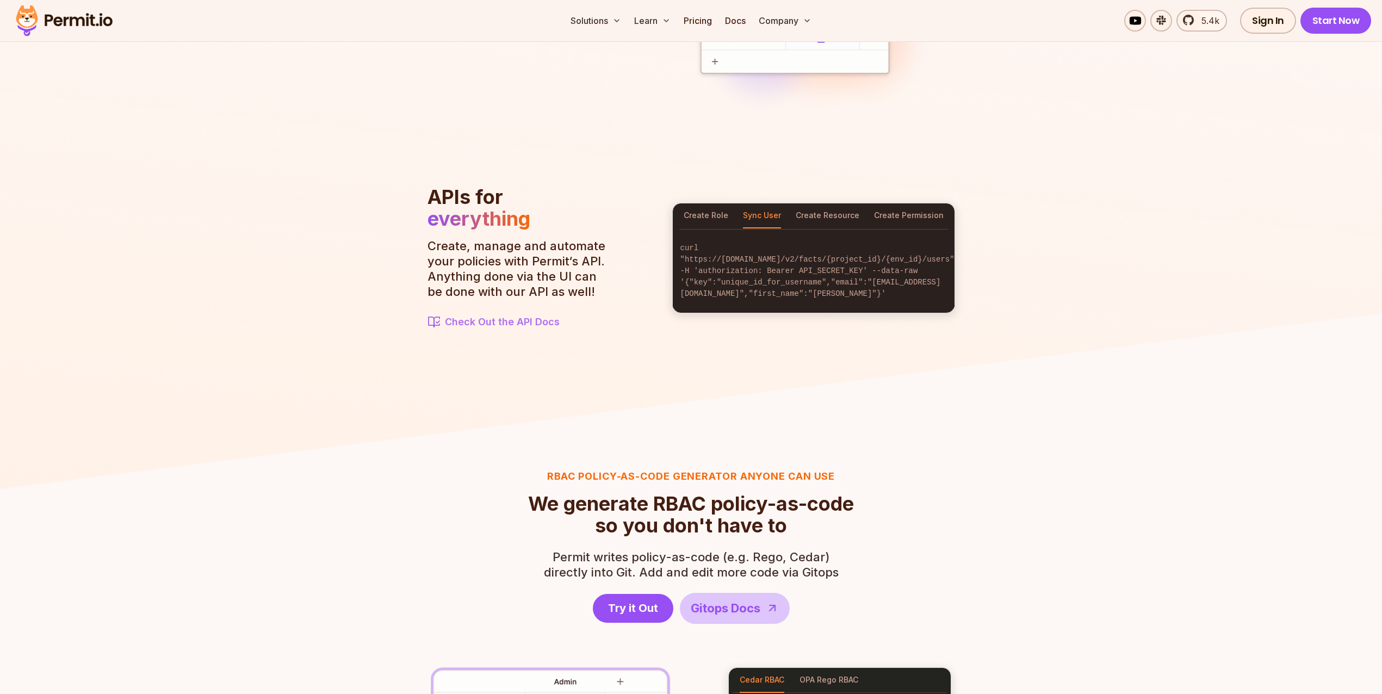
scroll to position [1478, 0]
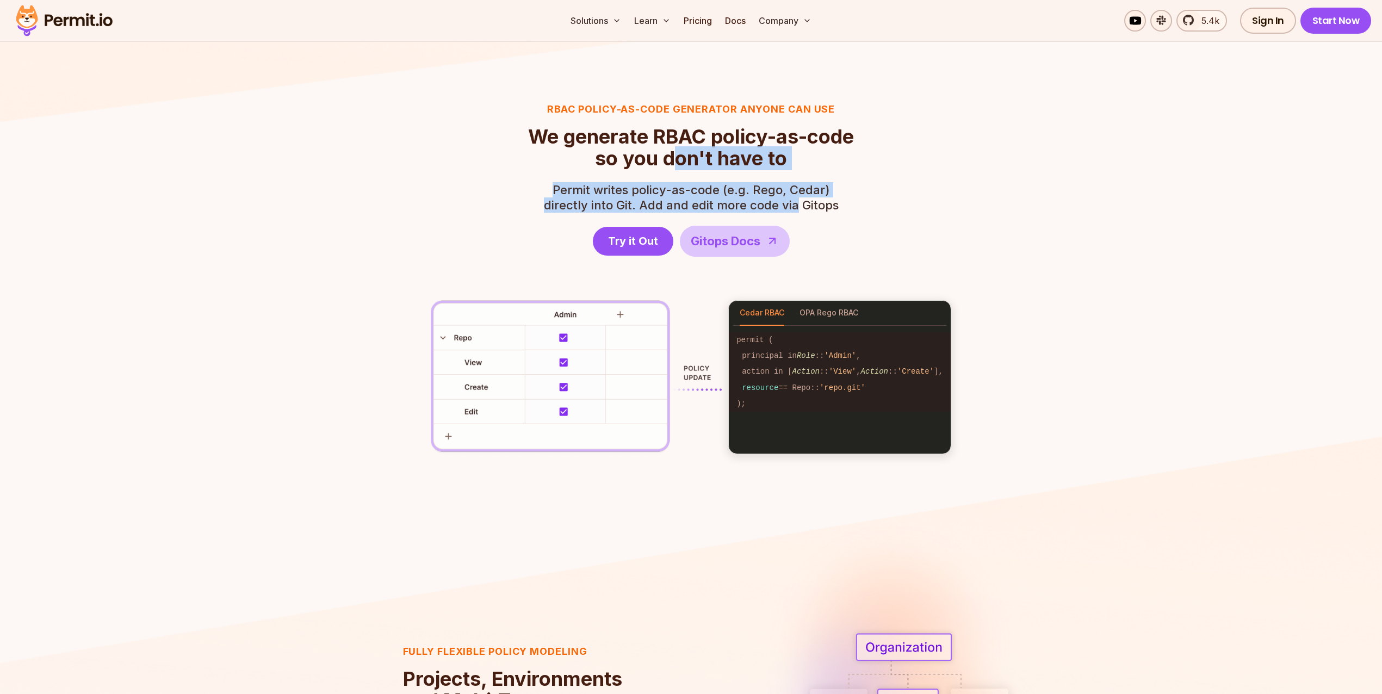
drag, startPoint x: 795, startPoint y: 202, endPoint x: 583, endPoint y: 141, distance: 221.0
click at [670, 149] on header "RBAC Policy-as-code generator anyone can use We generate RBAC policy-as-code so…" at bounding box center [691, 179] width 326 height 155
click at [751, 309] on button "Cedar RBAC" at bounding box center [761, 313] width 45 height 25
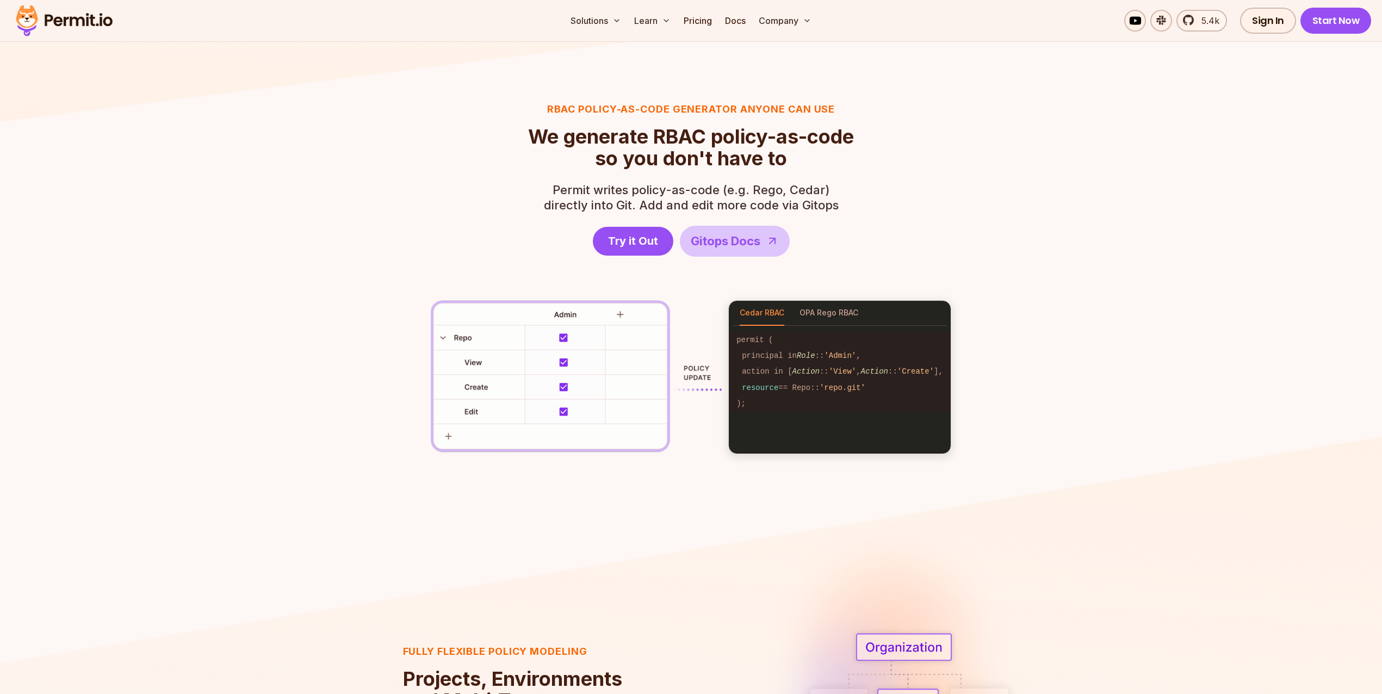
click at [823, 238] on header "RBAC Policy-as-code generator anyone can use We generate RBAC policy-as-code so…" at bounding box center [691, 179] width 326 height 155
click at [622, 315] on img at bounding box center [576, 377] width 291 height 154
drag, startPoint x: 754, startPoint y: 337, endPoint x: 809, endPoint y: 404, distance: 87.0
click at [809, 404] on pre "permit ( principal in Role :: 'Admin' , action in [ Action :: 'View' , Action :…" at bounding box center [840, 372] width 222 height 93
click at [809, 404] on code ");" at bounding box center [840, 404] width 222 height 16
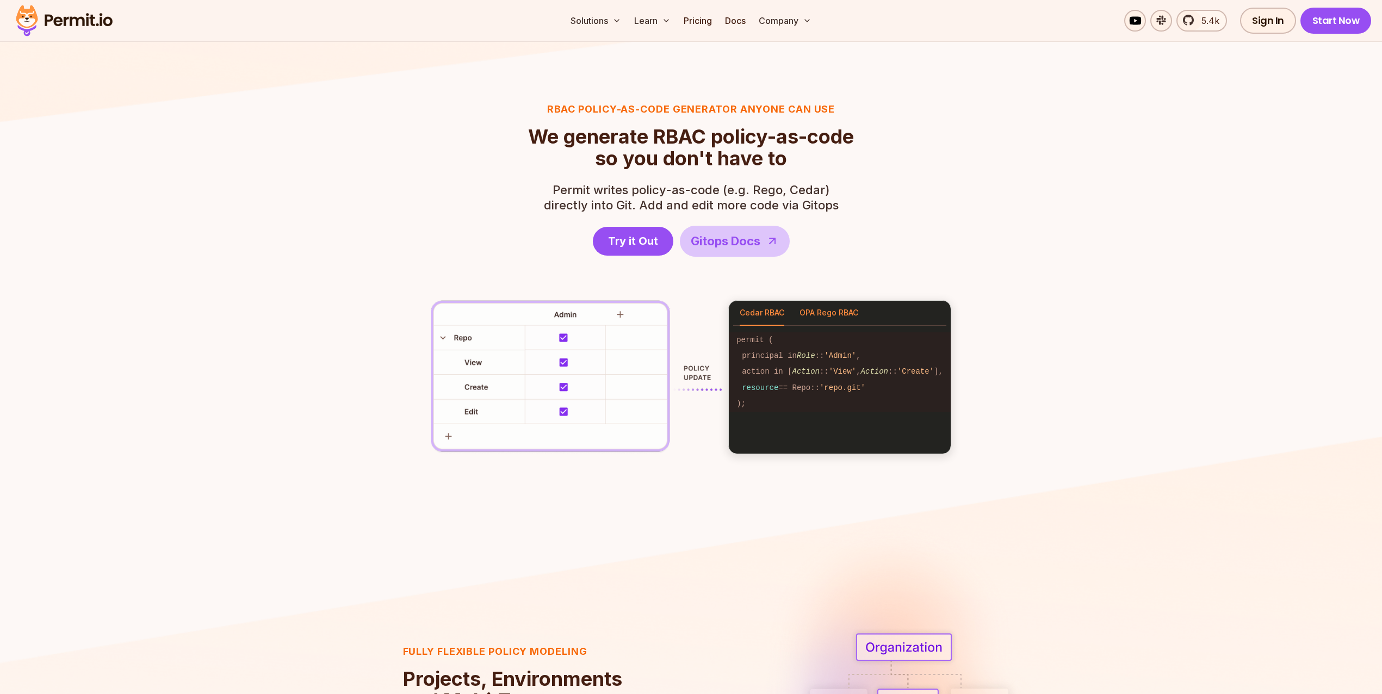
click at [804, 312] on button "OPA Rego RBAC" at bounding box center [828, 313] width 59 height 25
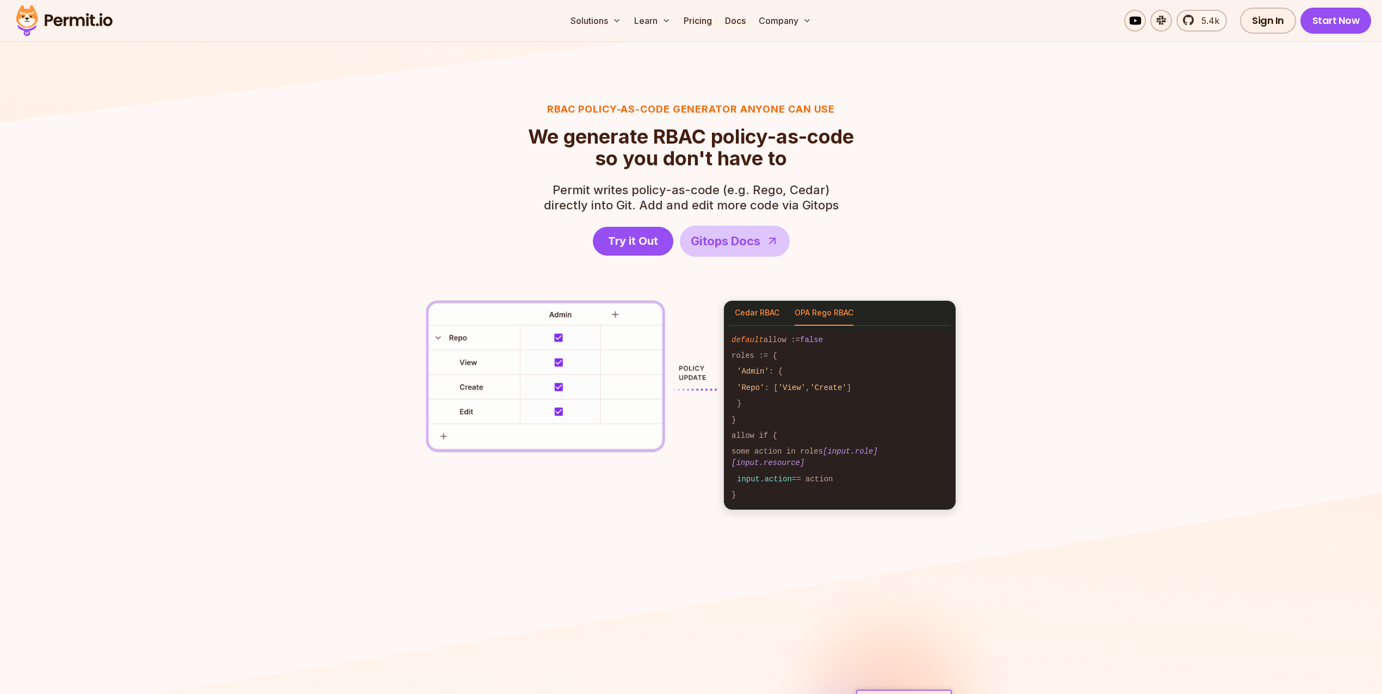
click at [744, 321] on button "Cedar RBAC" at bounding box center [757, 313] width 45 height 25
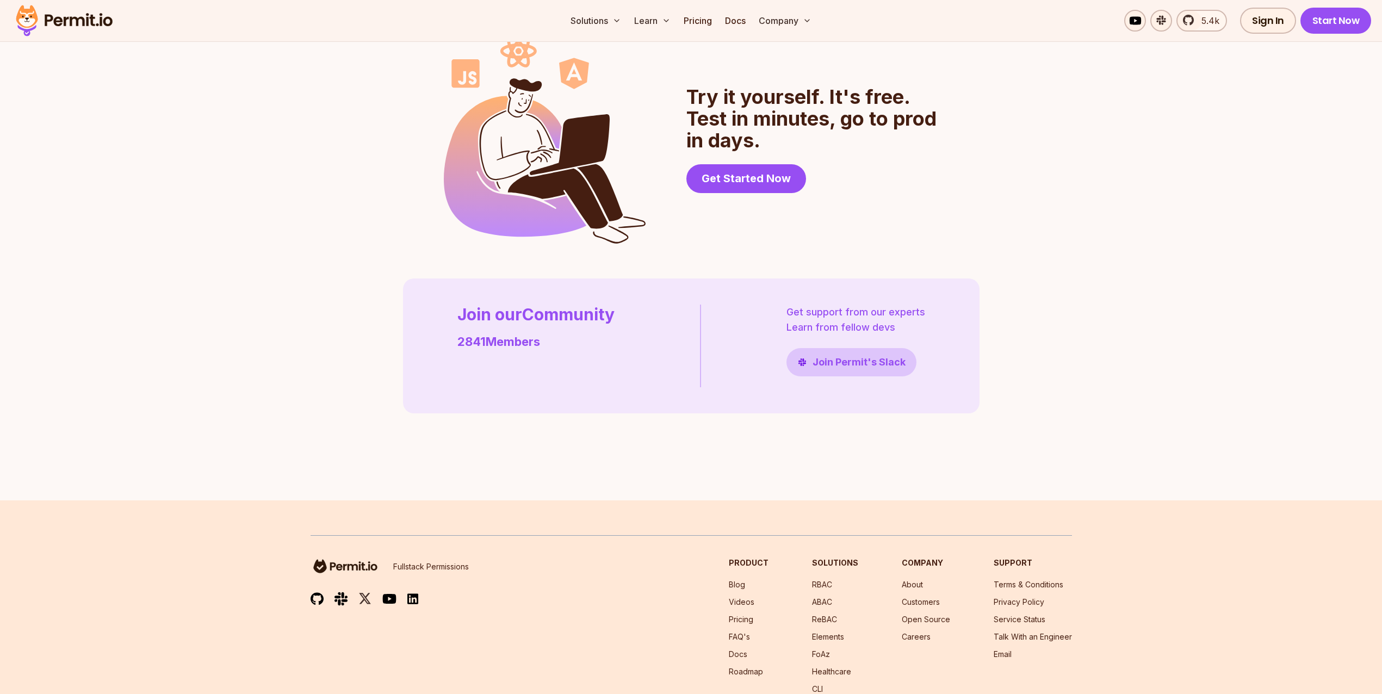
scroll to position [3009, 0]
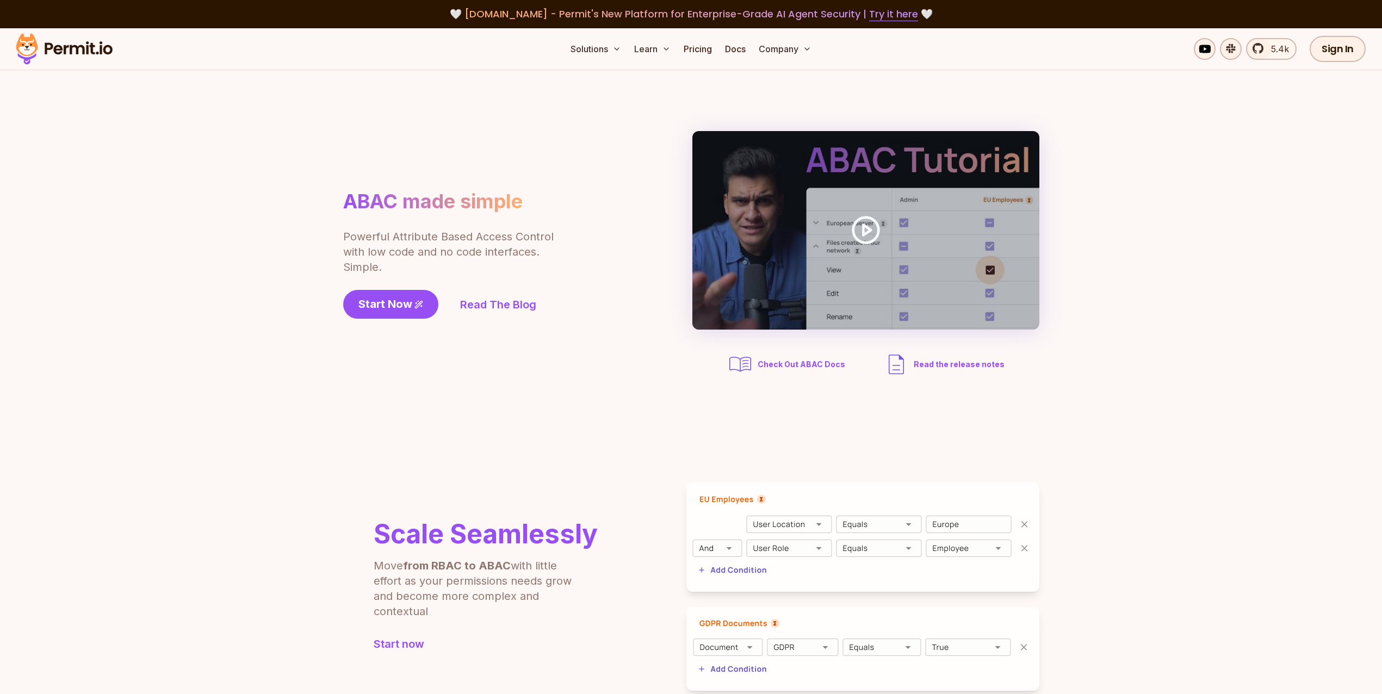
click at [328, 221] on section "ABAC made simple Powerful Attribute Based Access Control with low code and no c…" at bounding box center [691, 254] width 1382 height 368
